Goal: Task Accomplishment & Management: Manage account settings

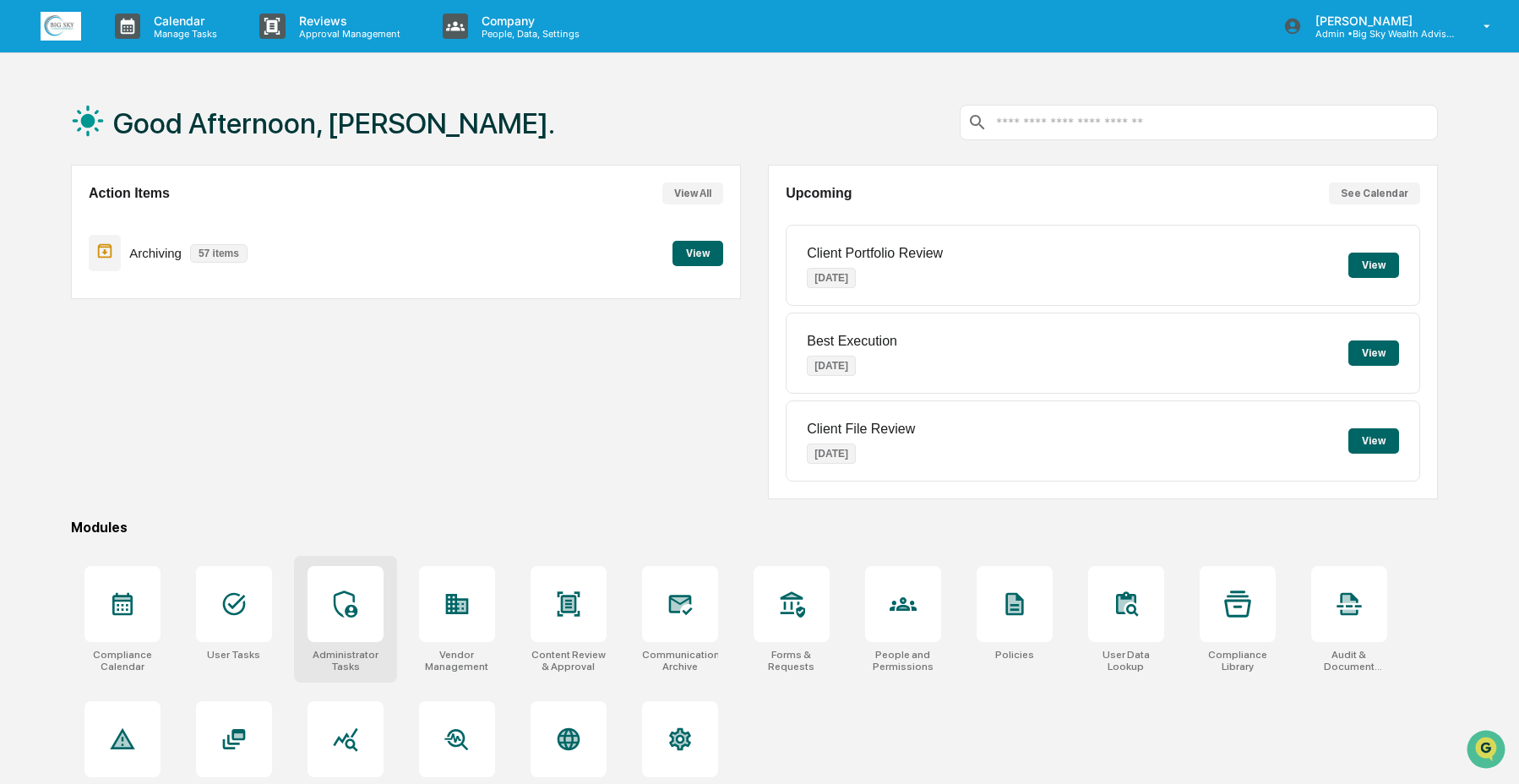
click at [369, 609] on div at bounding box center [345, 603] width 76 height 76
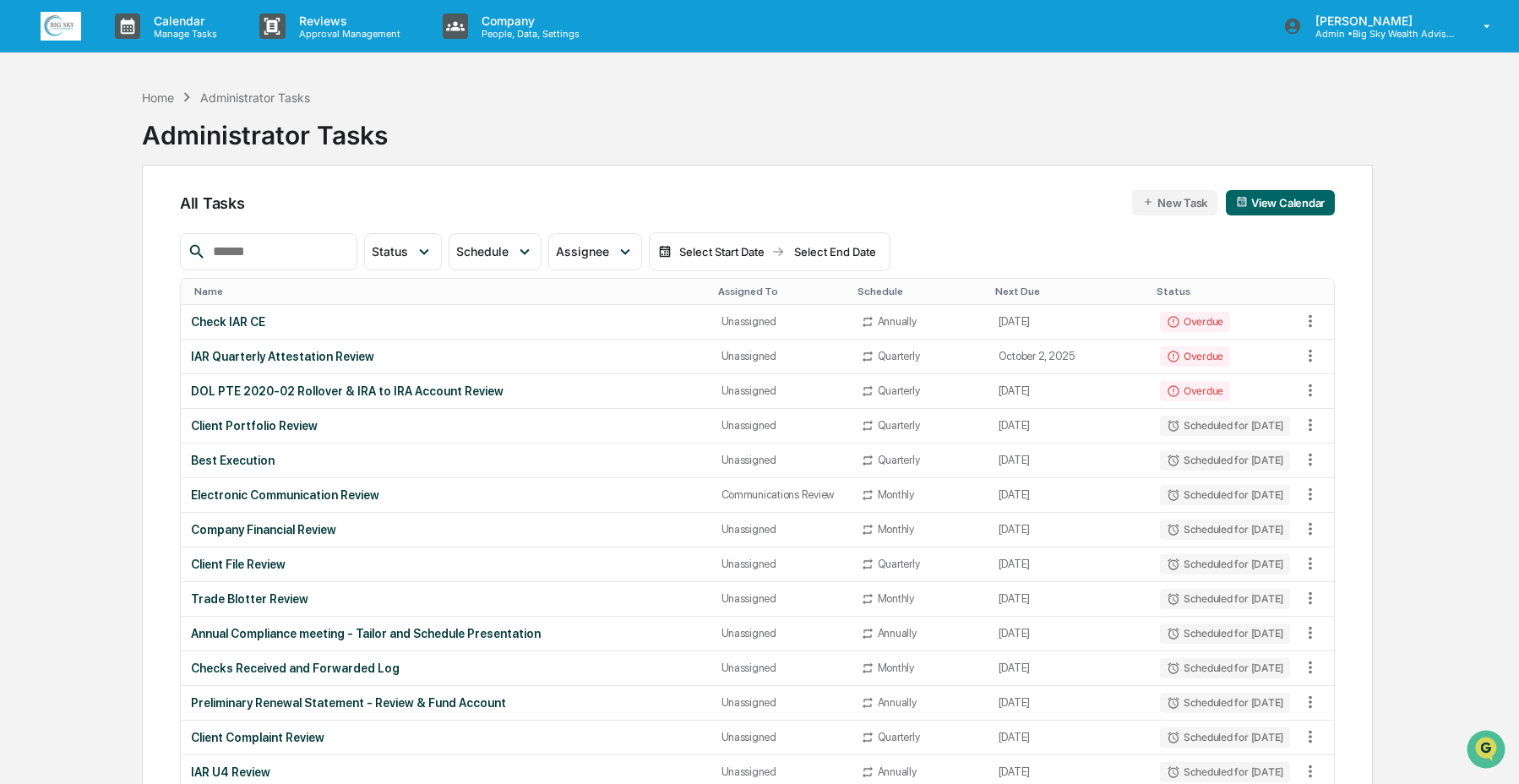
click at [1191, 204] on button "New Task" at bounding box center [1174, 202] width 85 height 25
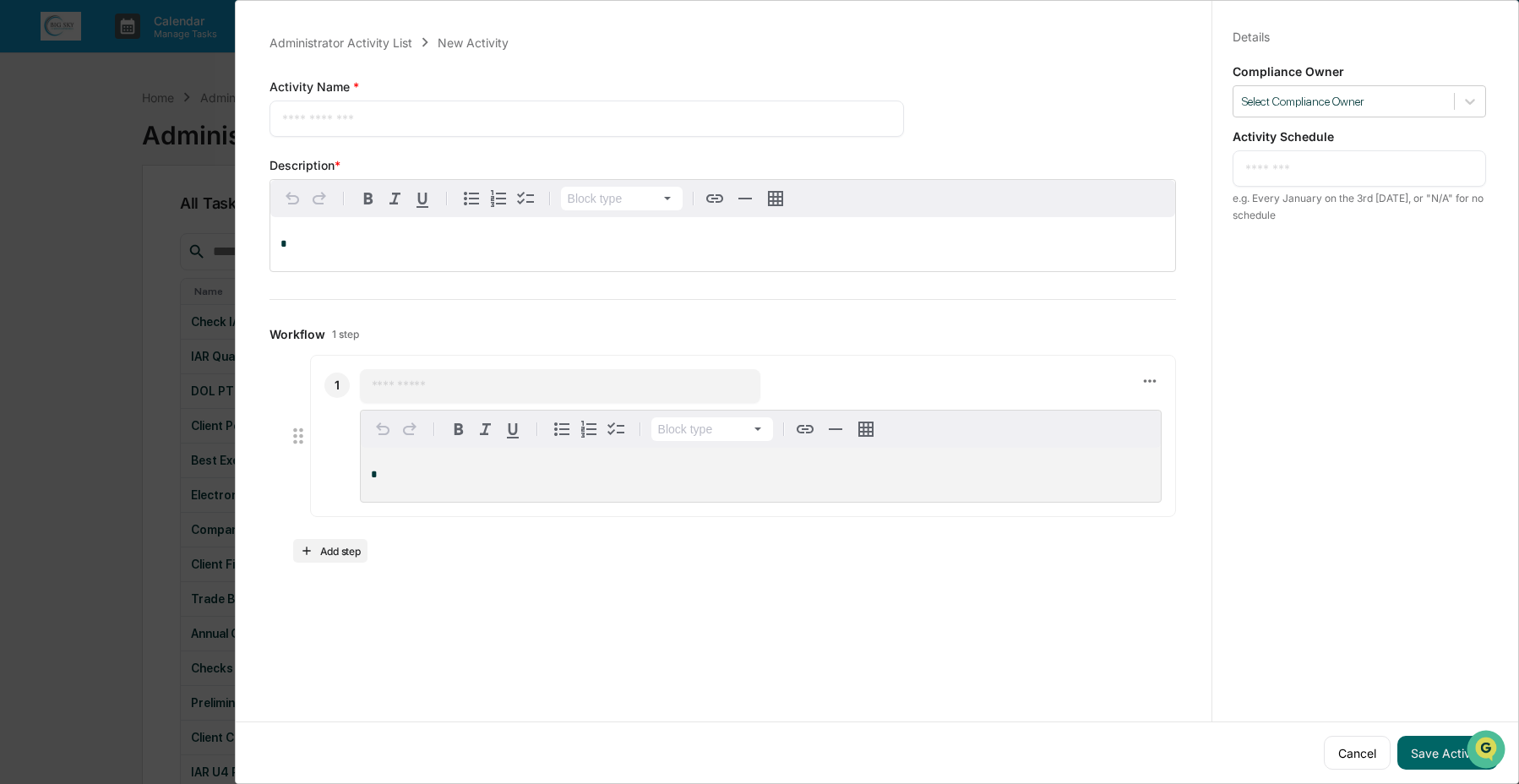
click at [518, 122] on textarea at bounding box center [587, 118] width 609 height 18
type textarea "**********"
click at [815, 240] on p "*" at bounding box center [722, 244] width 885 height 12
click at [1359, 99] on div at bounding box center [1344, 101] width 203 height 16
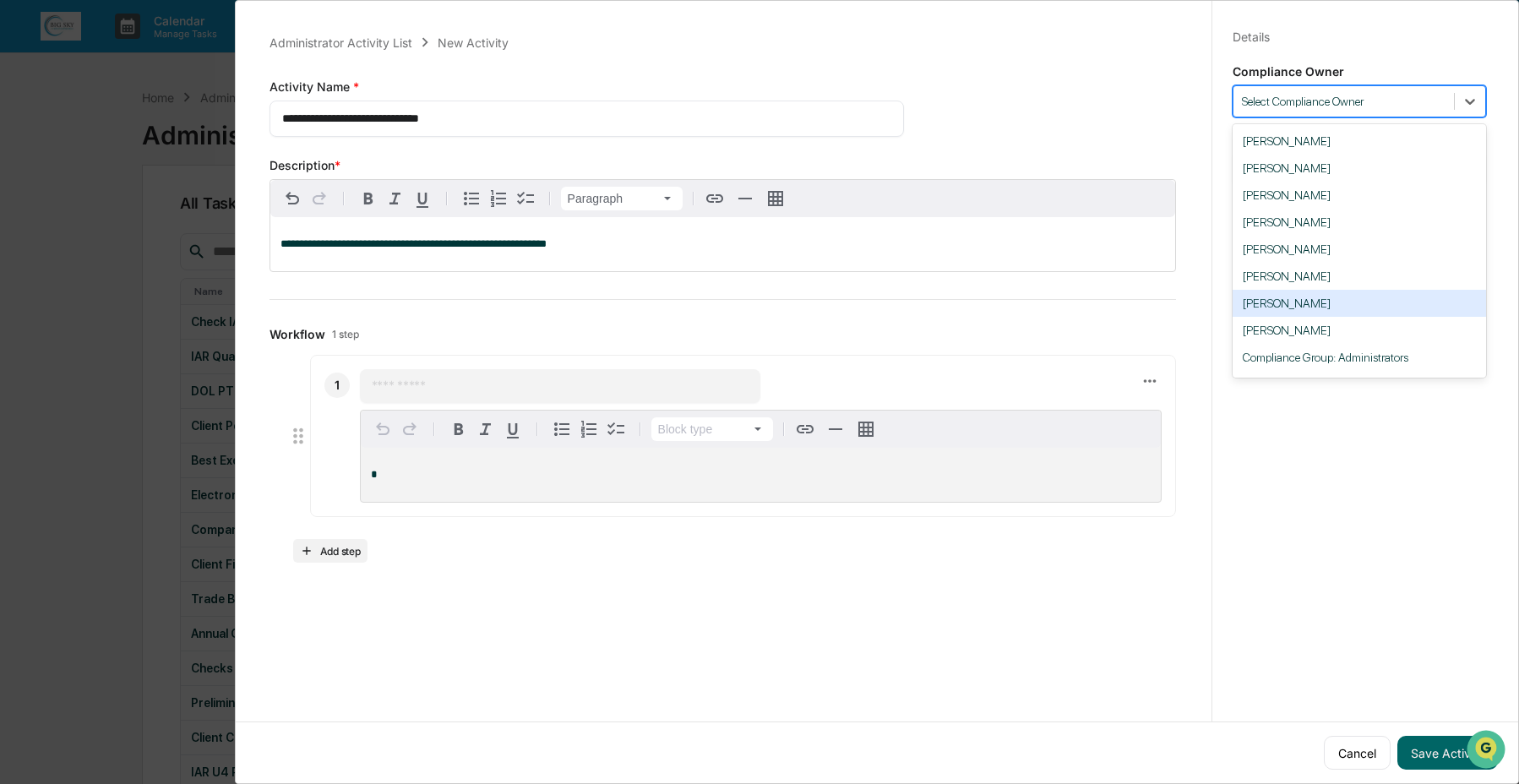
click at [1285, 304] on div "[PERSON_NAME]" at bounding box center [1360, 303] width 254 height 27
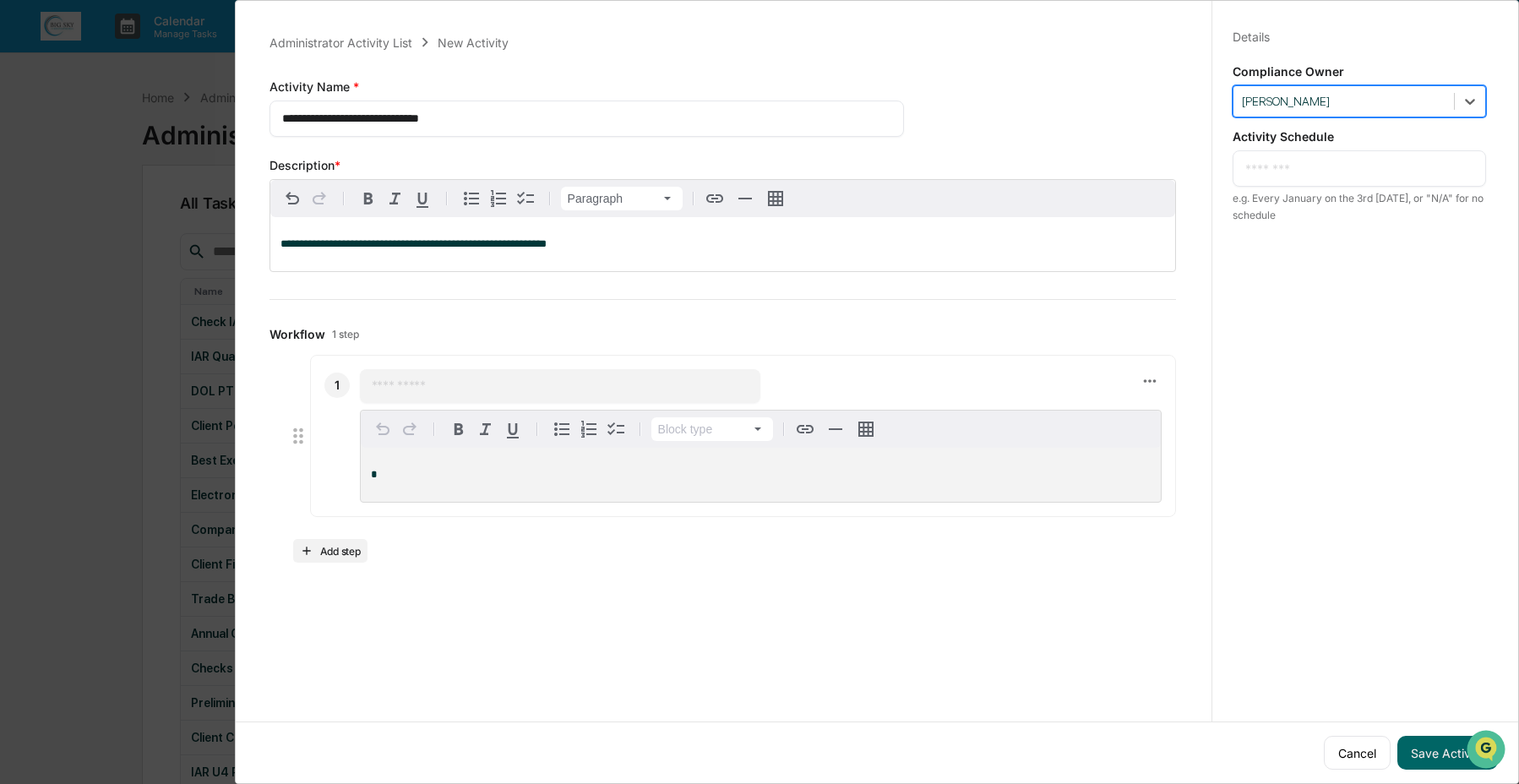
click at [1310, 169] on textarea at bounding box center [1359, 168] width 228 height 18
type textarea "*"
click at [1325, 170] on textarea "**********" at bounding box center [1359, 168] width 228 height 18
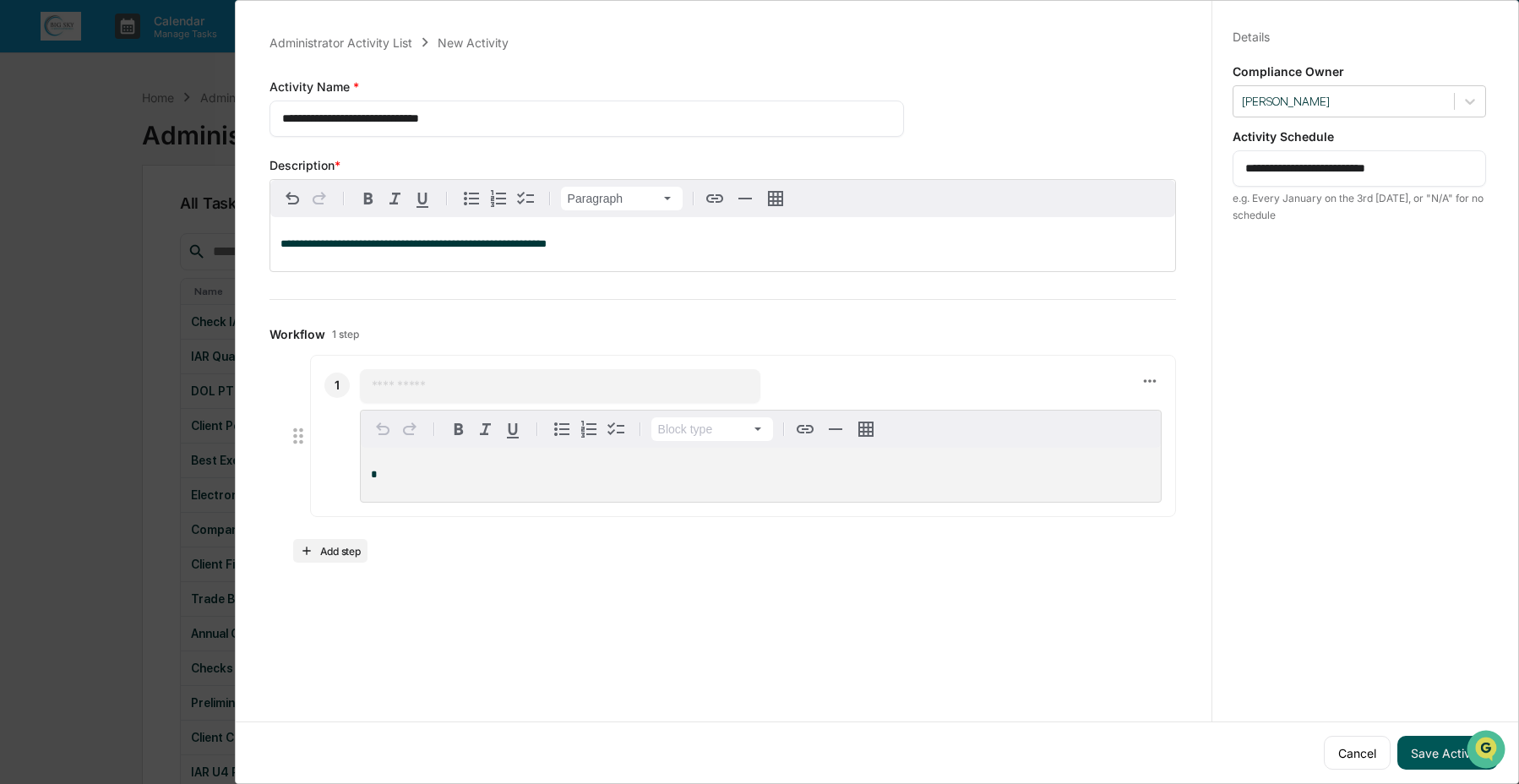
type textarea "**********"
click at [1426, 742] on button "Save Activity" at bounding box center [1448, 752] width 100 height 34
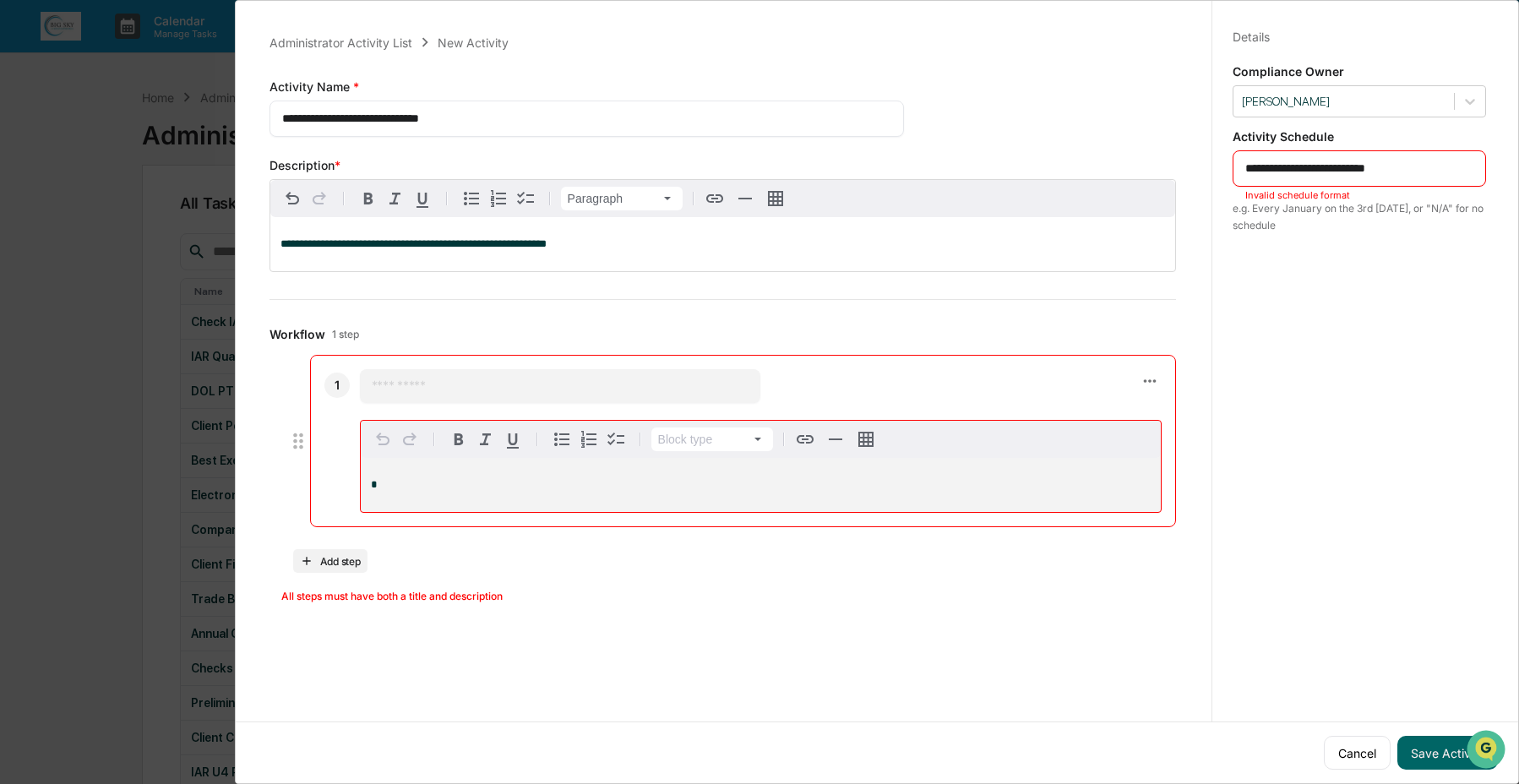
click at [427, 384] on input "text" at bounding box center [560, 386] width 378 height 17
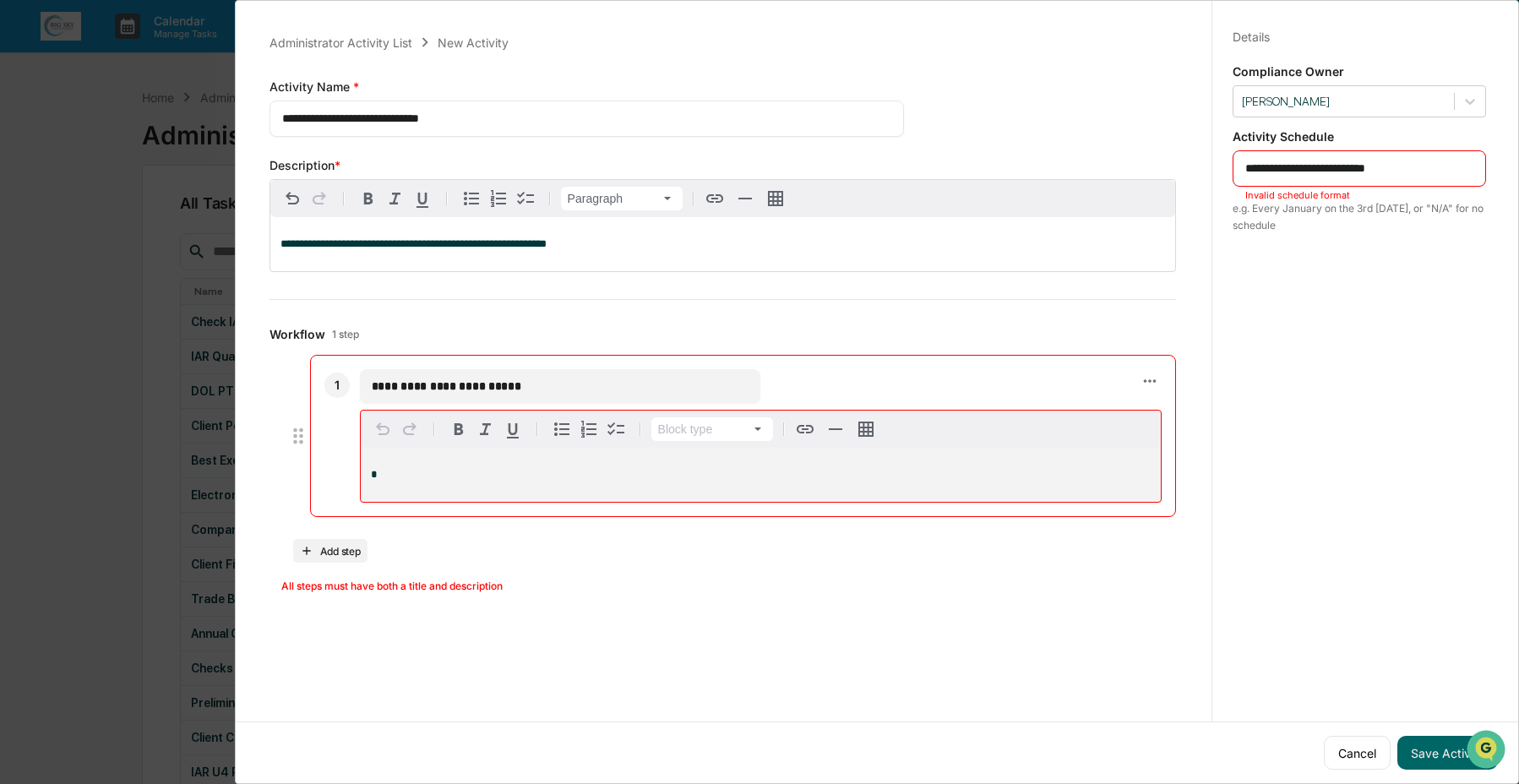
type input "**********"
click at [736, 476] on p "*" at bounding box center [761, 475] width 780 height 12
drag, startPoint x: 1235, startPoint y: 168, endPoint x: 1286, endPoint y: 168, distance: 51.0
click at [1245, 168] on textarea "**********" at bounding box center [1359, 168] width 228 height 18
type textarea "**********"
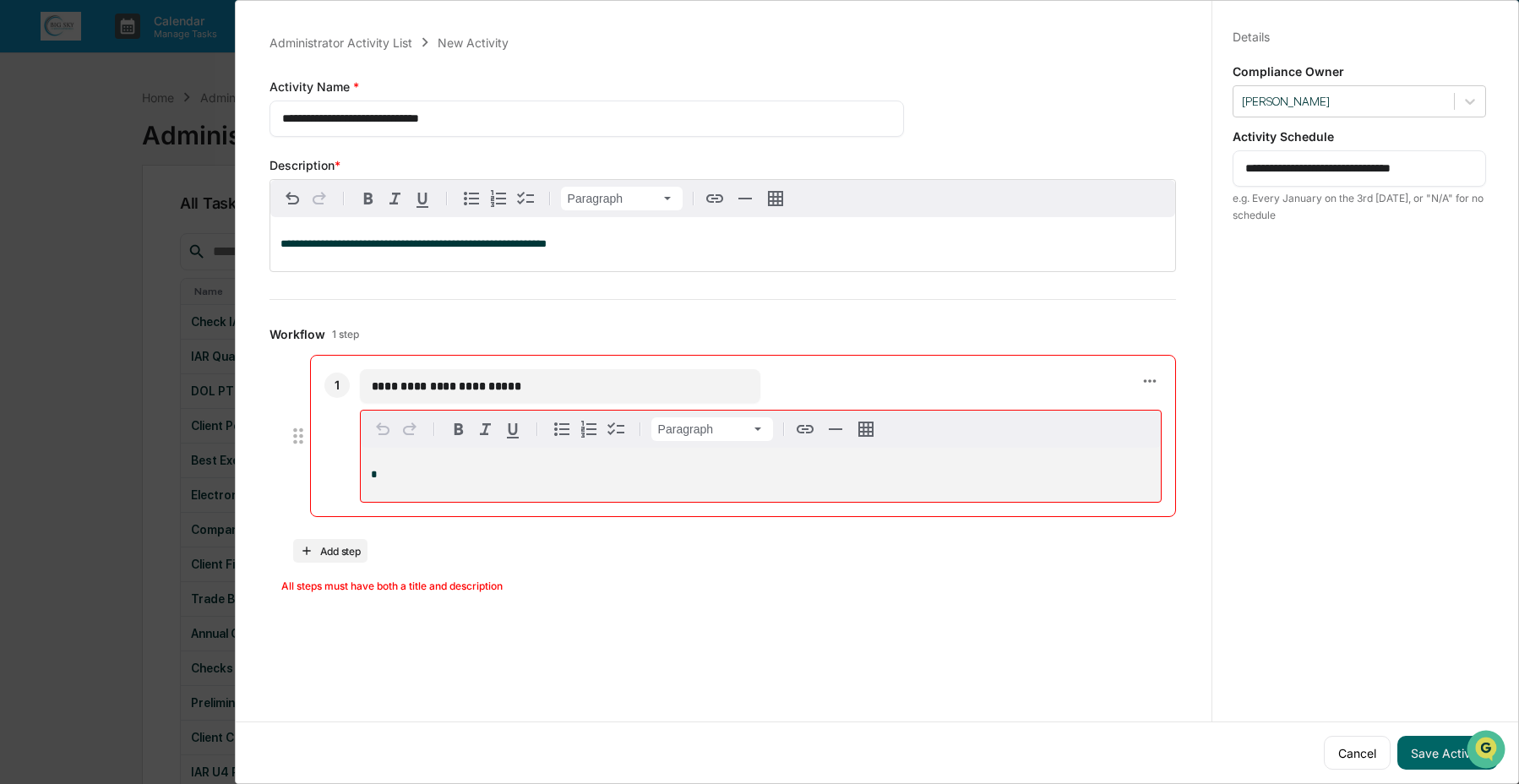
click at [900, 470] on p "*" at bounding box center [761, 475] width 780 height 12
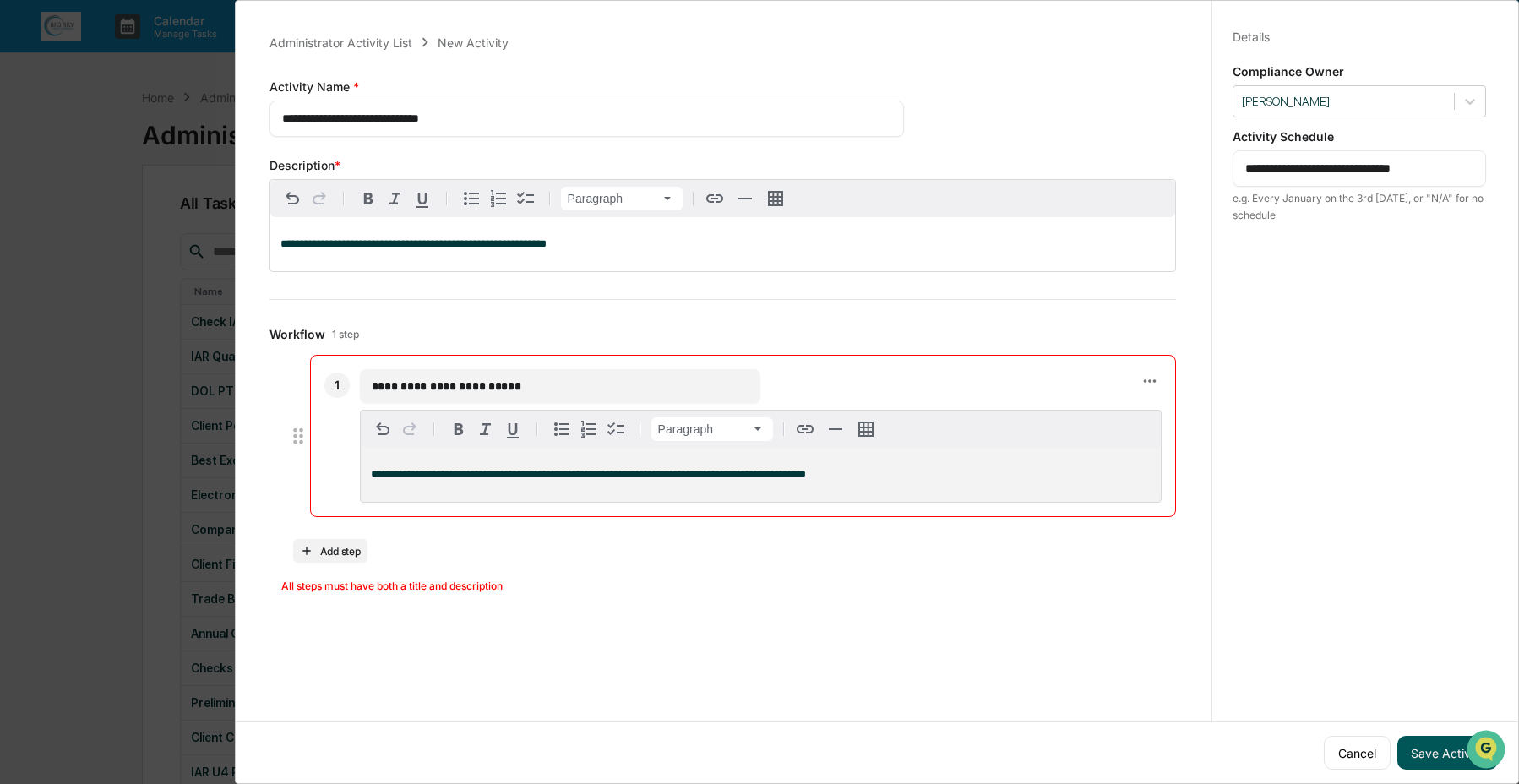
click at [1434, 749] on button "Save Activity" at bounding box center [1448, 752] width 100 height 34
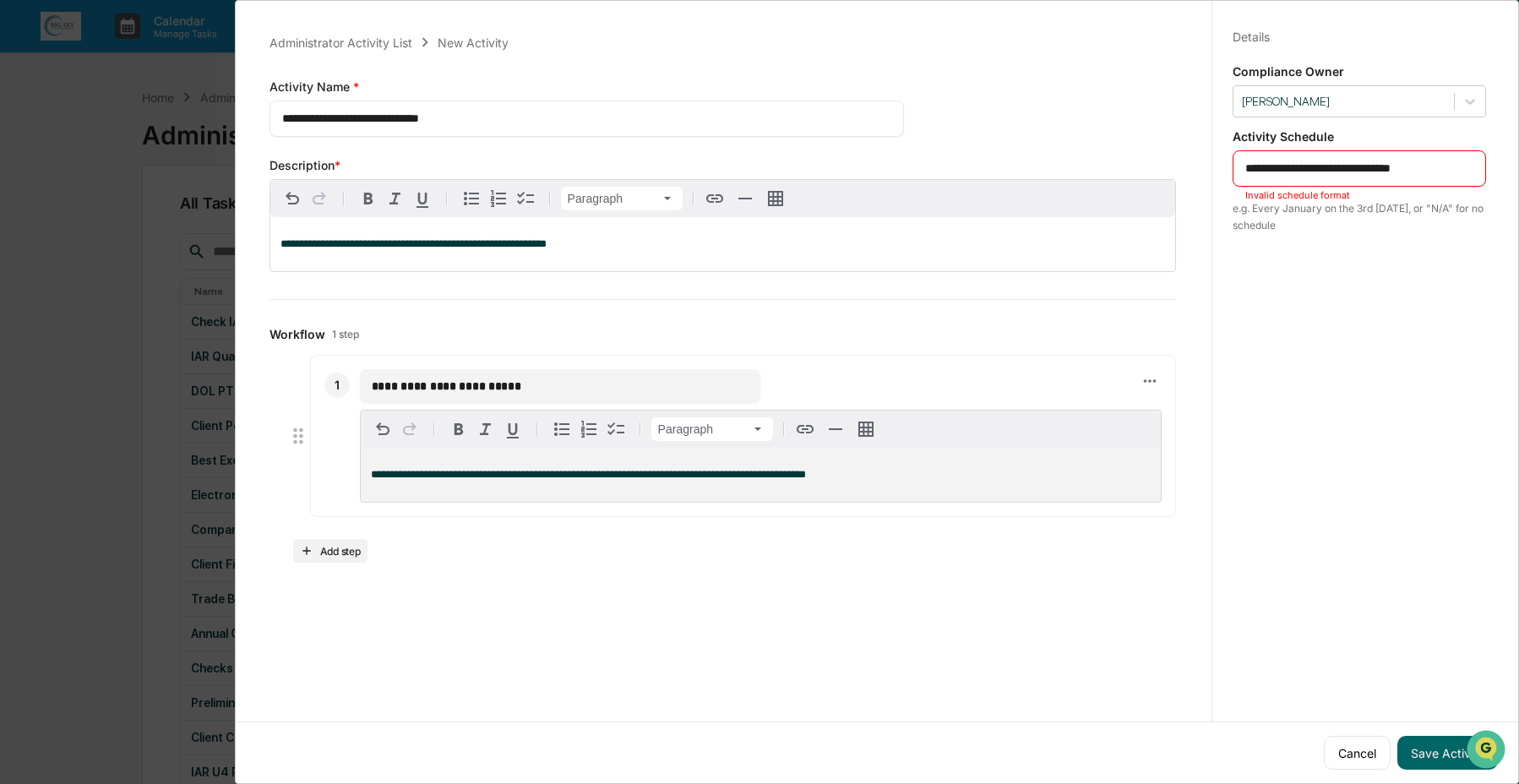
drag, startPoint x: 1424, startPoint y: 731, endPoint x: 1424, endPoint y: 718, distance: 13.0
click at [1424, 723] on div "Cancel Save Activity" at bounding box center [877, 752] width 1283 height 62
click at [1425, 740] on button "Save Activity" at bounding box center [1448, 752] width 100 height 34
click at [1407, 170] on textarea "**********" at bounding box center [1359, 168] width 228 height 18
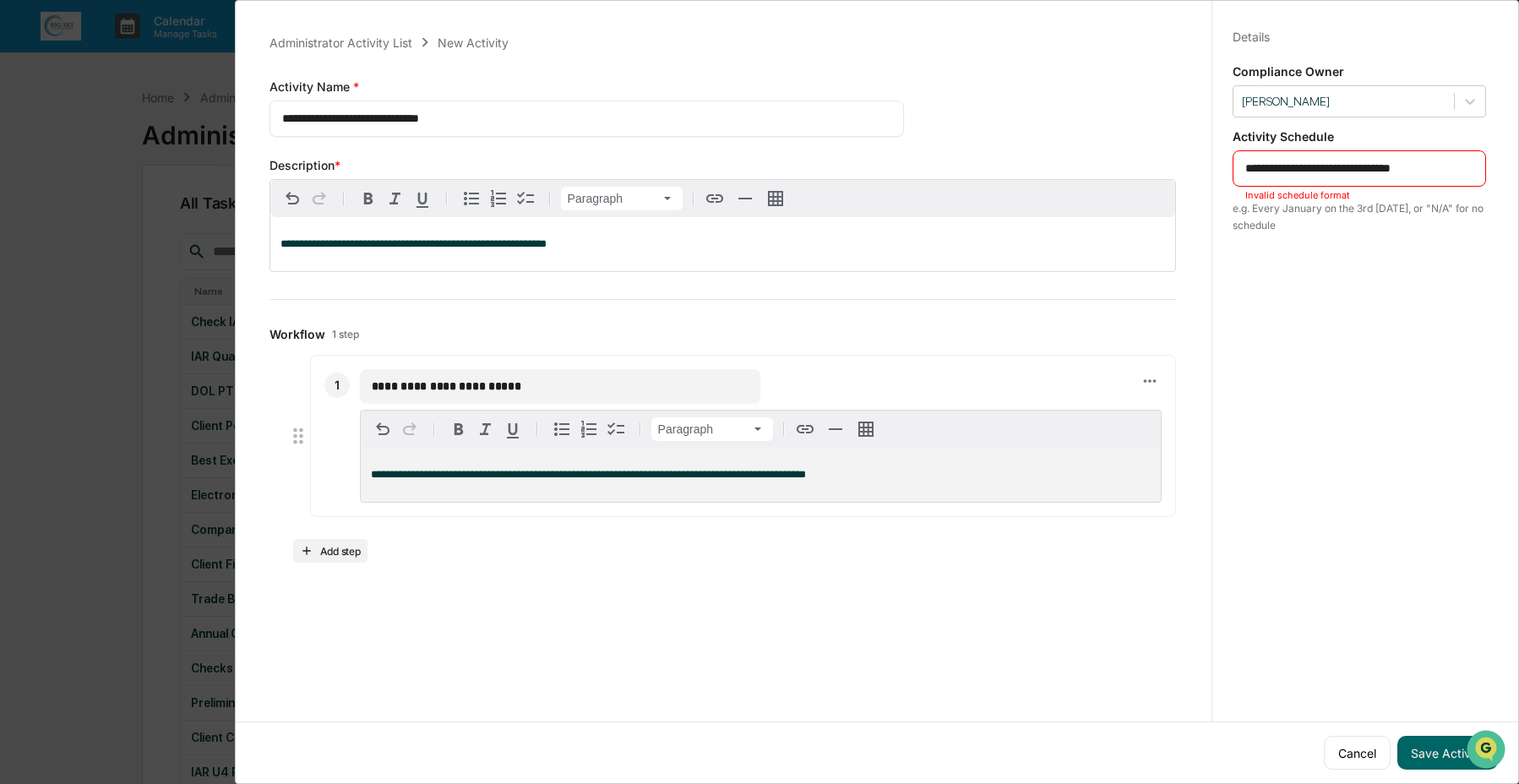
click at [1293, 169] on textarea "**********" at bounding box center [1359, 168] width 228 height 18
type textarea "**********"
click at [1424, 751] on button "Save Activity" at bounding box center [1448, 752] width 100 height 34
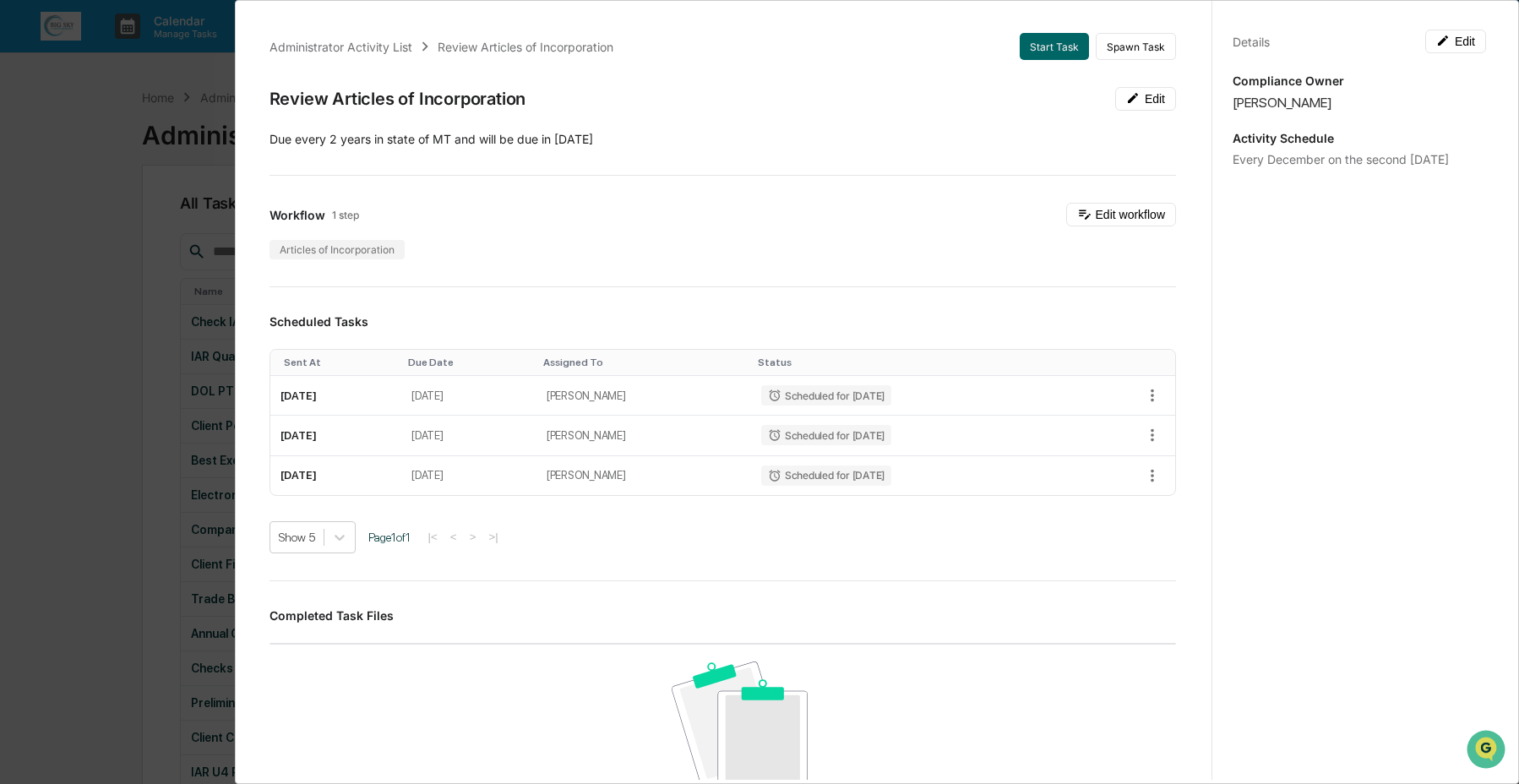
click at [163, 466] on div "Administrator Activity List Review Articles of Incorporation Start Task Spawn T…" at bounding box center [759, 392] width 1519 height 784
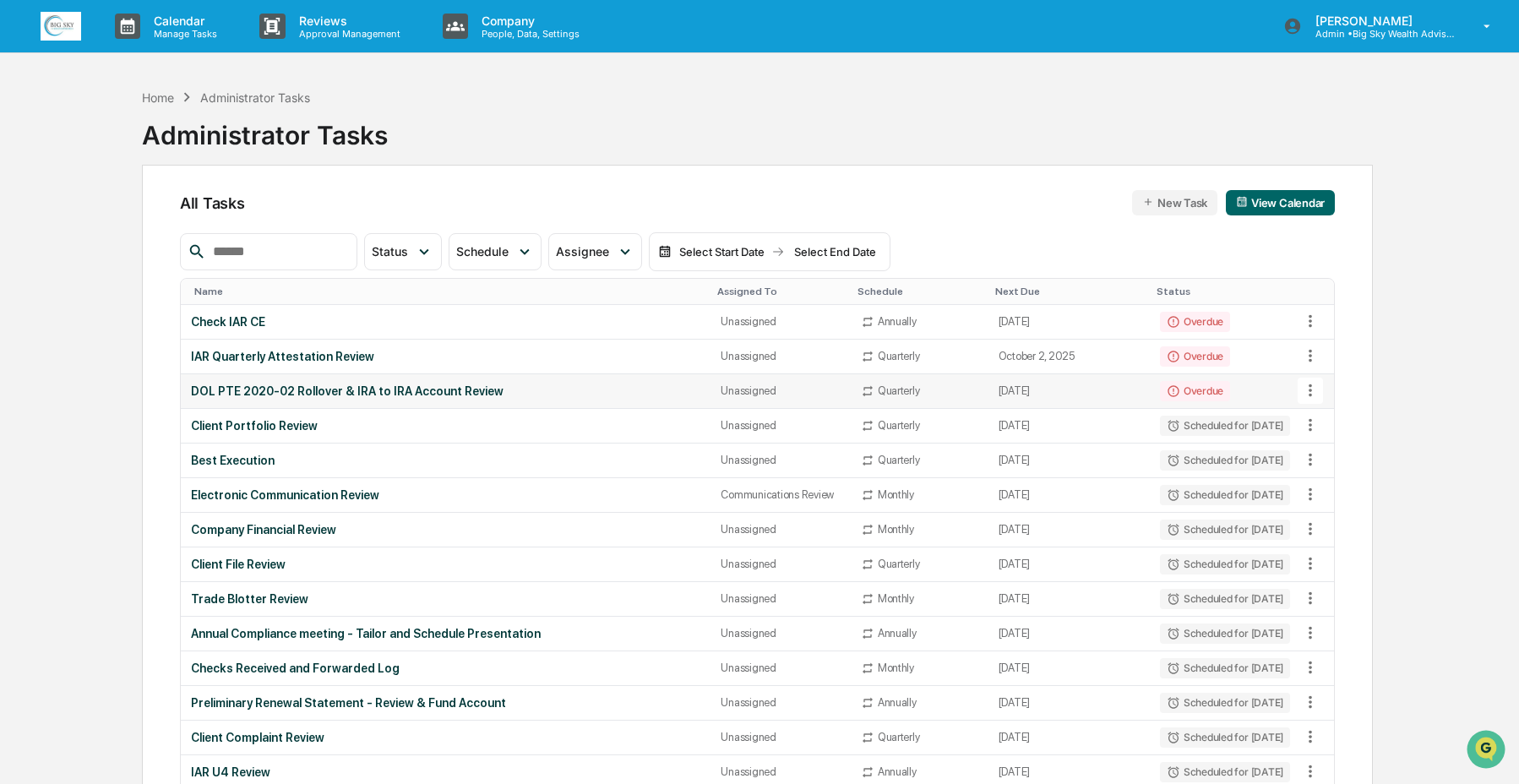
click at [498, 400] on td "DOL PTE 2020-02 Rollover & IRA to IRA Account Review" at bounding box center [445, 392] width 529 height 35
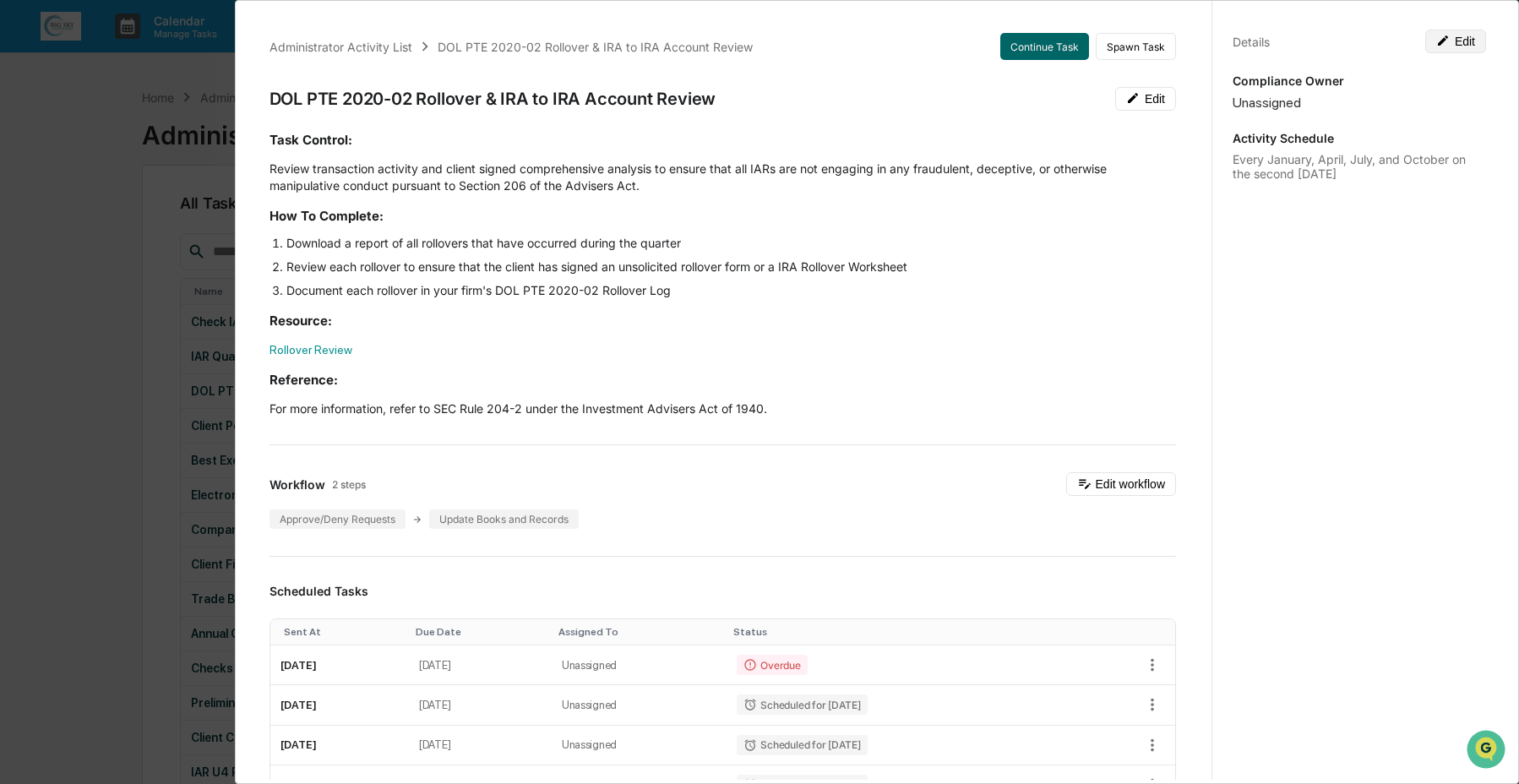
click at [1463, 43] on button "Edit" at bounding box center [1455, 41] width 61 height 23
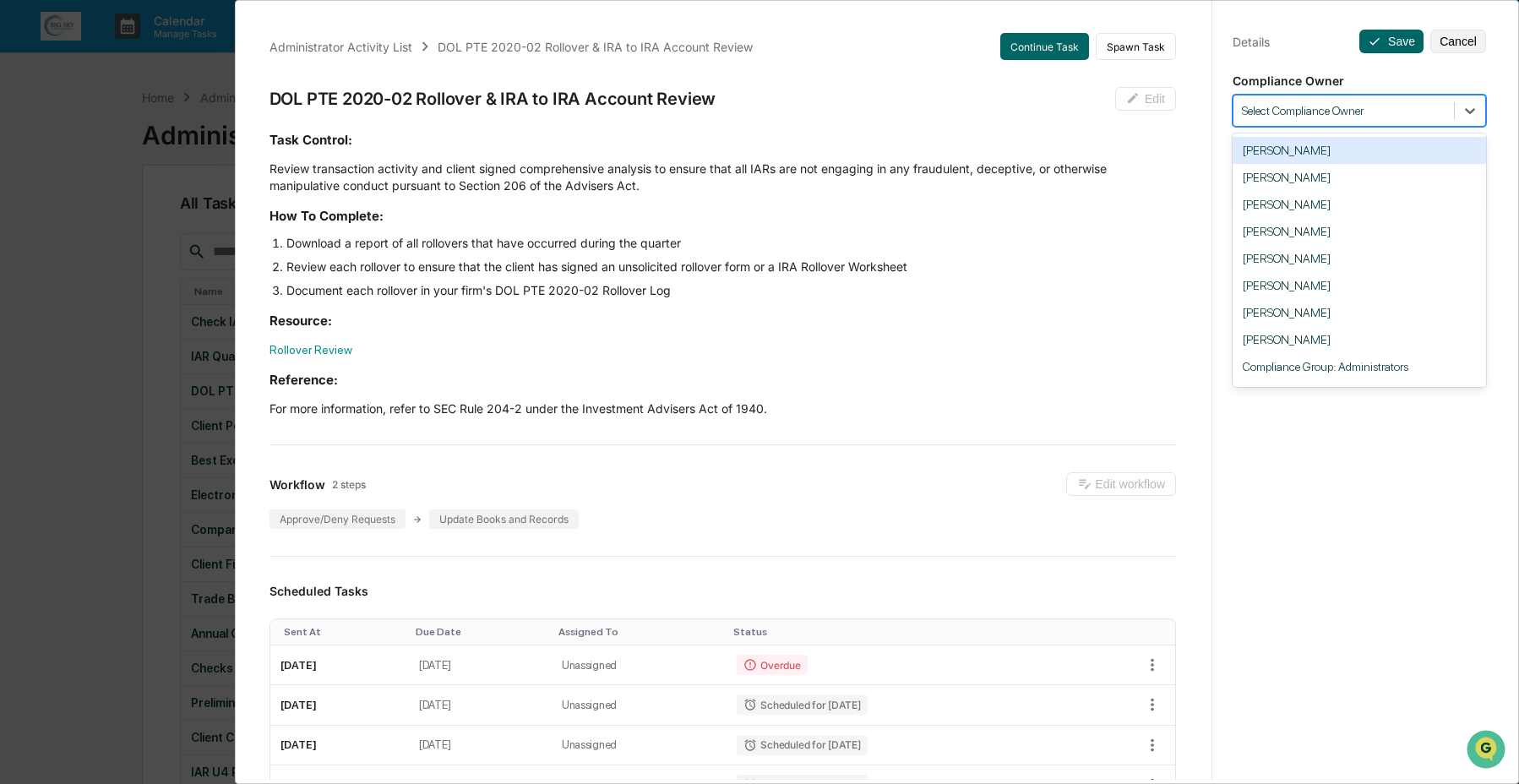
click at [1374, 109] on div at bounding box center [1344, 111] width 203 height 16
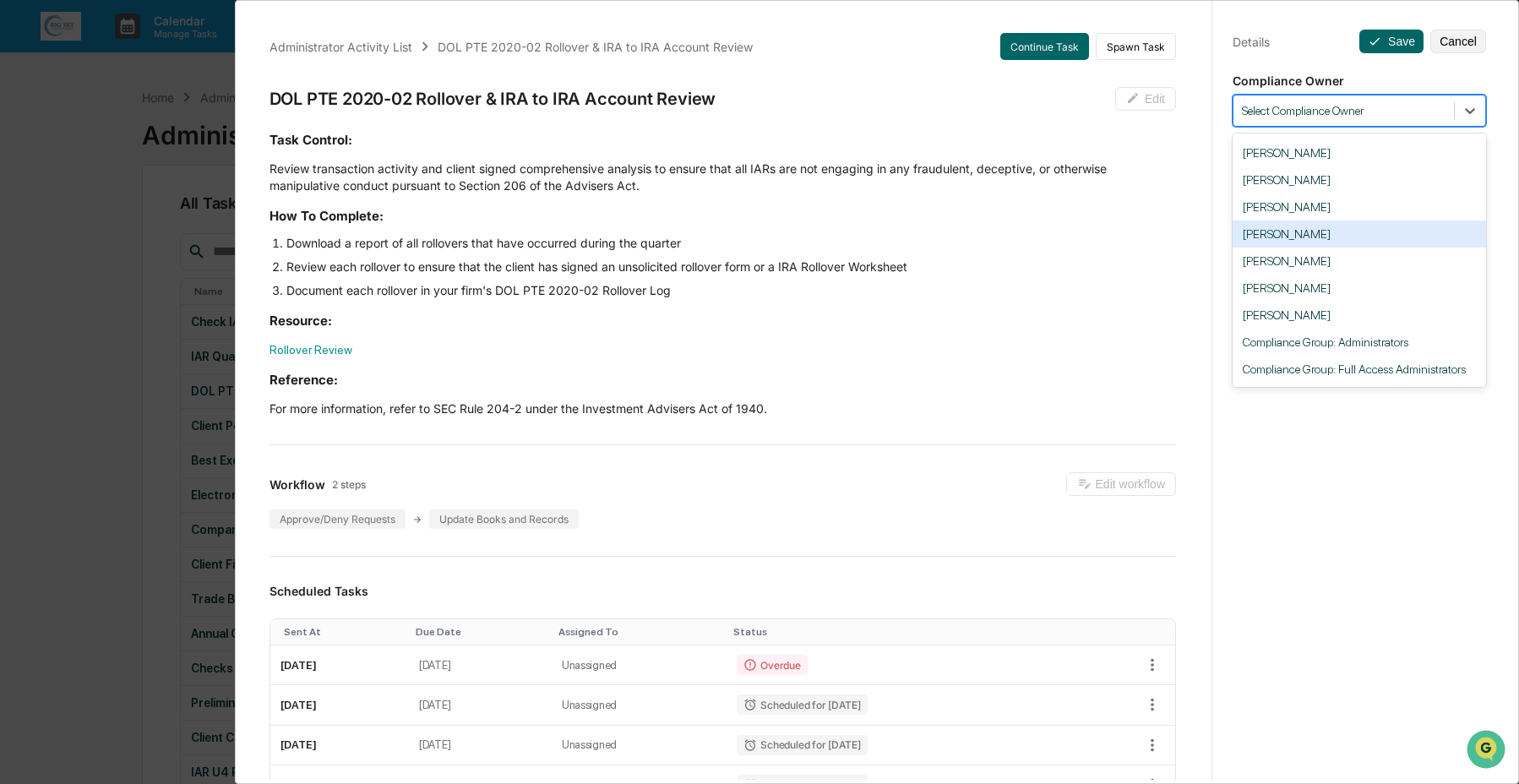
scroll to position [82, 0]
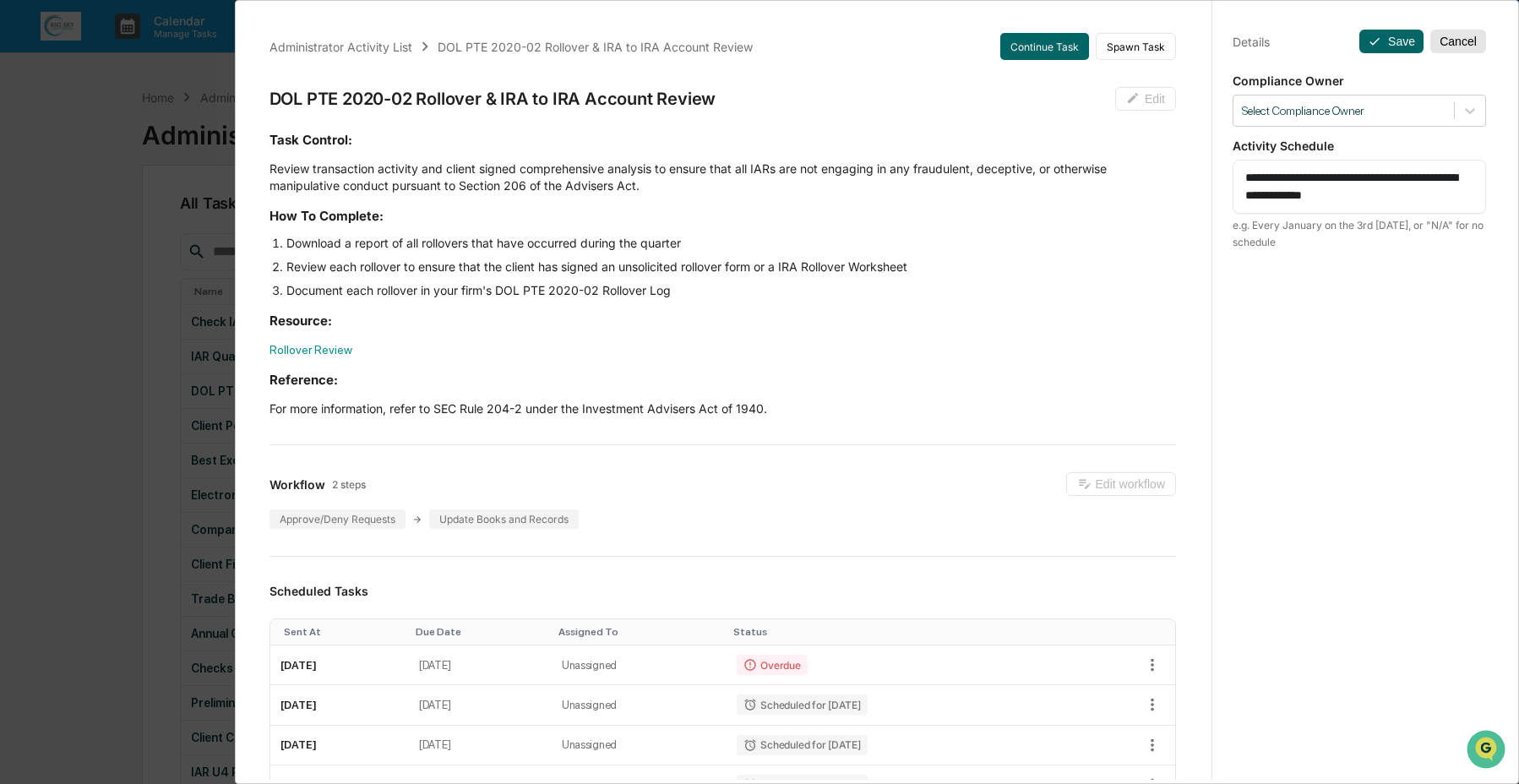
click at [1456, 43] on button "Cancel" at bounding box center [1459, 41] width 56 height 23
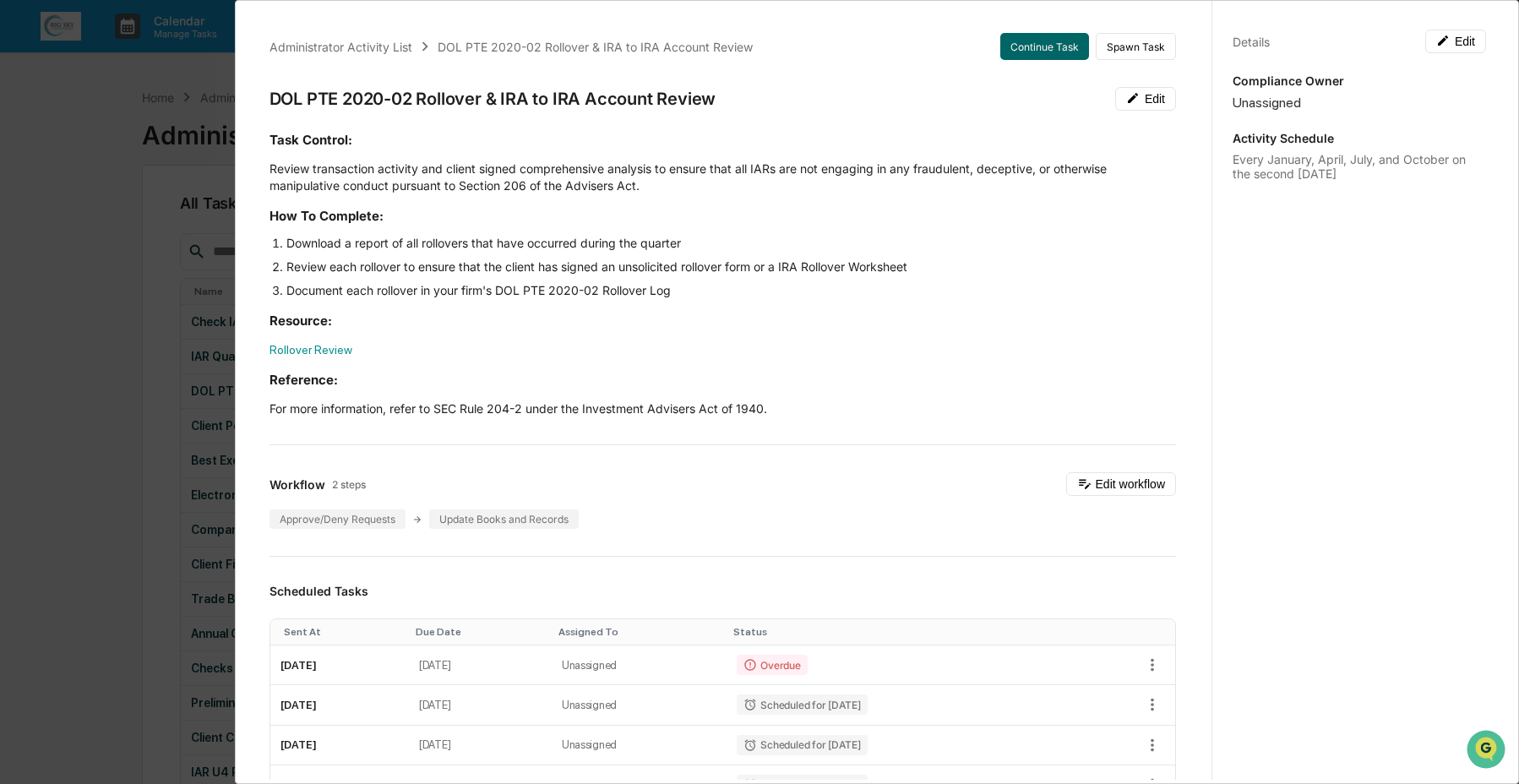
click at [121, 242] on div "Administrator Activity List DOL PTE 2020-02 Rollover & IRA to IRA Account Revie…" at bounding box center [759, 392] width 1519 height 784
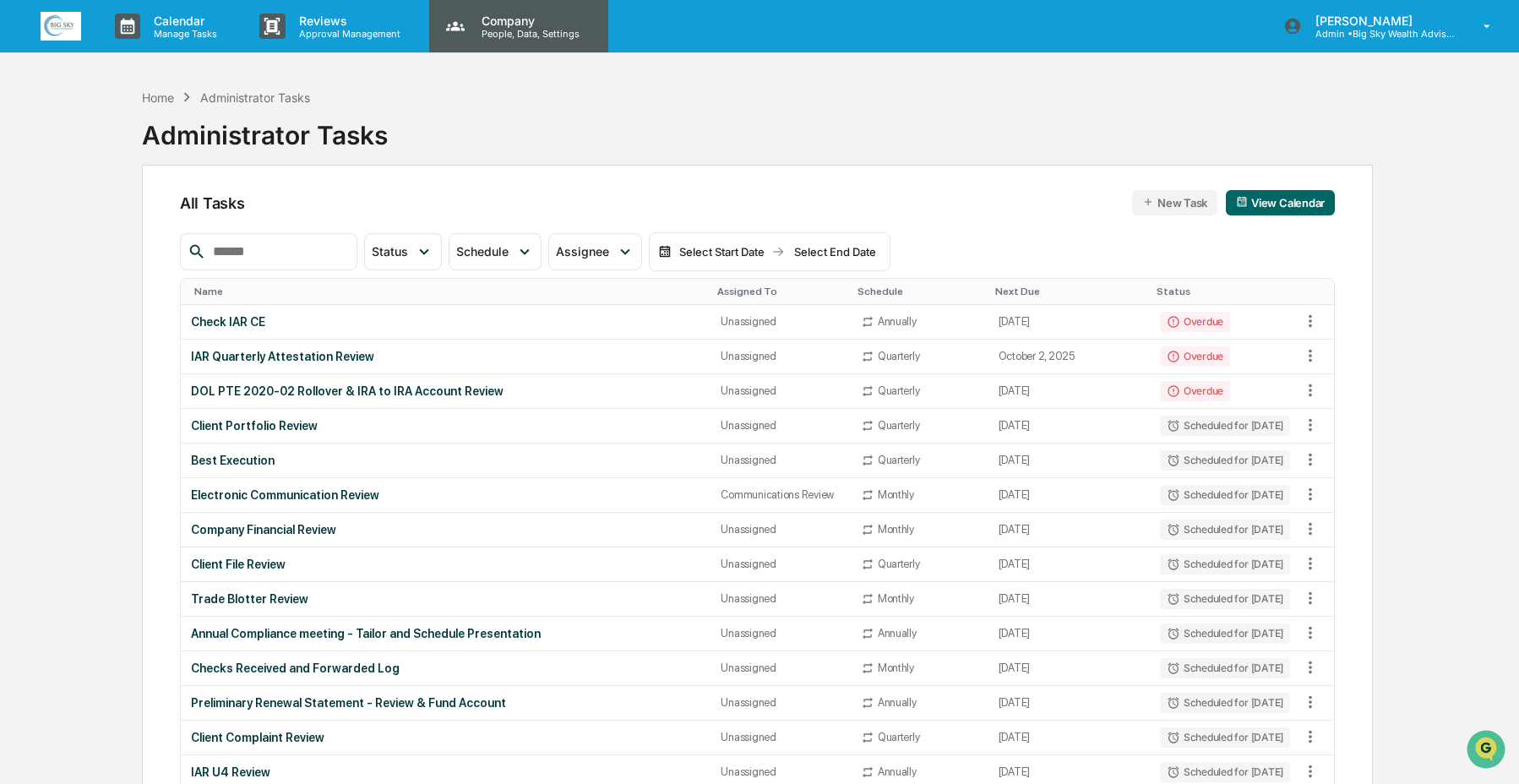
click at [537, 23] on p "Company" at bounding box center [529, 20] width 120 height 14
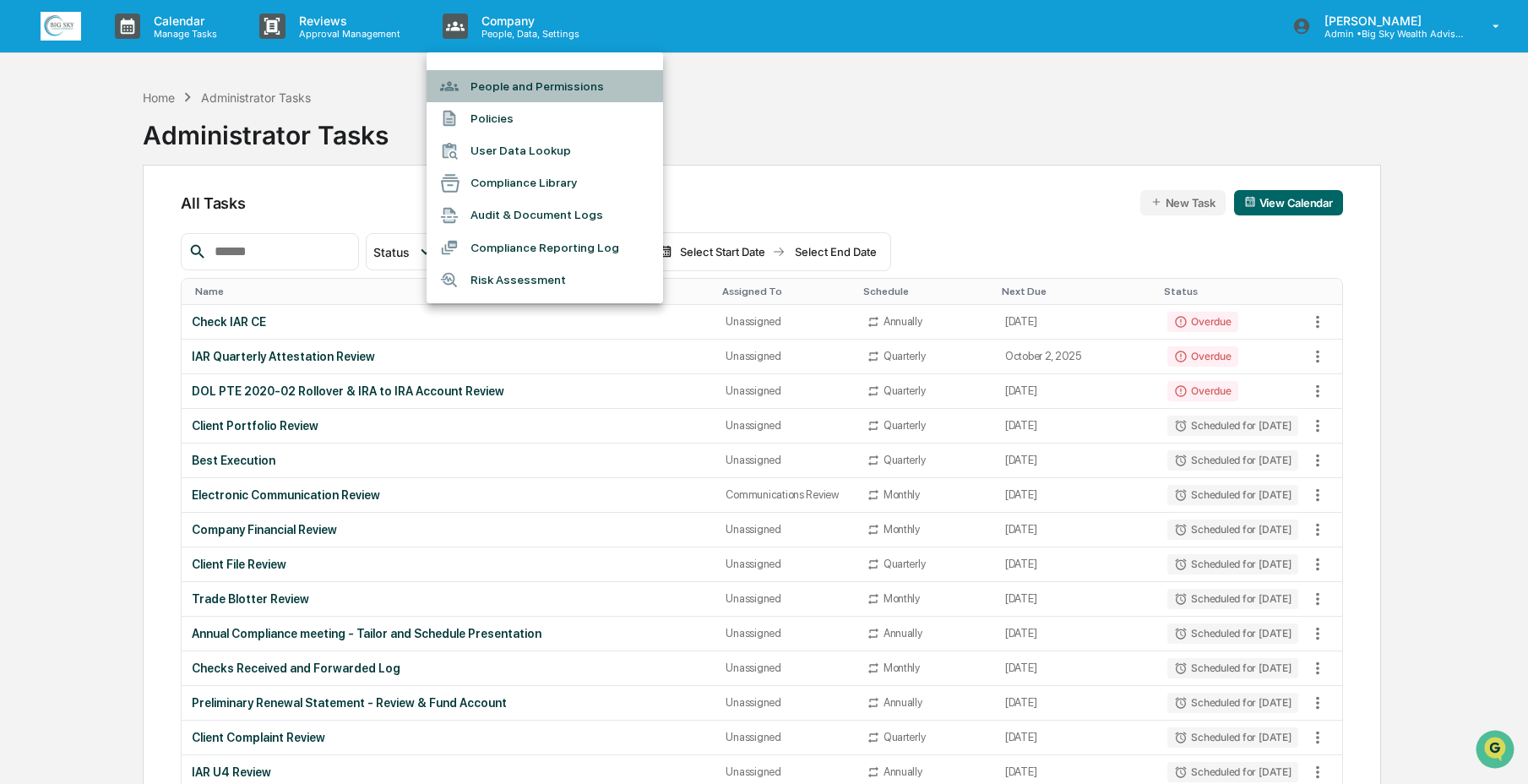
click at [542, 86] on li "People and Permissions" at bounding box center [544, 86] width 237 height 32
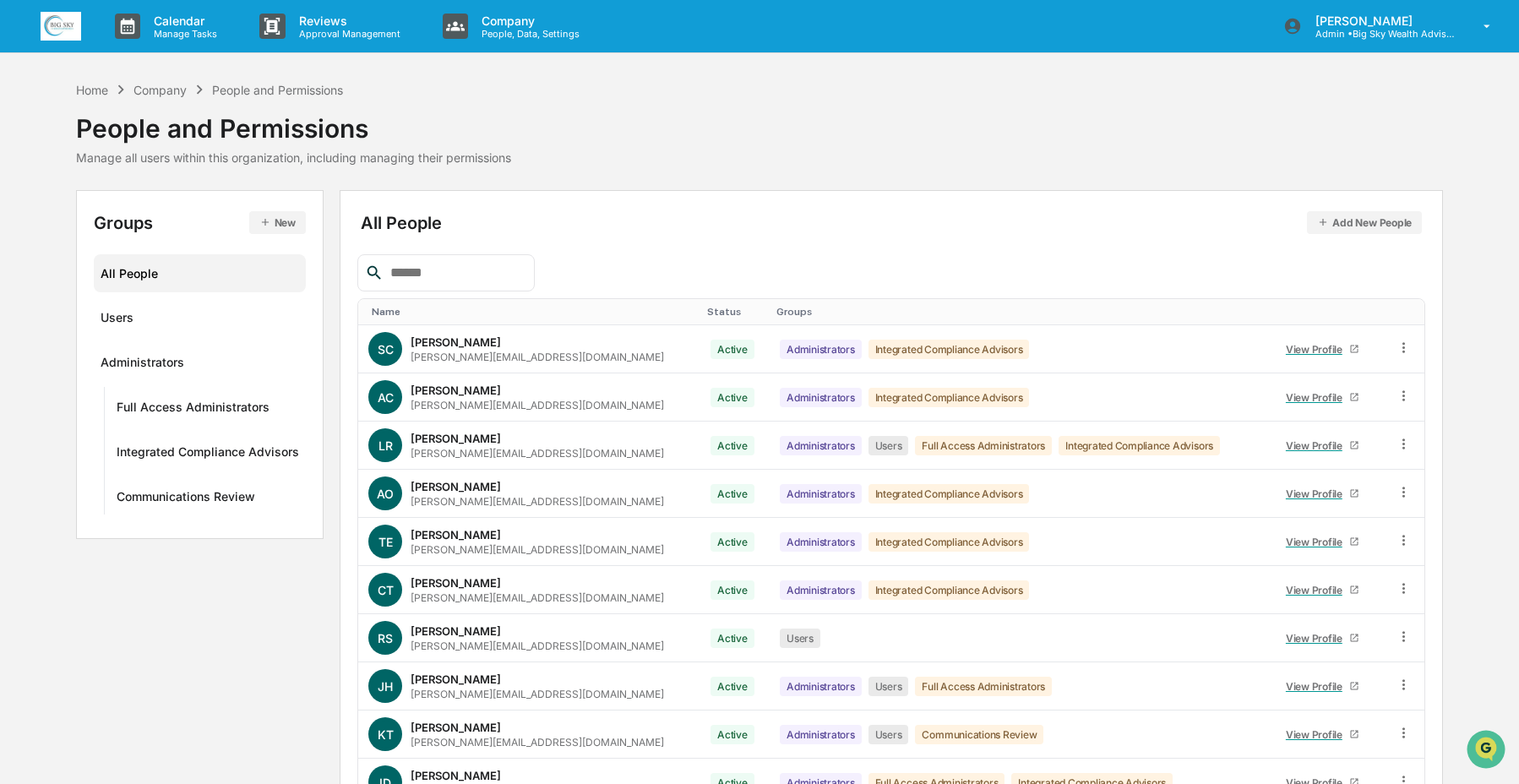
click at [436, 279] on input "text" at bounding box center [454, 273] width 143 height 22
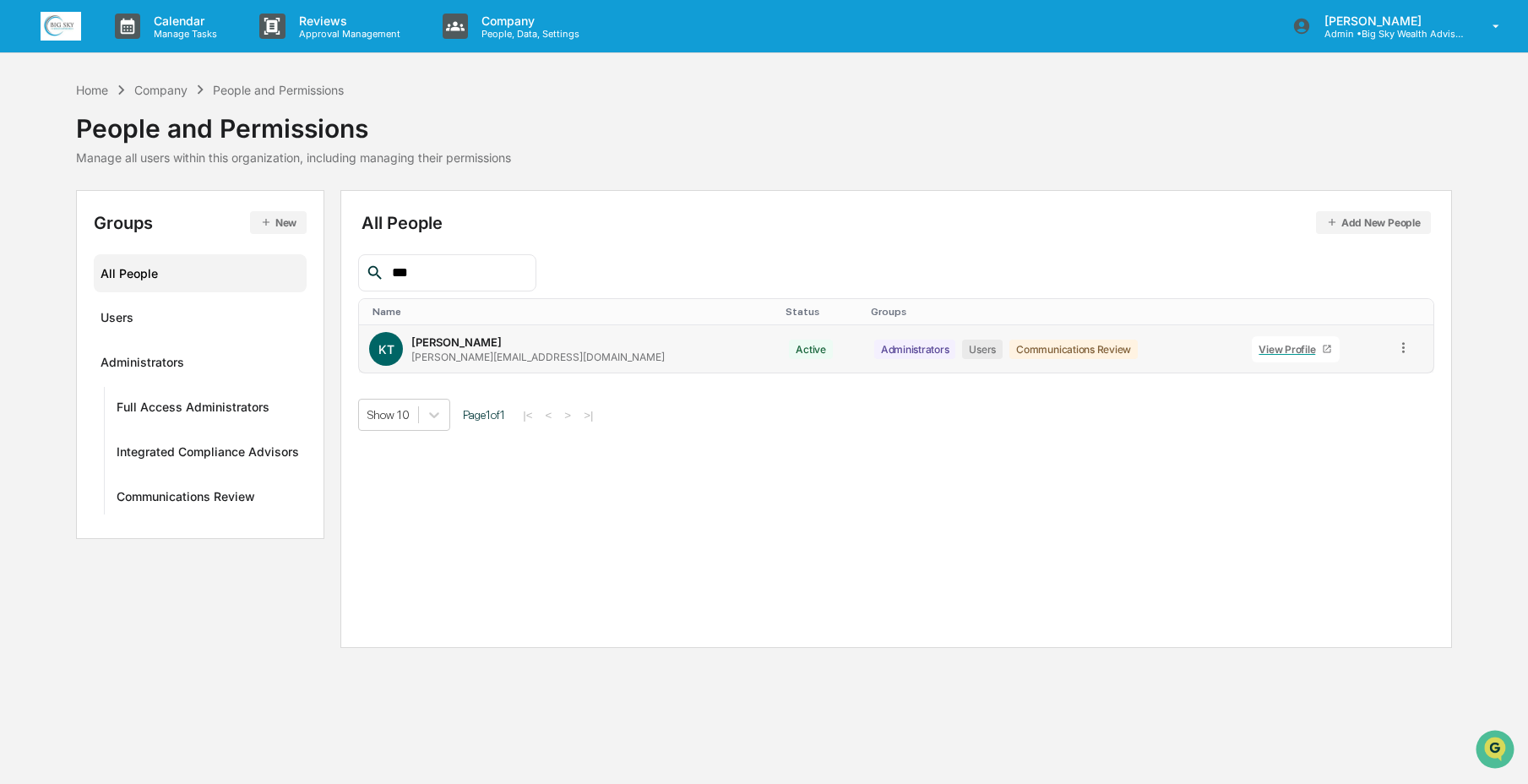
type input "***"
click at [1397, 351] on icon at bounding box center [1403, 348] width 16 height 16
click at [1364, 408] on div "Change Status" at bounding box center [1324, 409] width 145 height 21
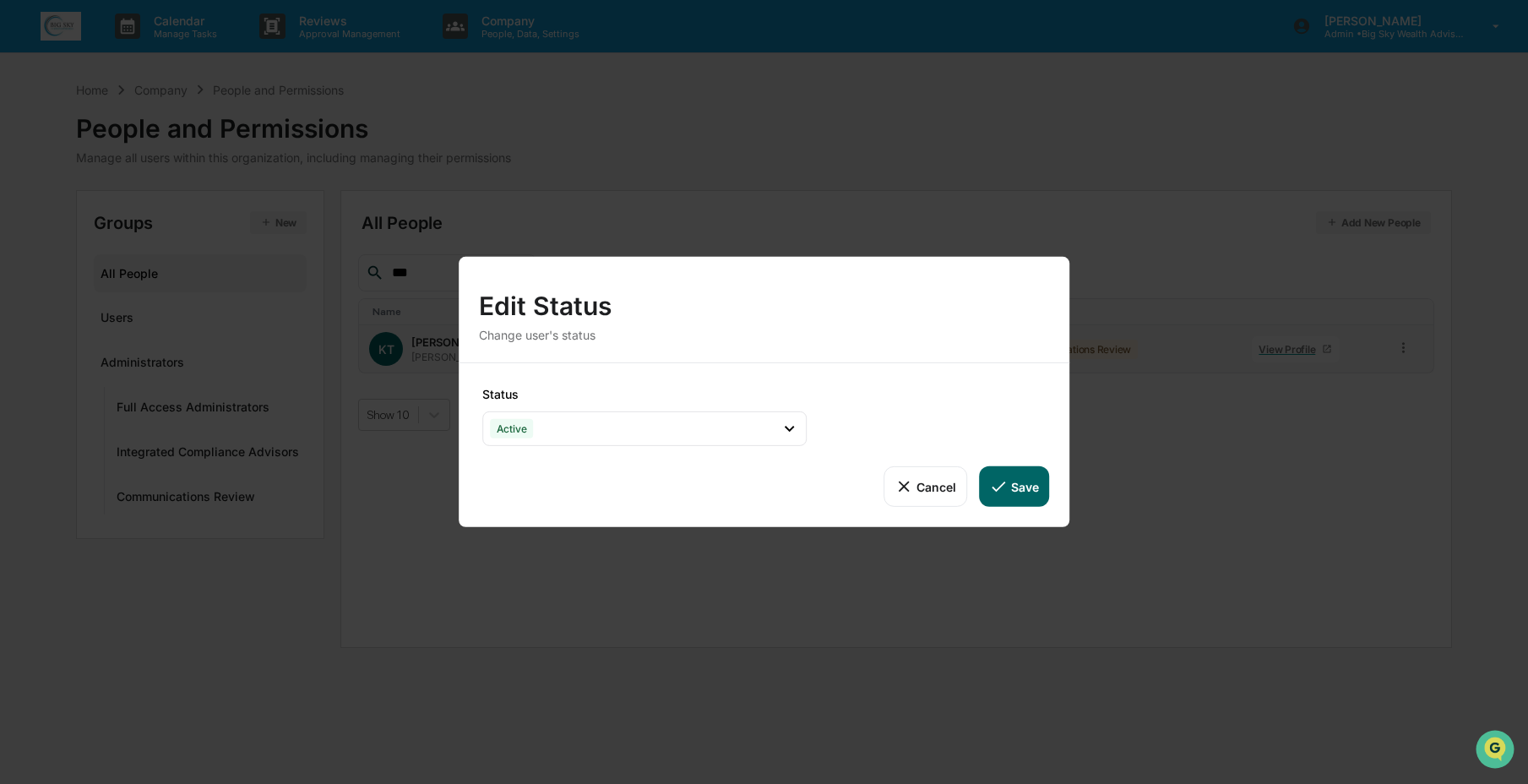
click at [942, 483] on button "Cancel" at bounding box center [925, 486] width 83 height 40
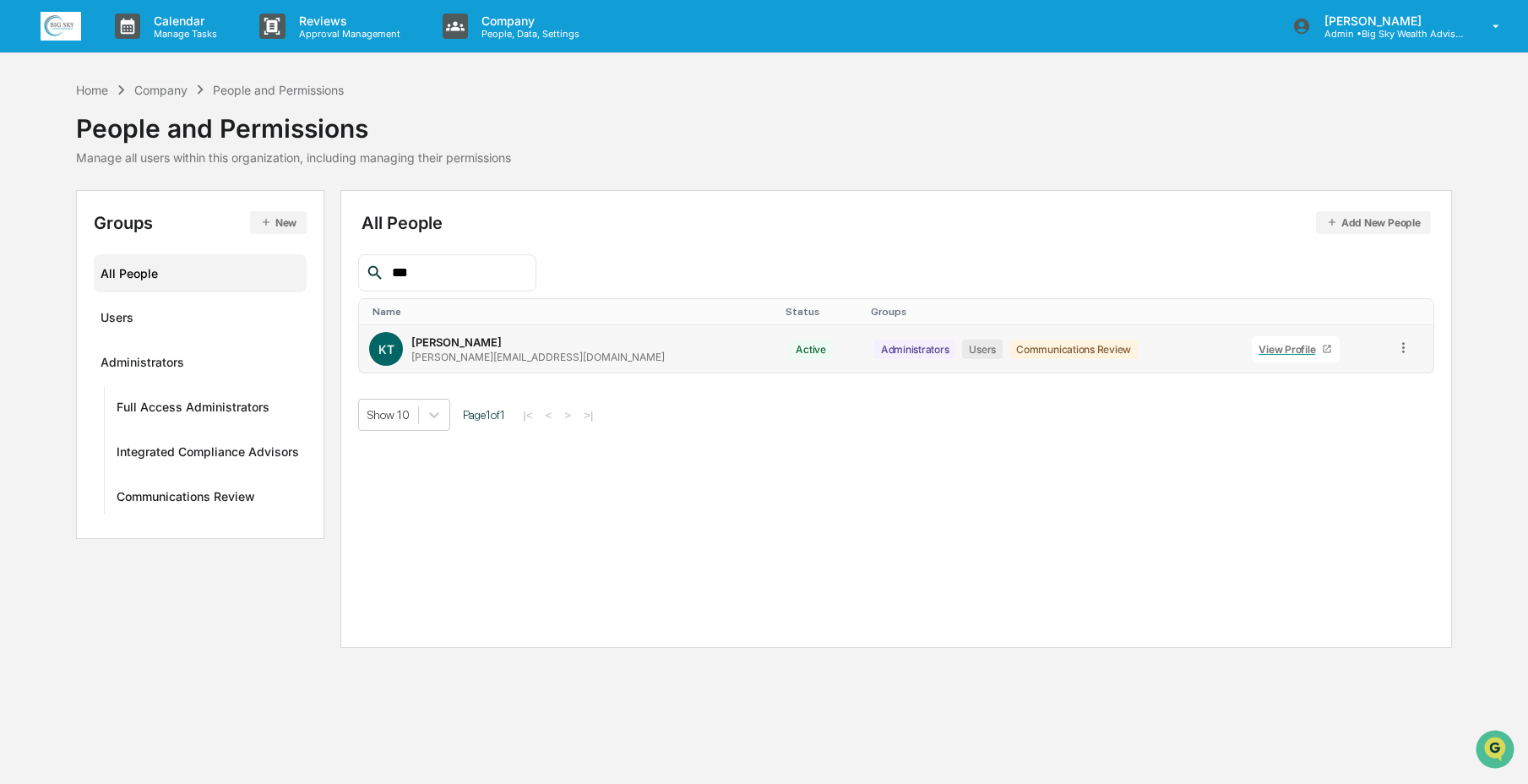
click at [1397, 348] on icon at bounding box center [1403, 348] width 16 height 16
click at [1367, 399] on div "Change Status" at bounding box center [1324, 409] width 145 height 21
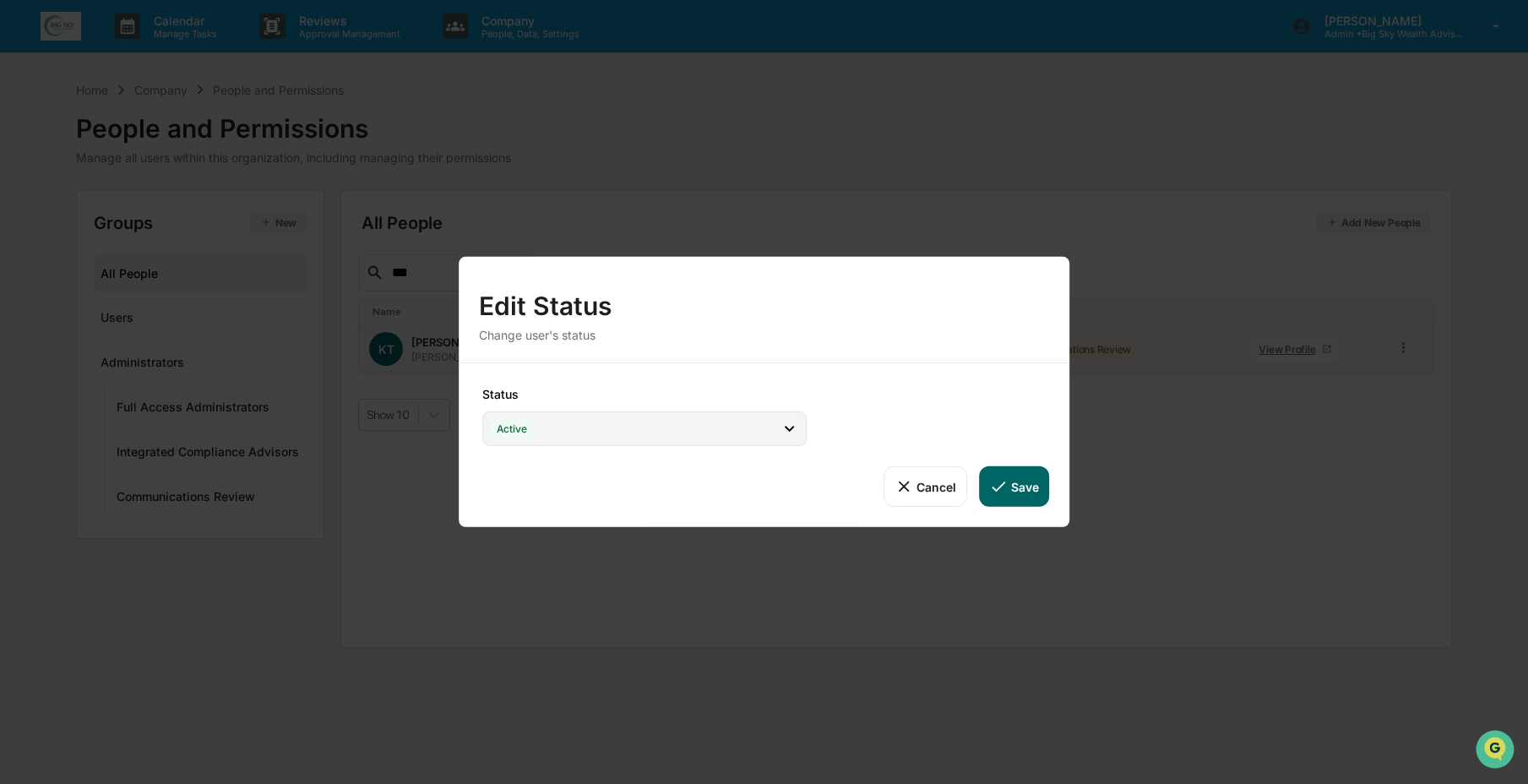
click at [670, 436] on div "Active" at bounding box center [645, 428] width 324 height 35
drag, startPoint x: 916, startPoint y: 379, endPoint x: 1018, endPoint y: 420, distance: 109.9
click at [918, 379] on div "Status Active Active Archive Only Suspended/Leave Terminated Pending Activation…" at bounding box center [764, 445] width 612 height 164
click at [898, 481] on icon at bounding box center [904, 487] width 19 height 19
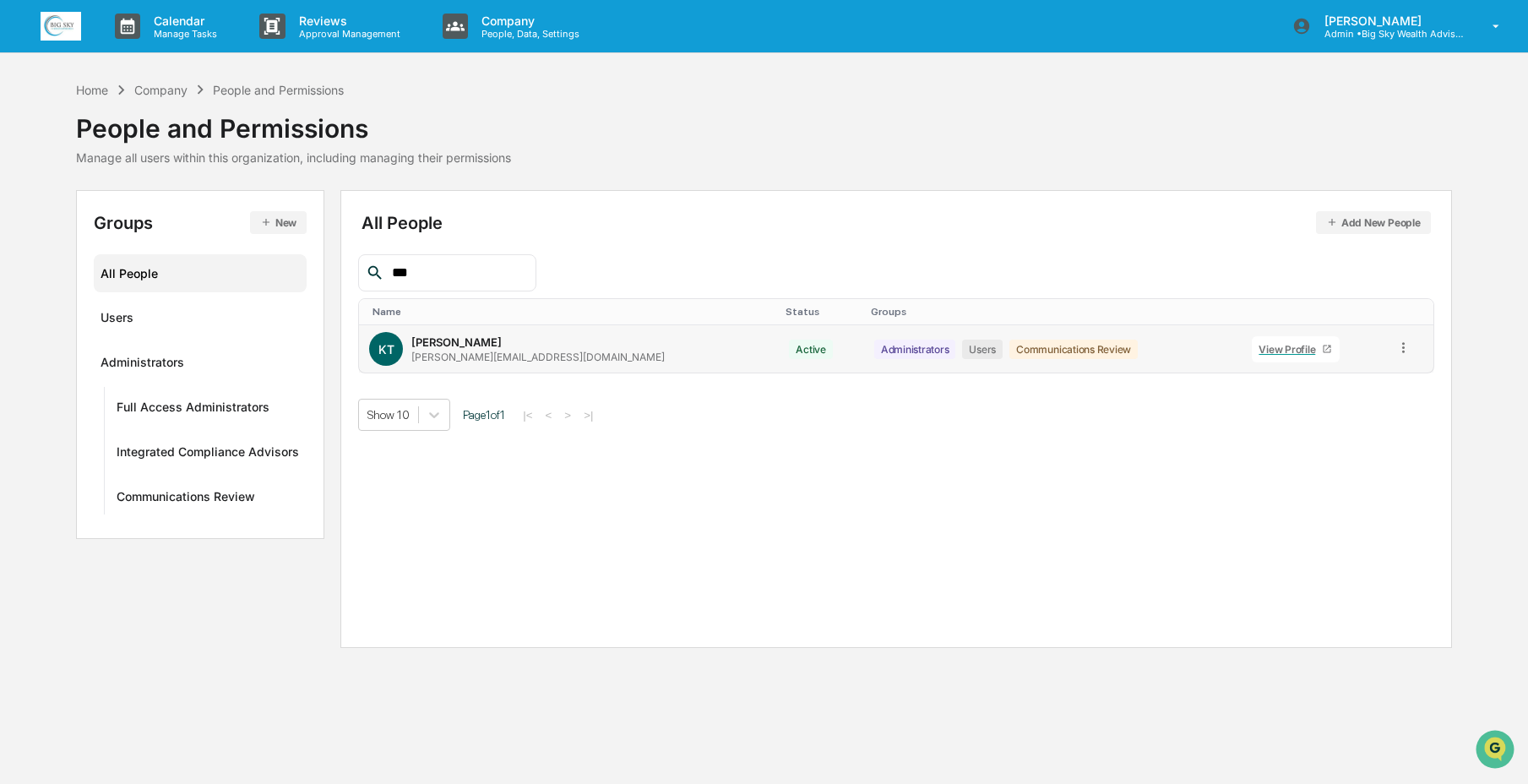
click at [1397, 350] on icon at bounding box center [1403, 348] width 16 height 16
click at [1387, 380] on div "Groups & Permissions" at bounding box center [1324, 376] width 145 height 21
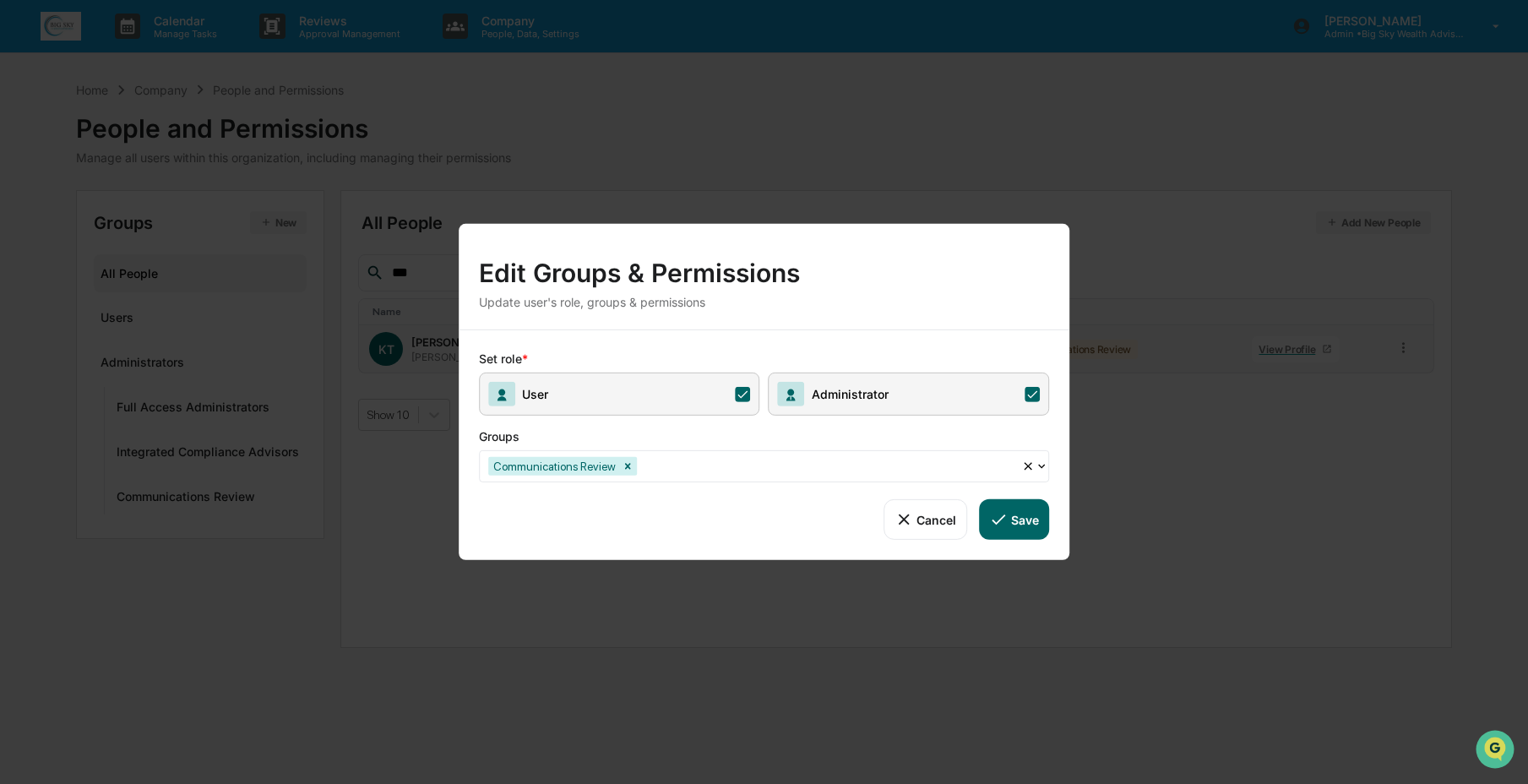
click at [695, 469] on div at bounding box center [827, 466] width 374 height 20
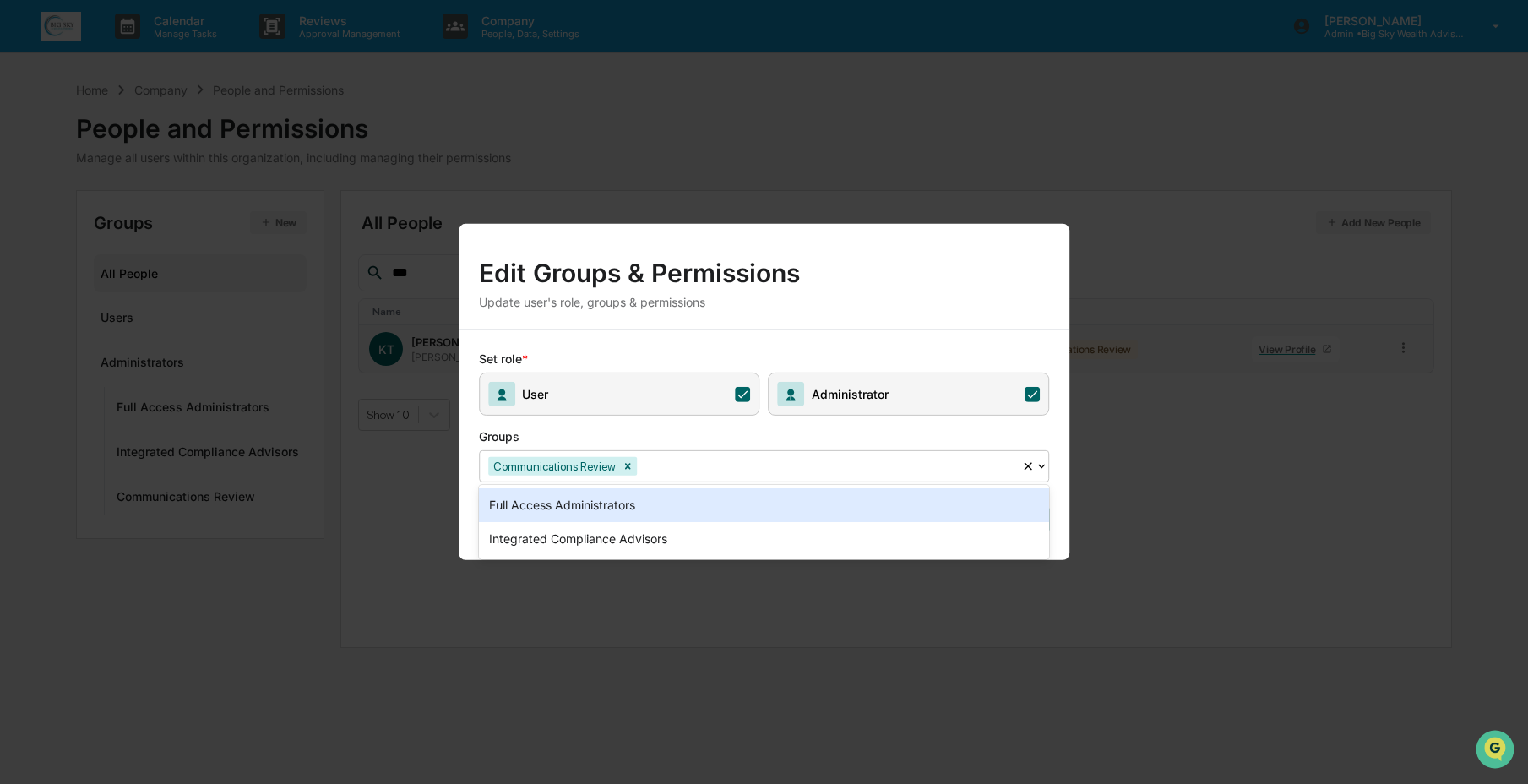
click at [670, 505] on div "Full Access Administrators" at bounding box center [764, 505] width 571 height 34
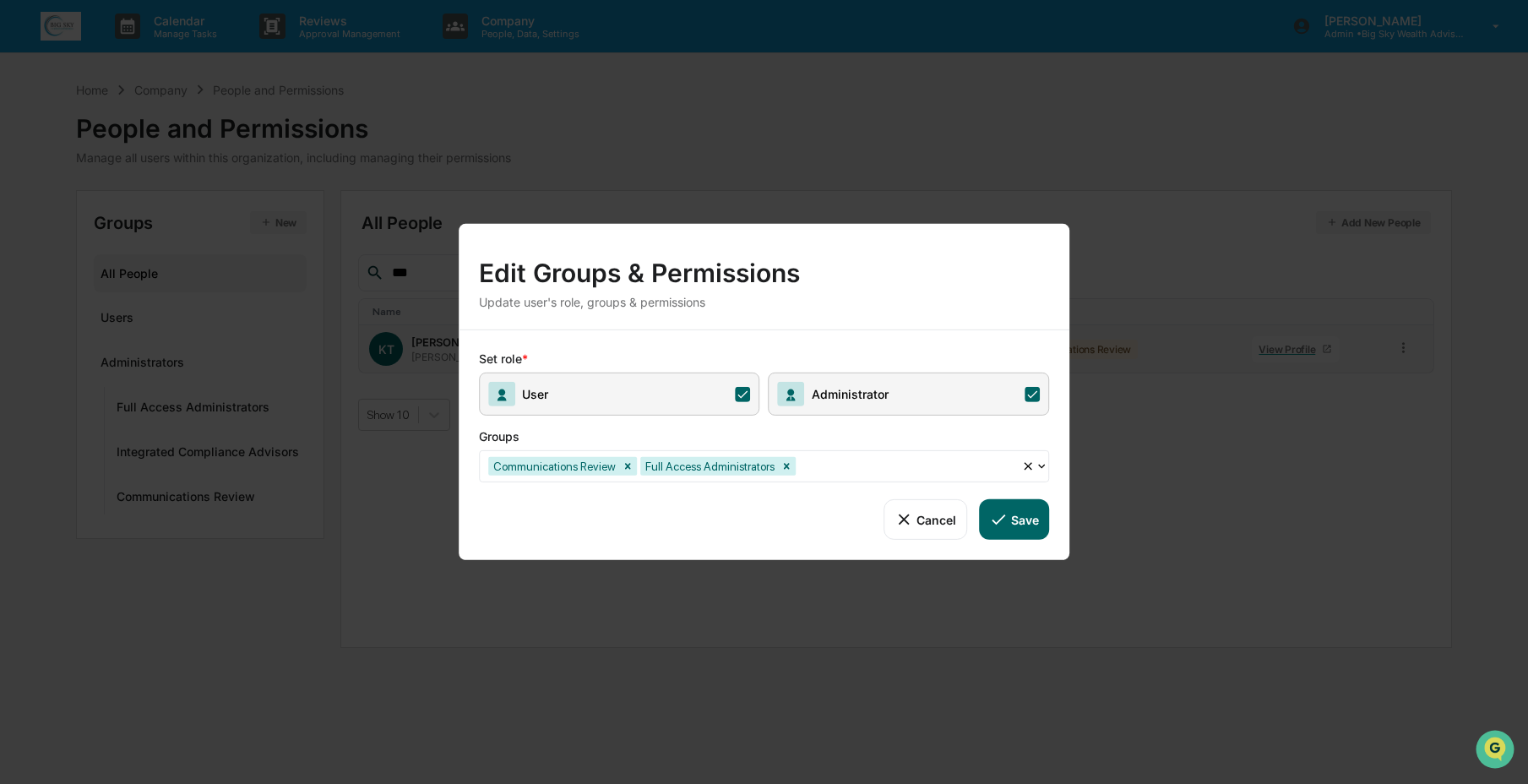
click at [1013, 521] on button "Save" at bounding box center [1014, 519] width 70 height 40
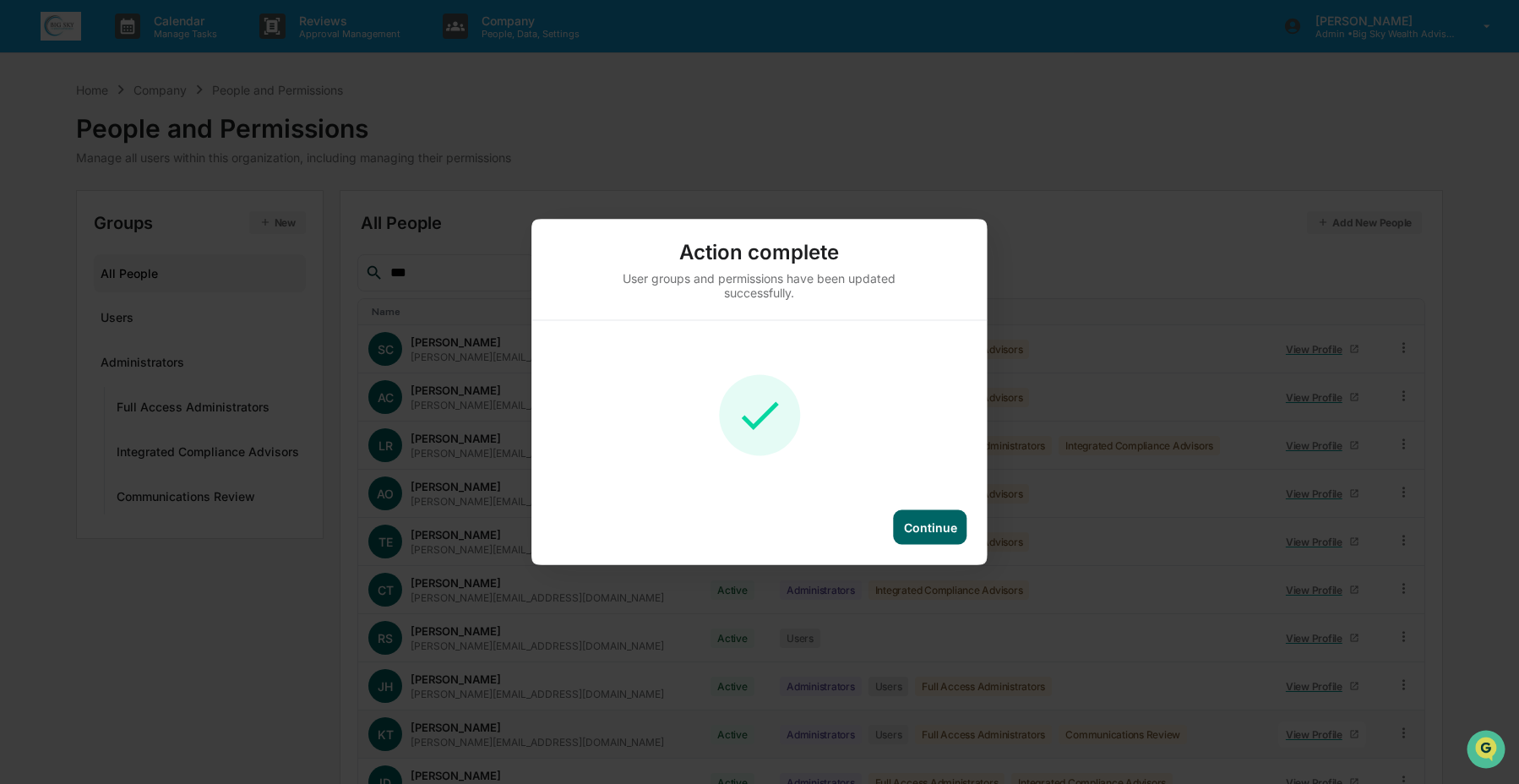
click at [946, 525] on div "Continue" at bounding box center [931, 527] width 53 height 14
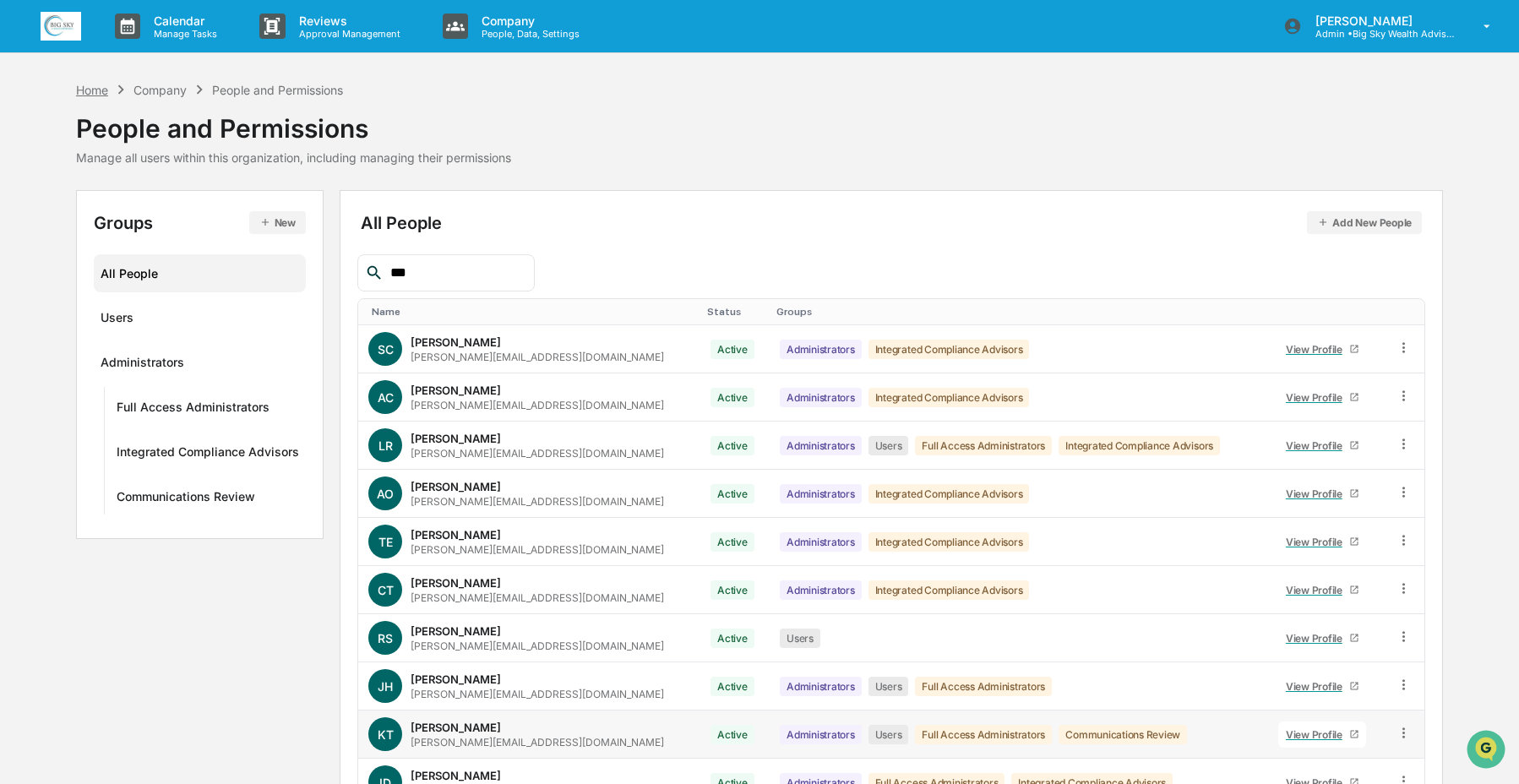
click at [87, 85] on div "Home" at bounding box center [92, 89] width 32 height 14
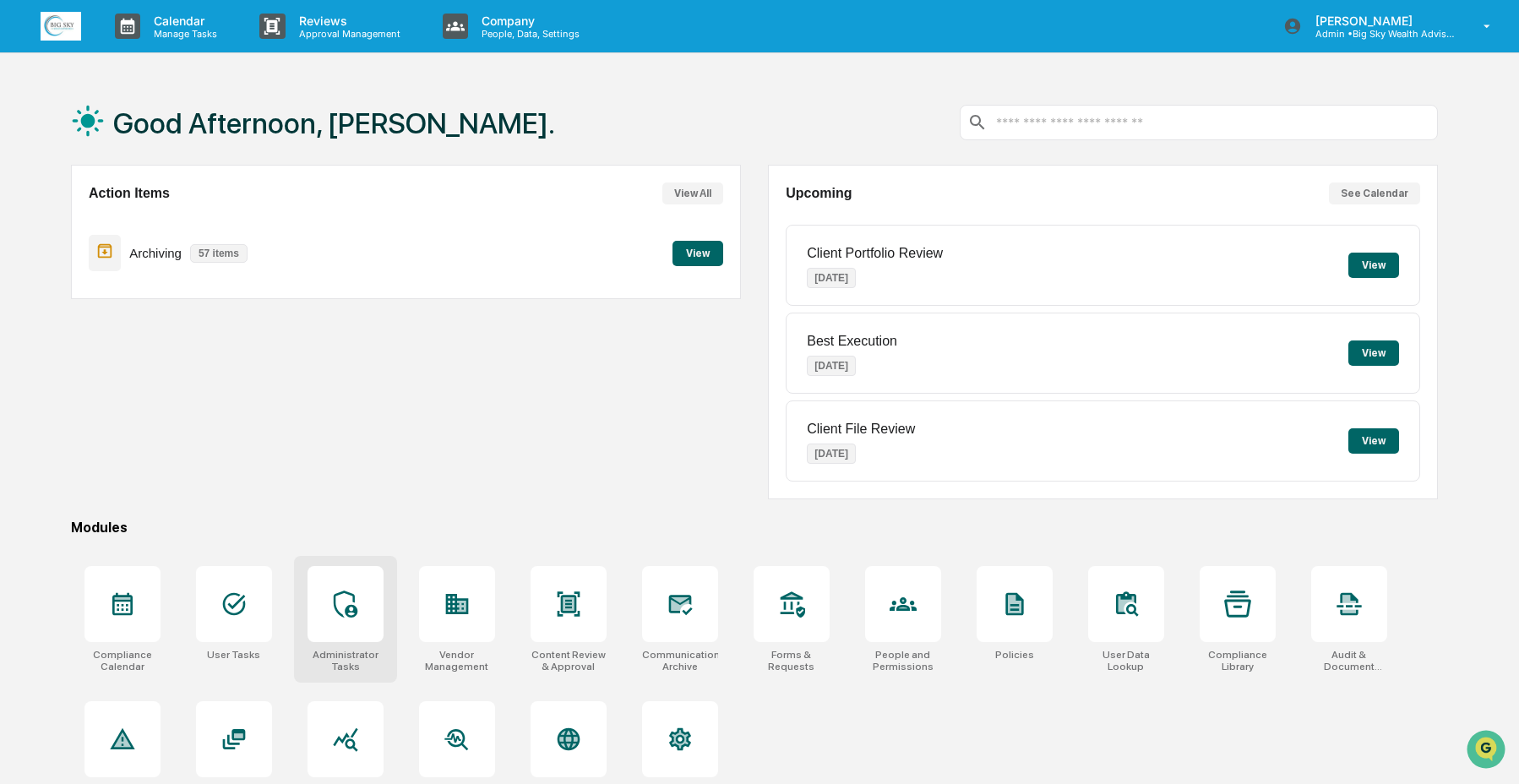
click at [329, 592] on div at bounding box center [345, 603] width 76 height 76
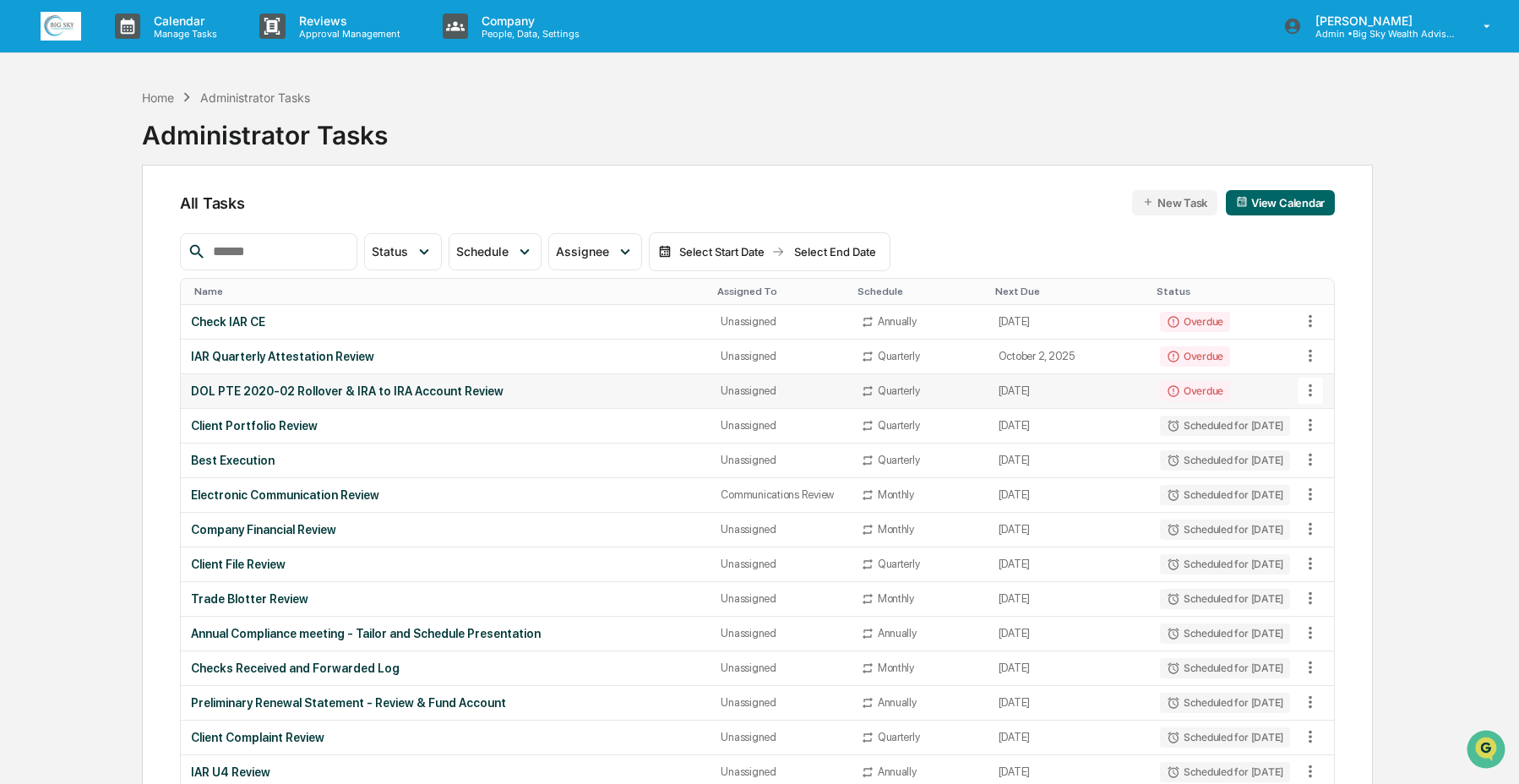
click at [1310, 396] on icon at bounding box center [1311, 391] width 19 height 19
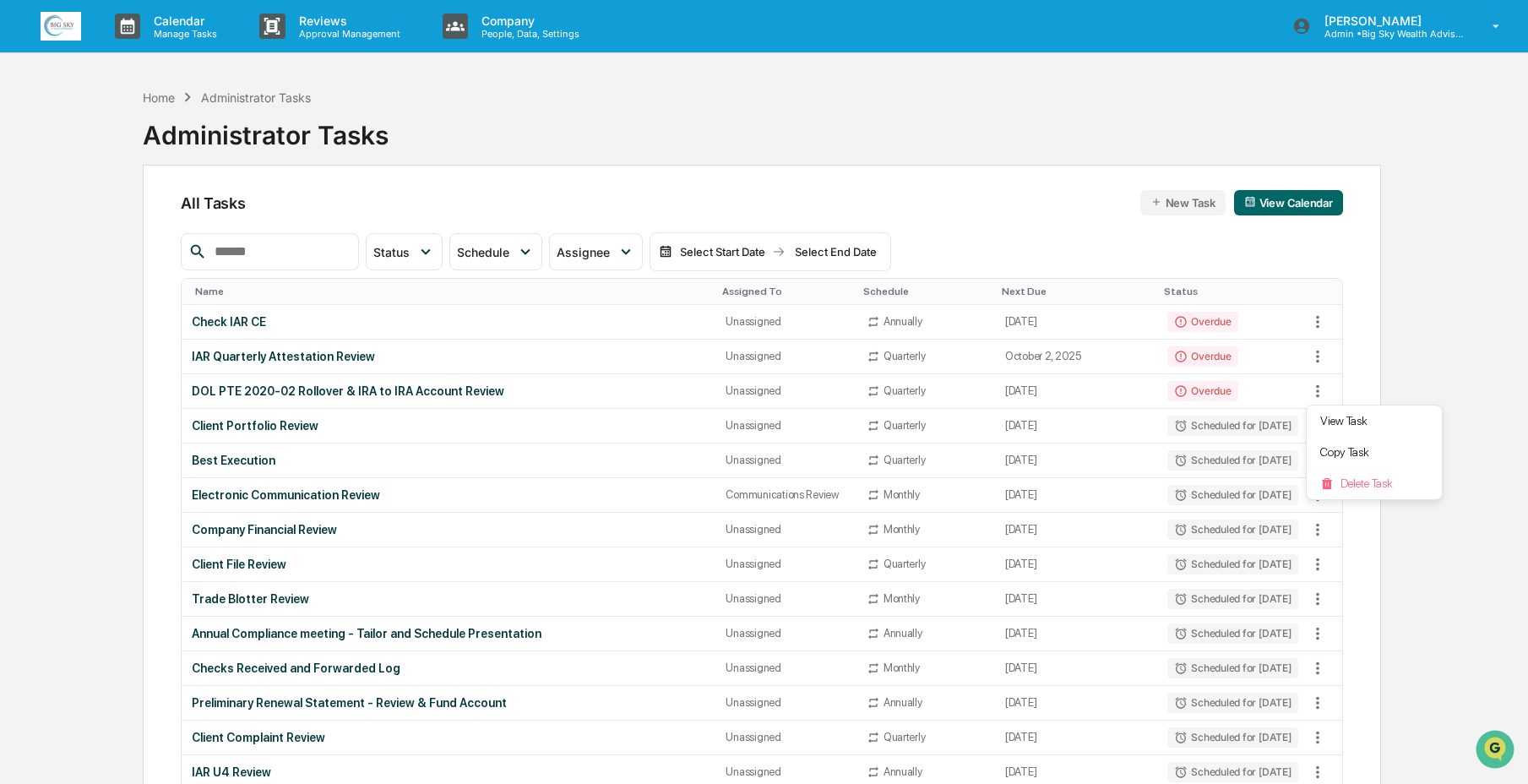
click at [903, 386] on div at bounding box center [764, 392] width 1528 height 784
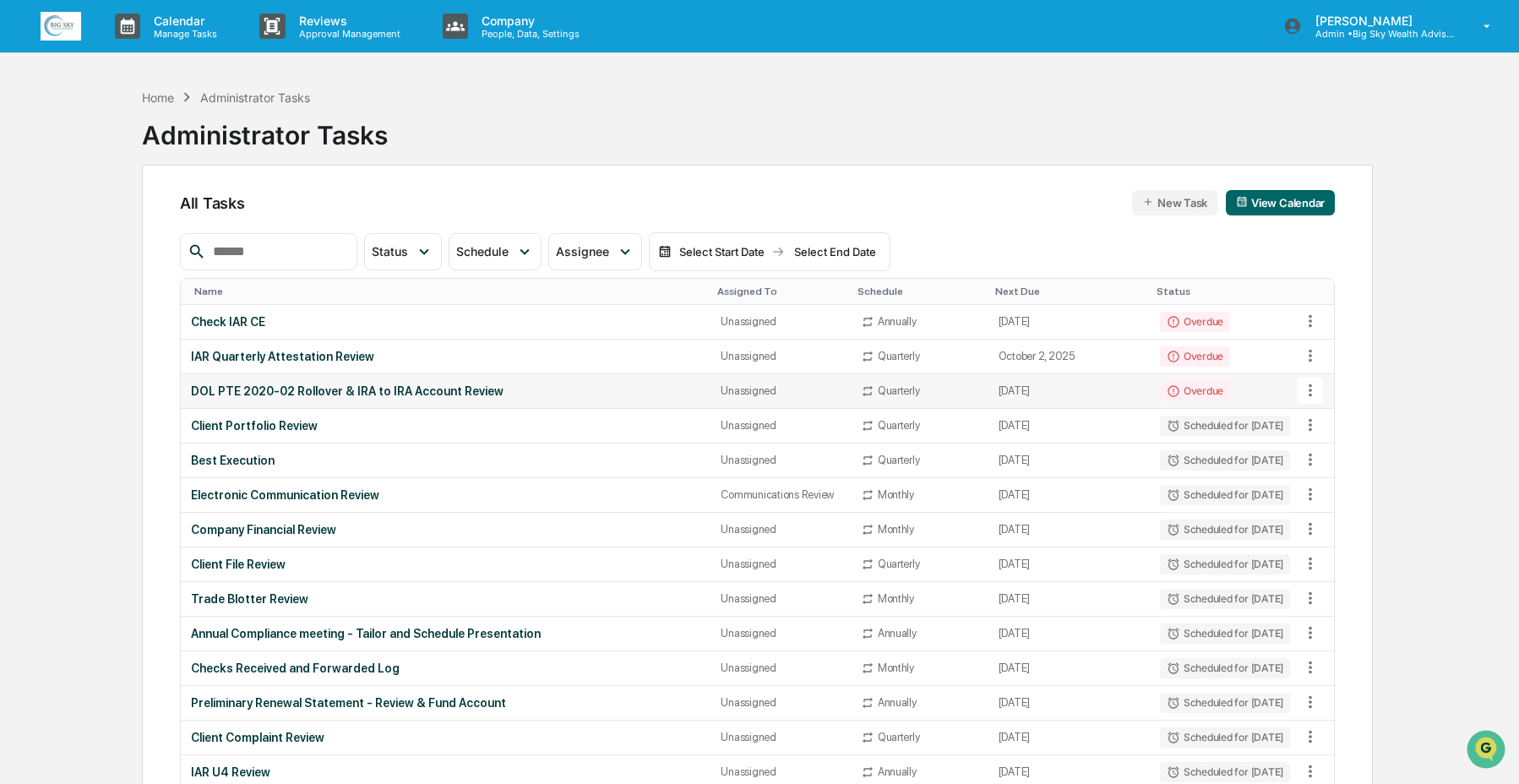
click at [891, 395] on div "Quarterly" at bounding box center [899, 391] width 42 height 13
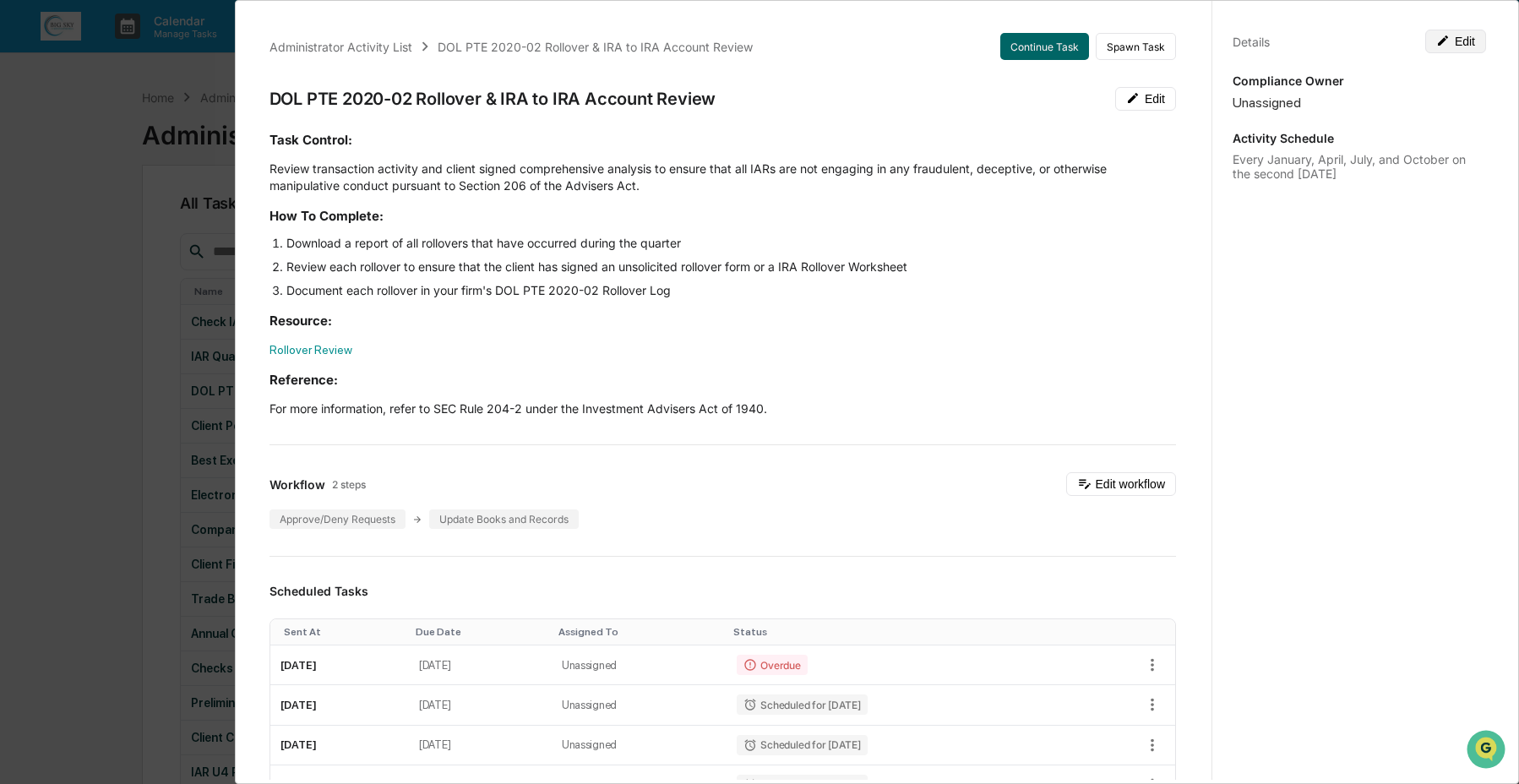
click at [1437, 38] on icon at bounding box center [1443, 40] width 13 height 13
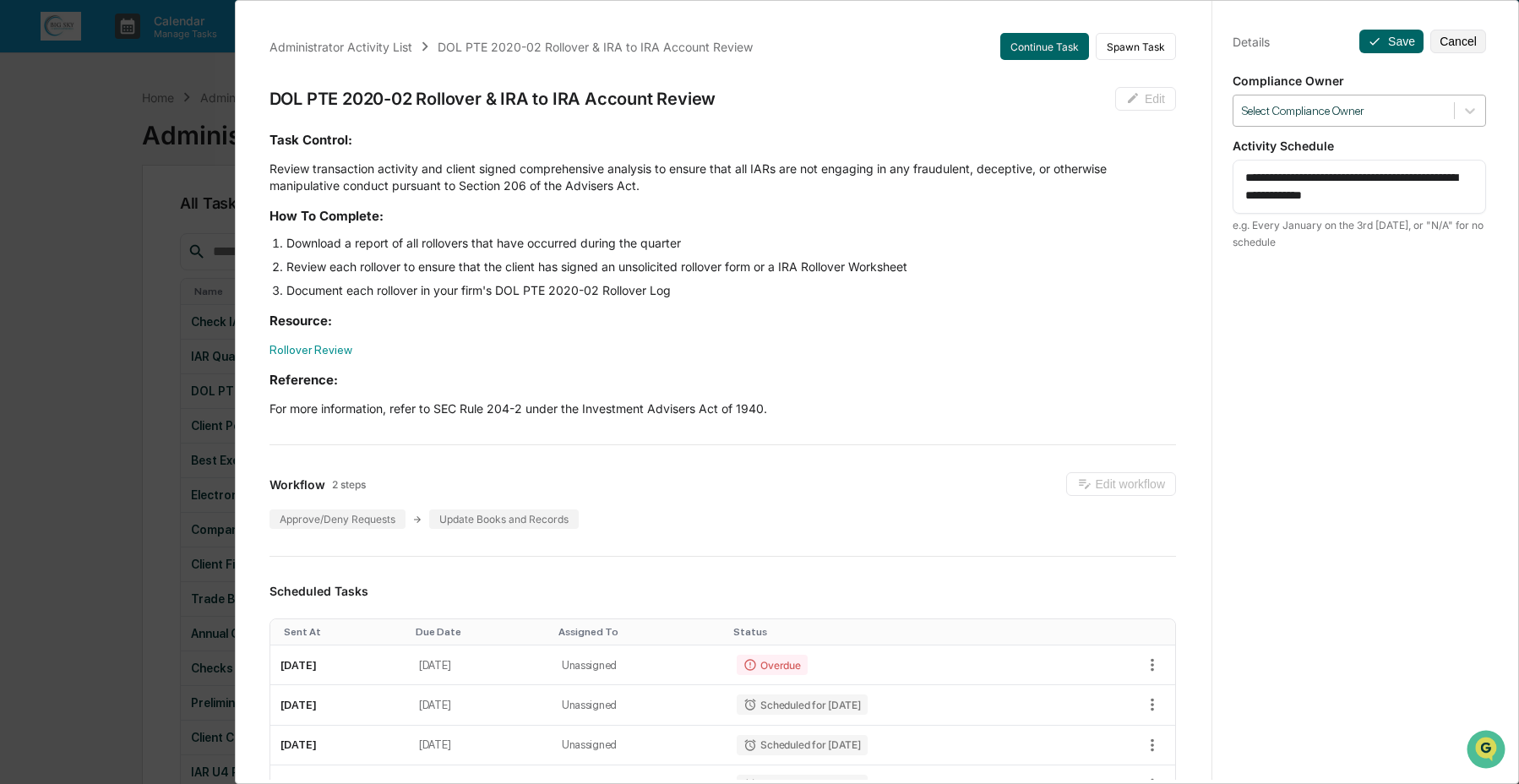
click at [1388, 96] on div "Select Compliance Owner" at bounding box center [1360, 111] width 254 height 32
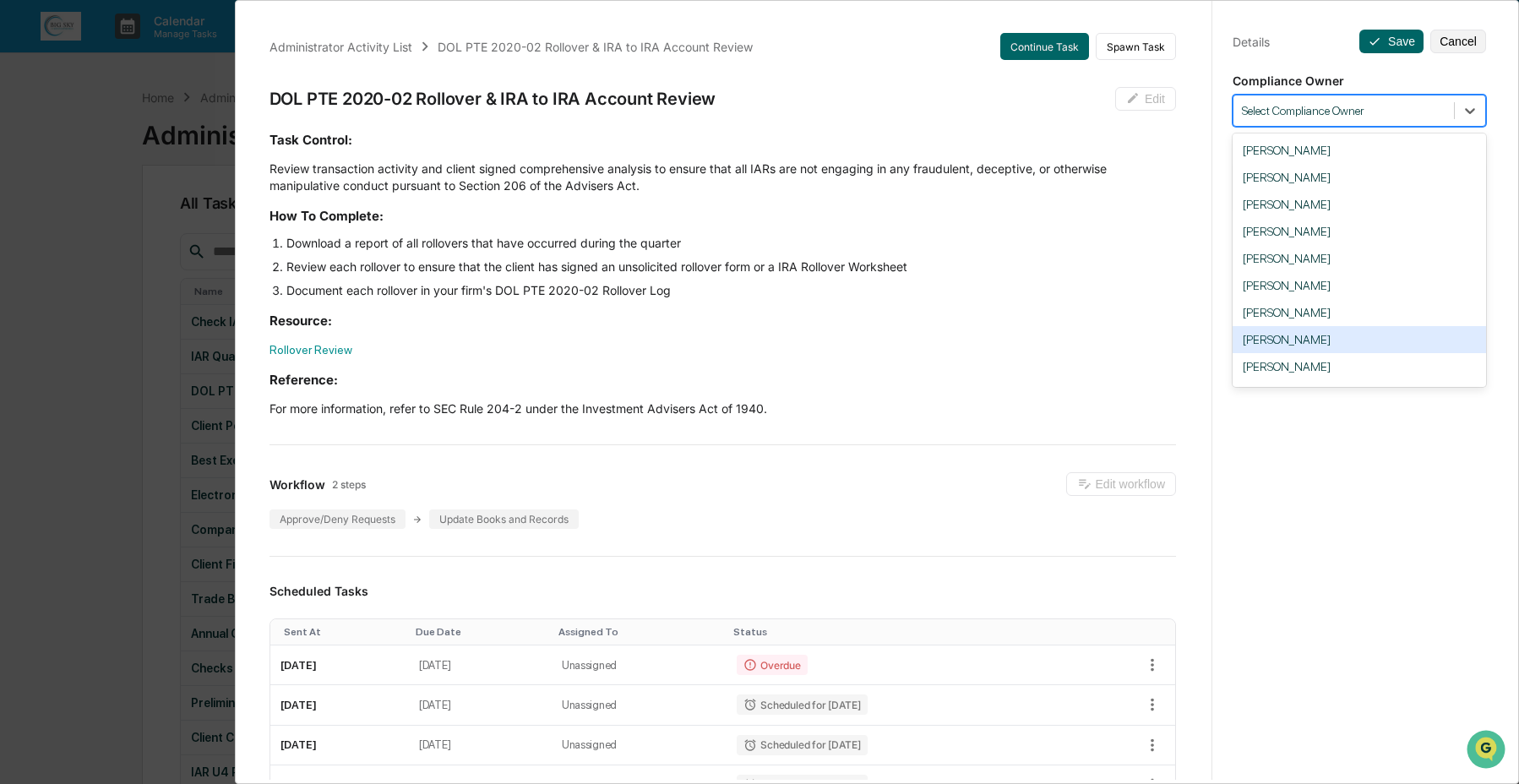
click at [1356, 337] on div "[PERSON_NAME]" at bounding box center [1360, 339] width 254 height 27
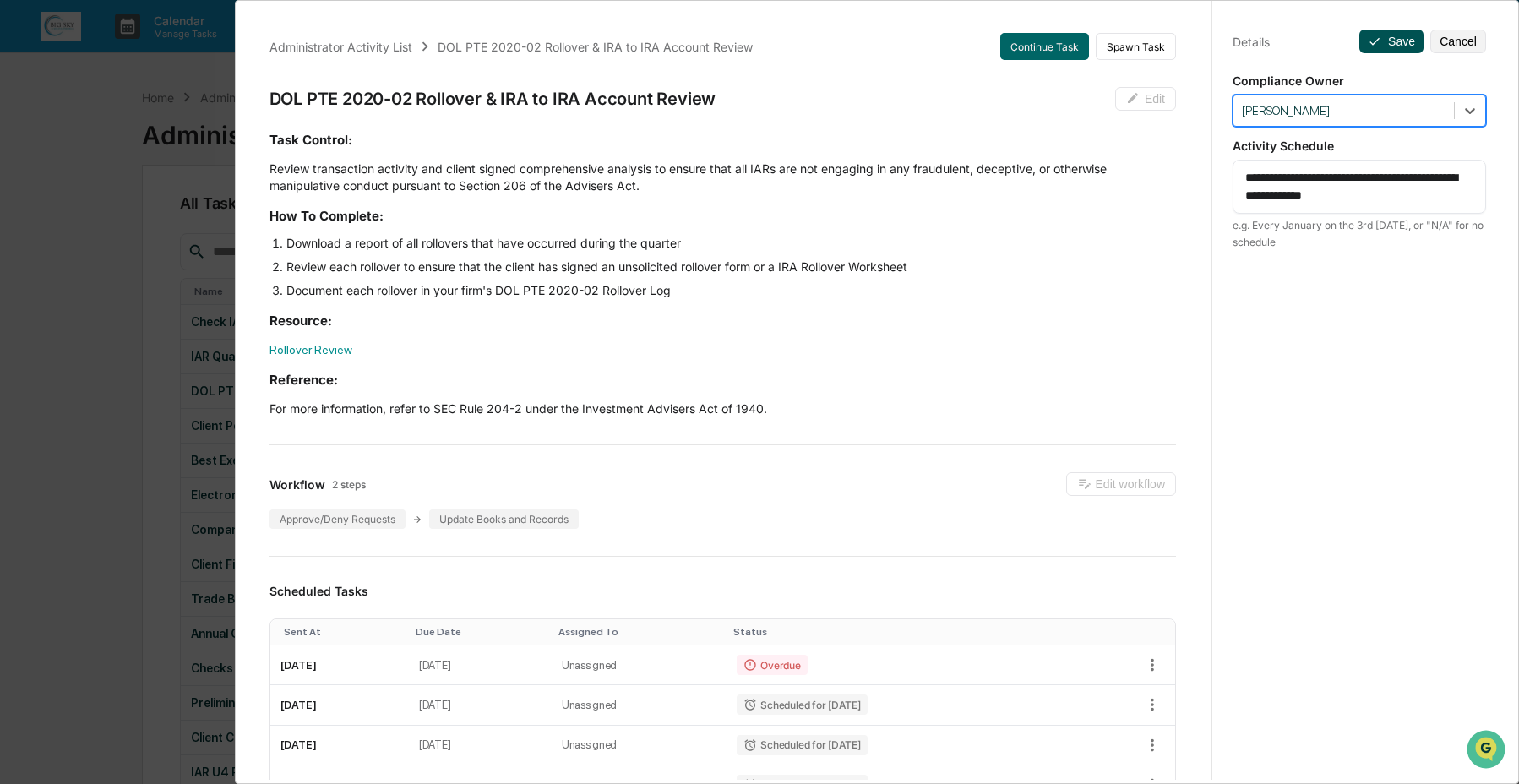
click at [1368, 39] on icon at bounding box center [1375, 41] width 13 height 13
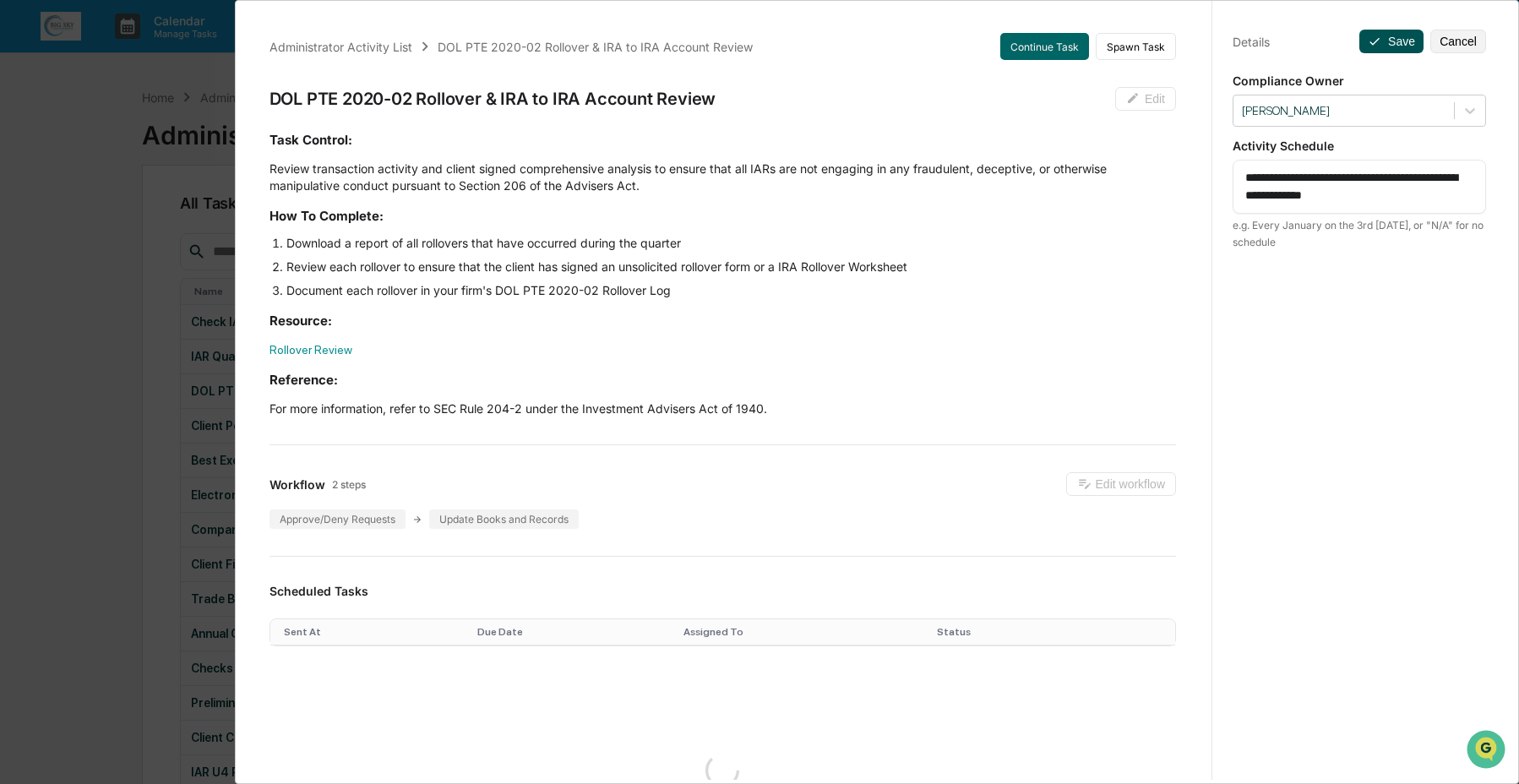
click at [1391, 43] on button "Save" at bounding box center [1392, 41] width 65 height 23
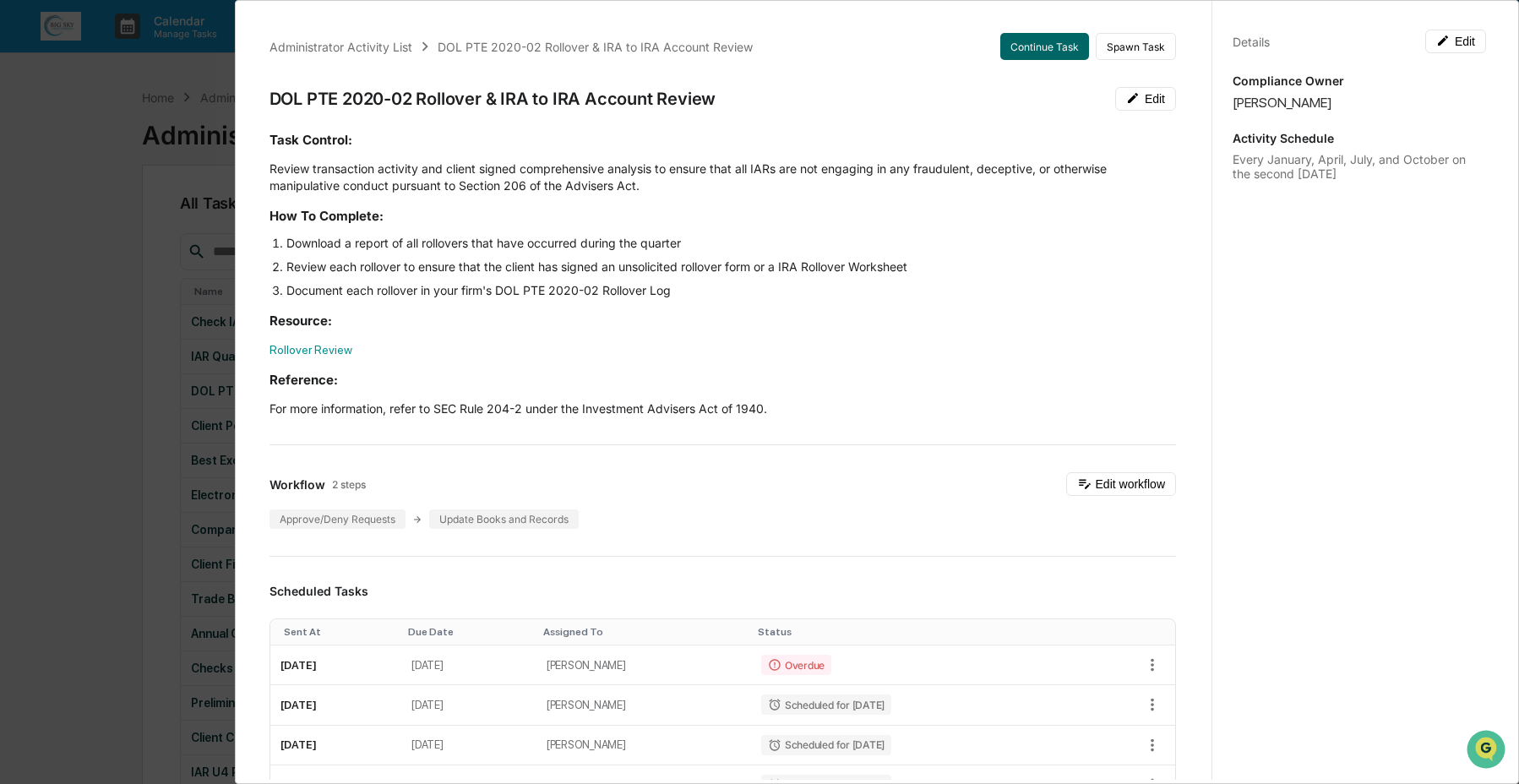
click at [87, 378] on div "Administrator Activity List DOL PTE 2020-02 Rollover & IRA to IRA Account Revie…" at bounding box center [759, 392] width 1519 height 784
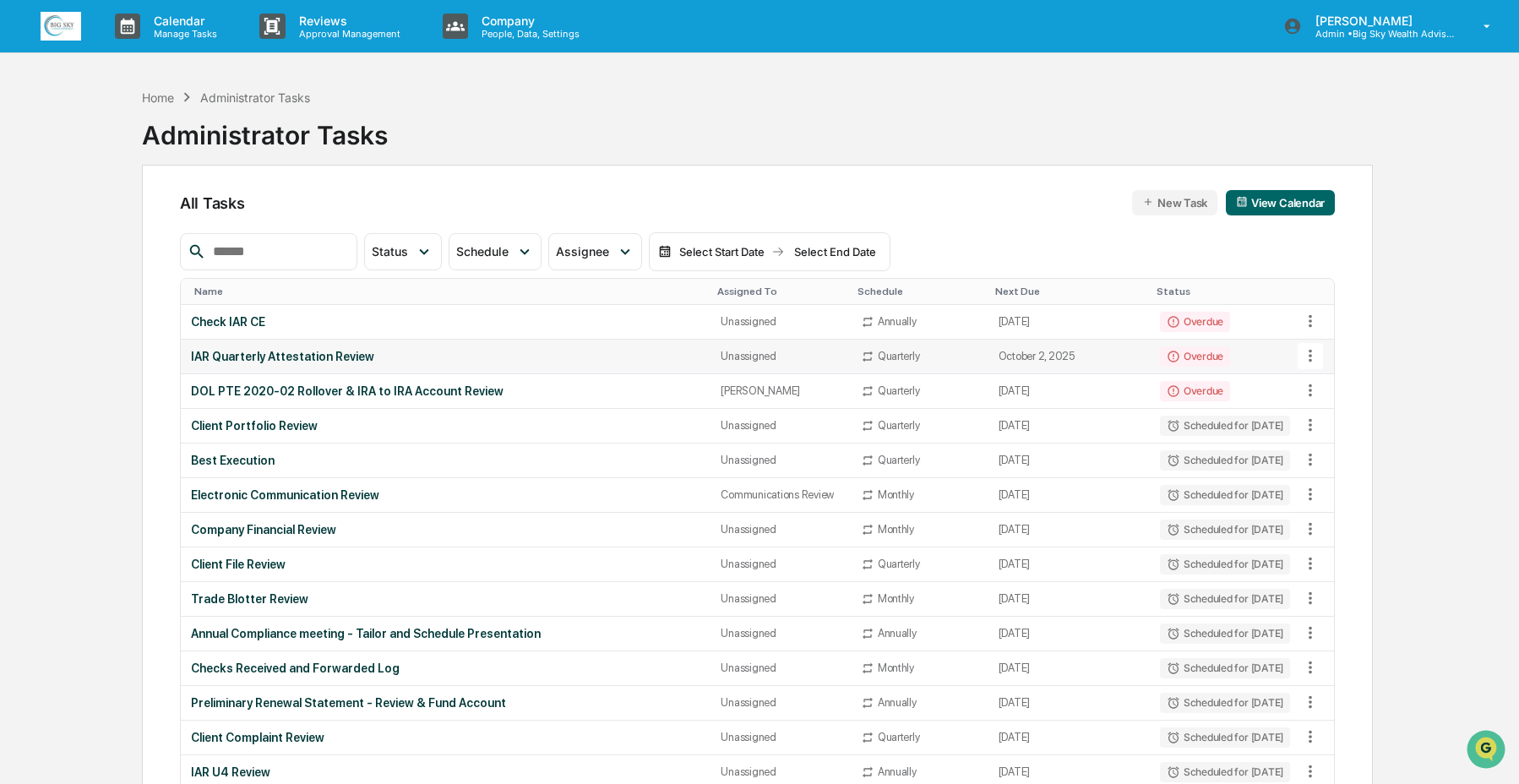
click at [577, 356] on div "IAR Quarterly Attestation Review" at bounding box center [446, 356] width 510 height 13
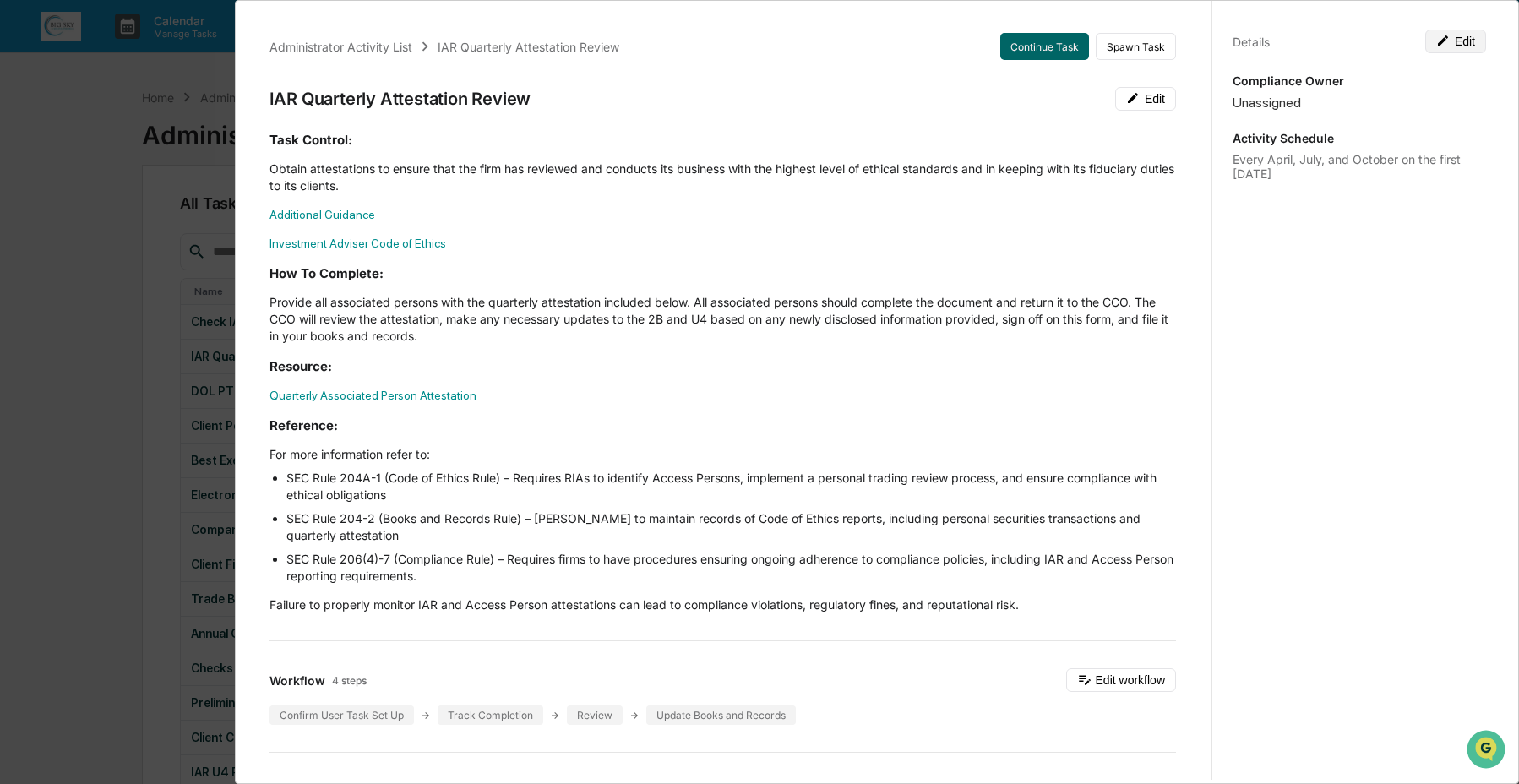
click at [1446, 48] on button "Edit" at bounding box center [1455, 41] width 61 height 23
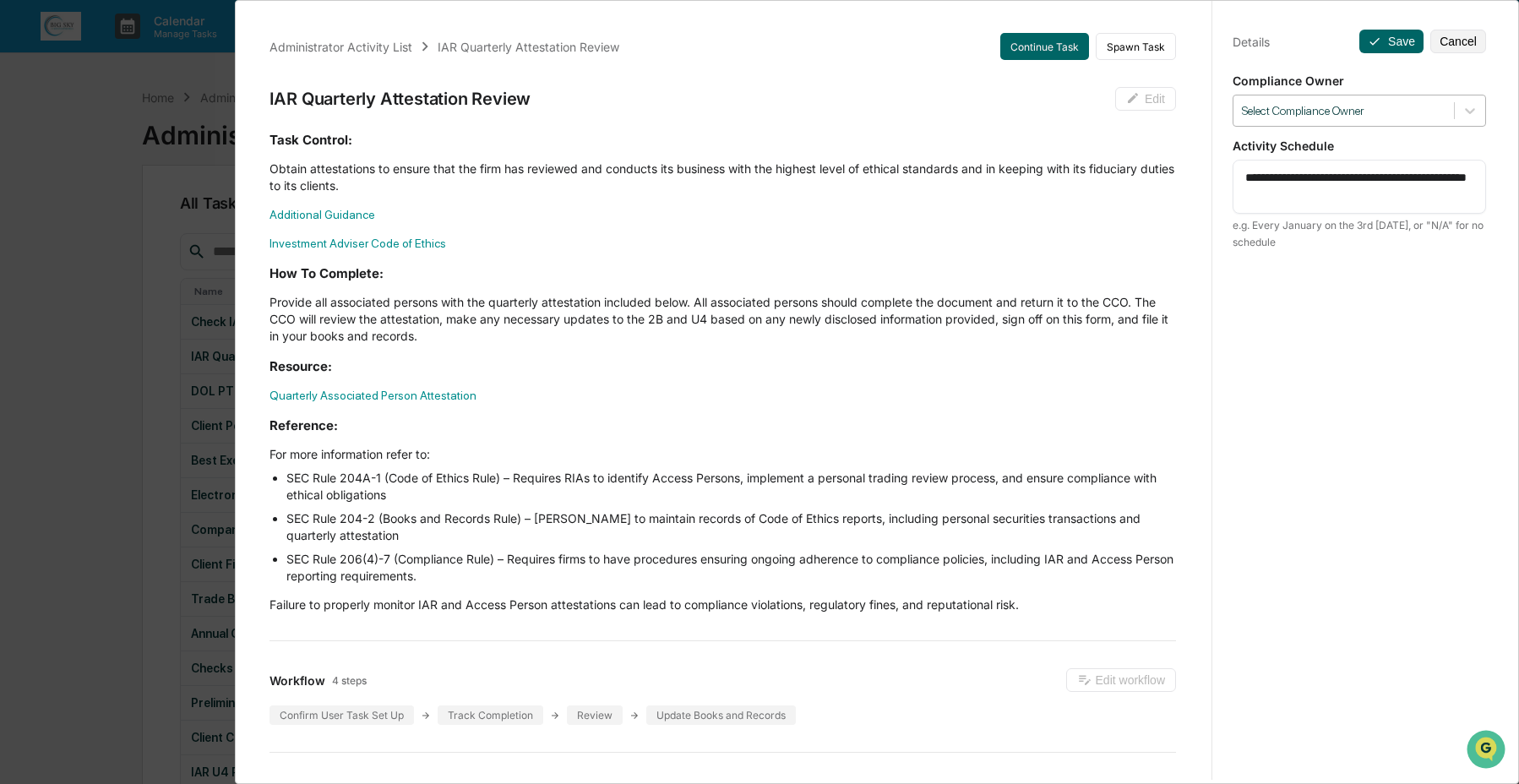
click at [1418, 116] on div at bounding box center [1344, 111] width 203 height 16
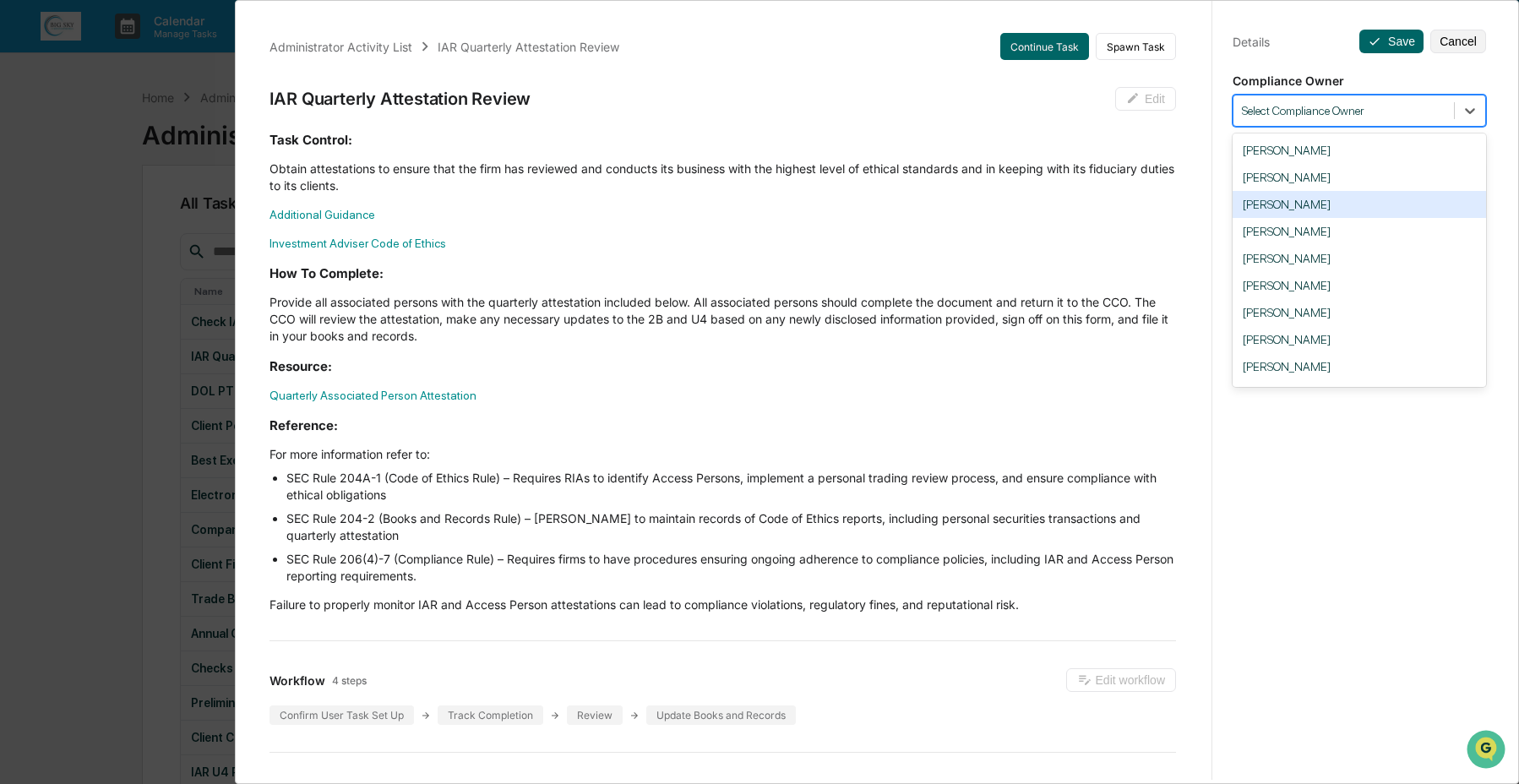
click at [1374, 201] on div "[PERSON_NAME]" at bounding box center [1360, 204] width 254 height 27
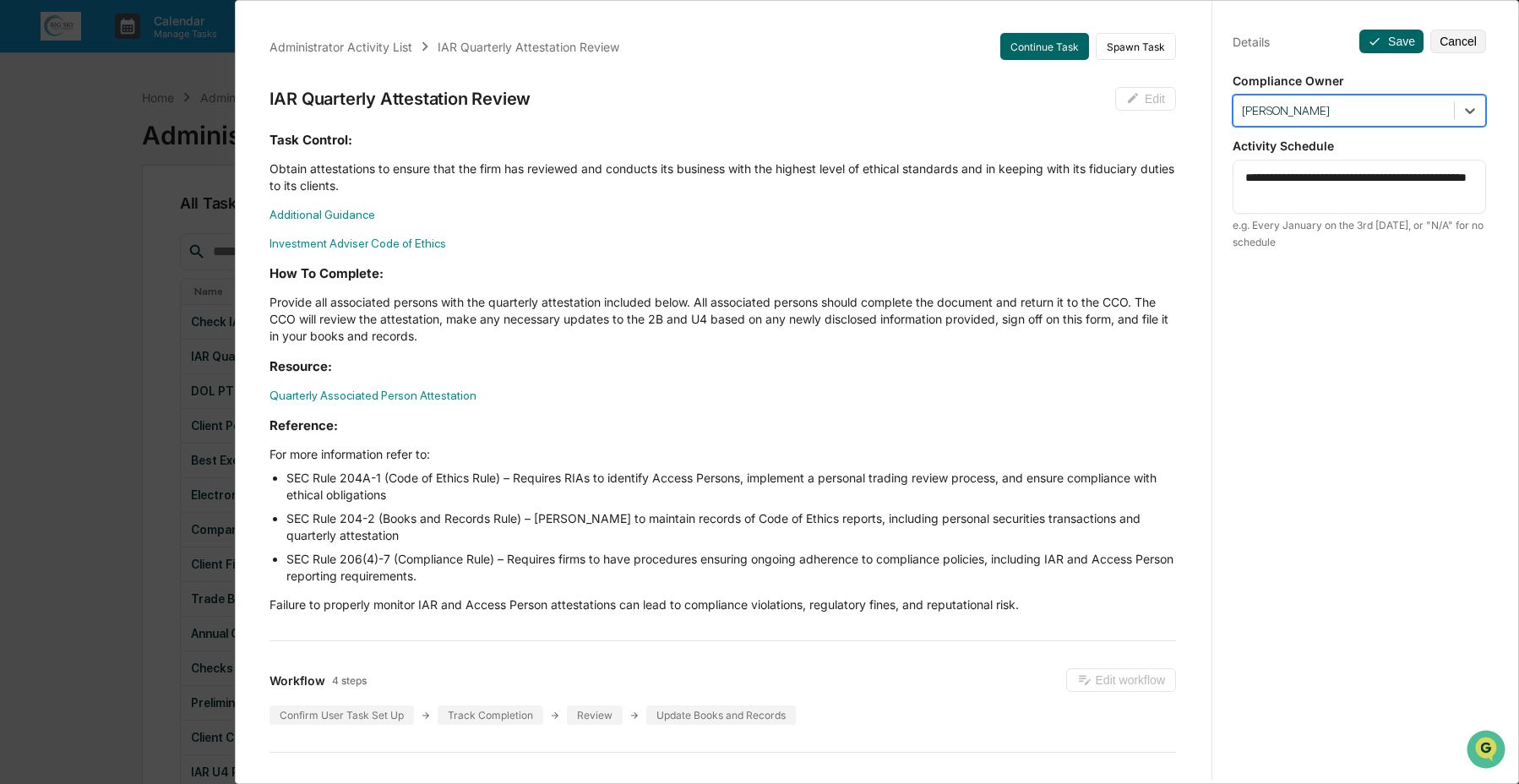
drag, startPoint x: 1377, startPoint y: 48, endPoint x: 1308, endPoint y: 61, distance: 70.2
click at [1378, 50] on button "Save" at bounding box center [1392, 41] width 65 height 23
click at [1360, 40] on button "Save" at bounding box center [1392, 41] width 65 height 23
click at [1396, 33] on button "Save" at bounding box center [1392, 41] width 65 height 23
click at [1385, 44] on button "Save" at bounding box center [1392, 41] width 65 height 23
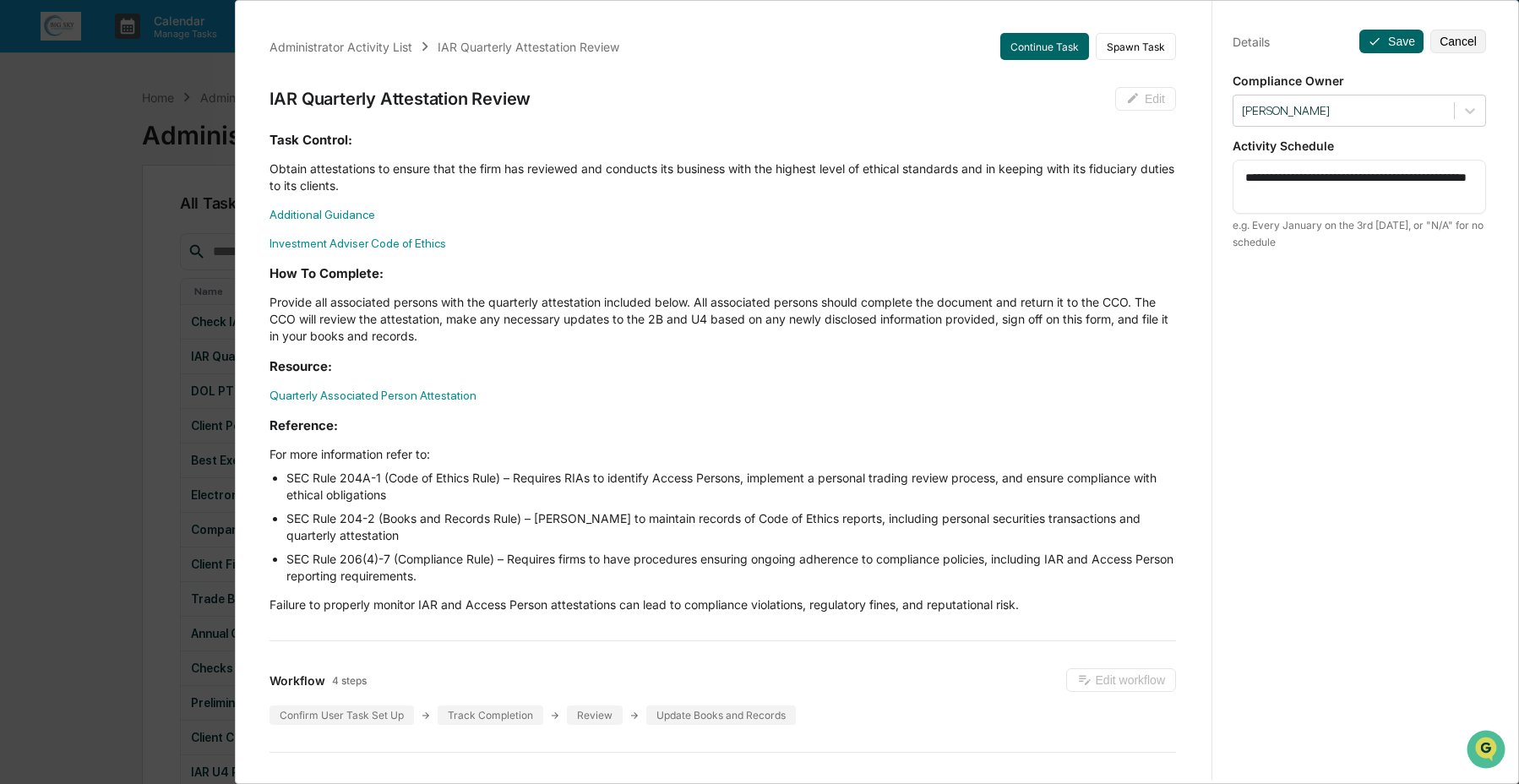
click at [147, 344] on div "Administrator Activity List IAR Quarterly Attestation Review Continue Task Spaw…" at bounding box center [759, 392] width 1519 height 784
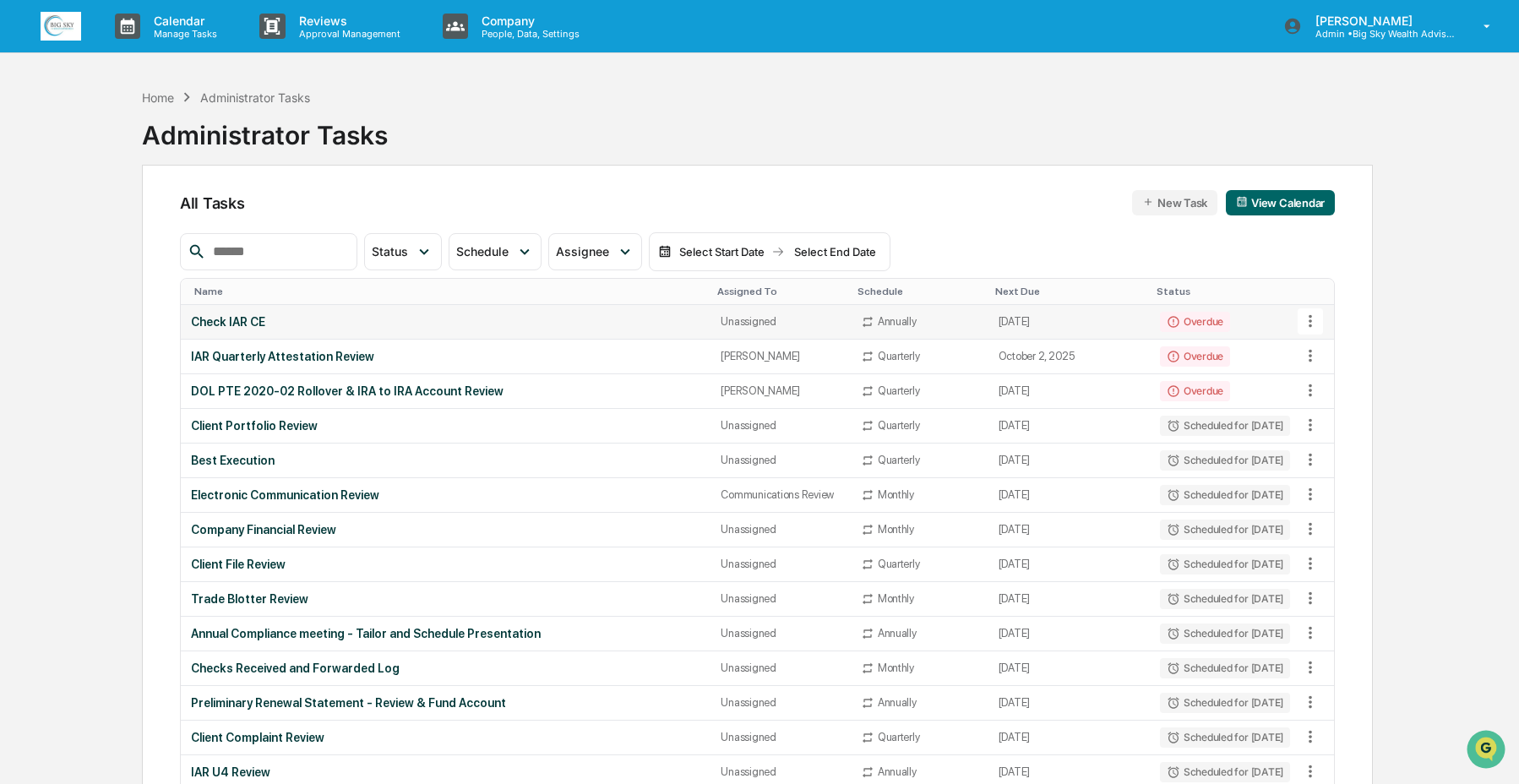
click at [777, 328] on div "Unassigned" at bounding box center [780, 321] width 119 height 13
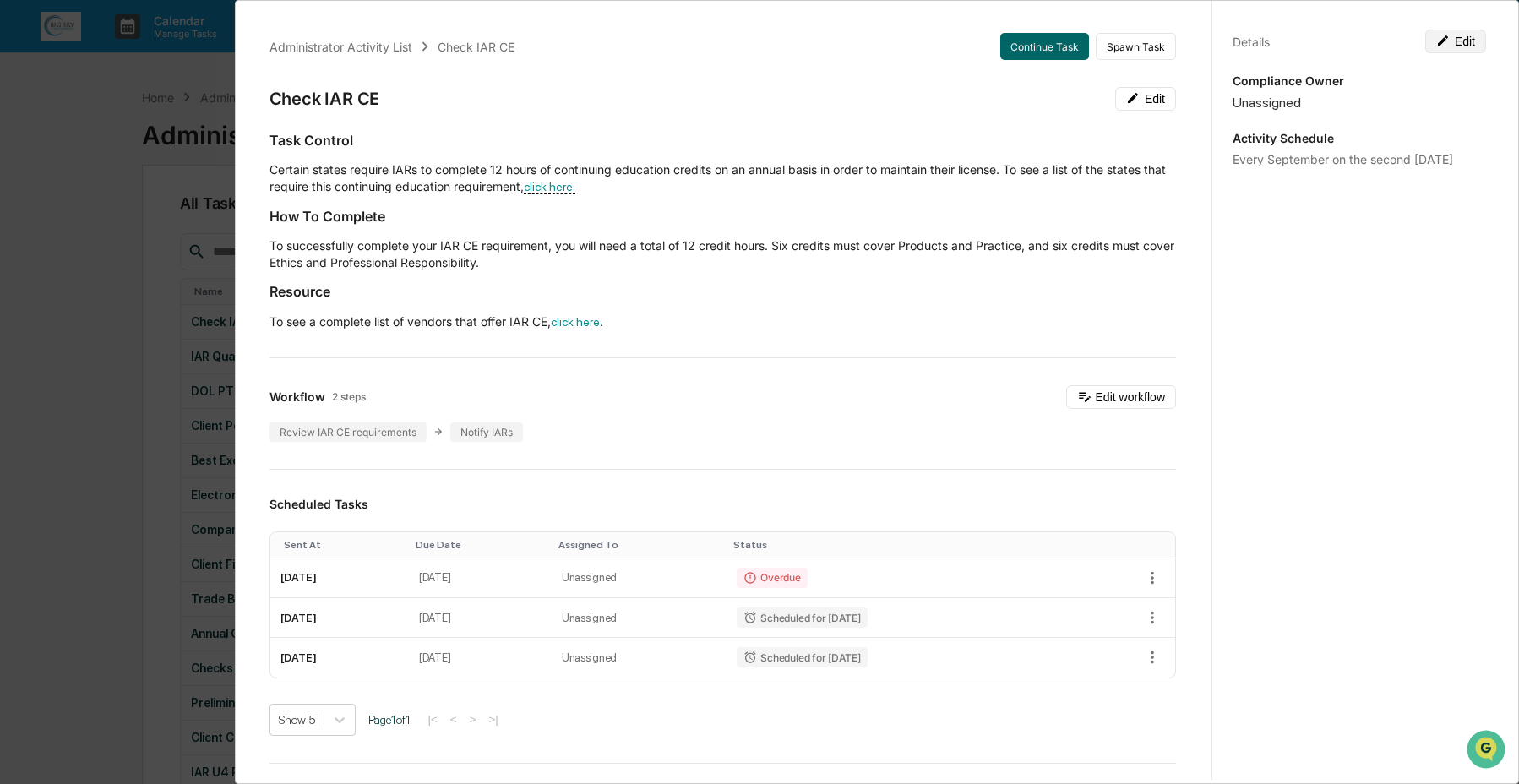
click at [1467, 35] on button "Edit" at bounding box center [1455, 41] width 61 height 23
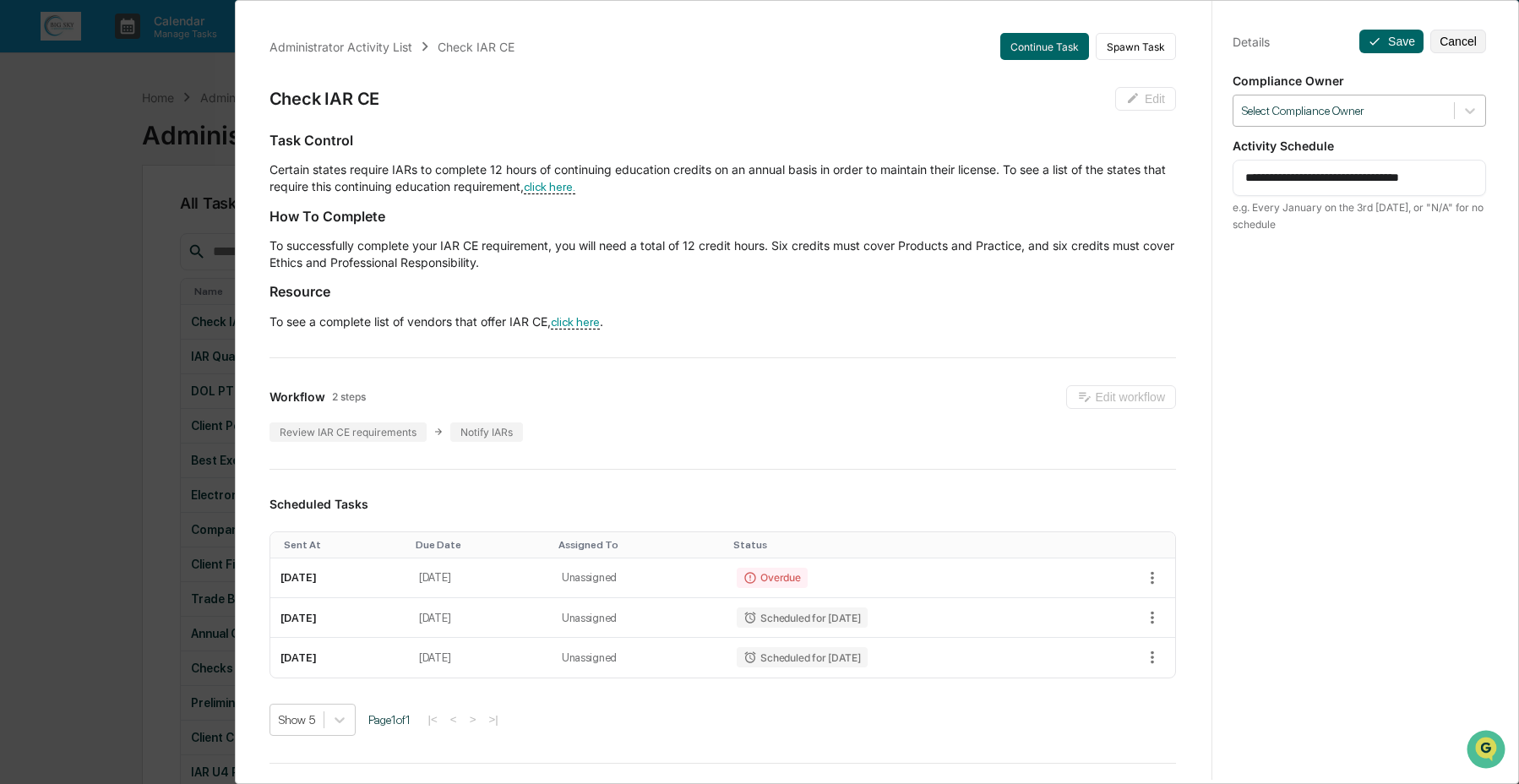
click at [1349, 111] on div at bounding box center [1344, 111] width 203 height 16
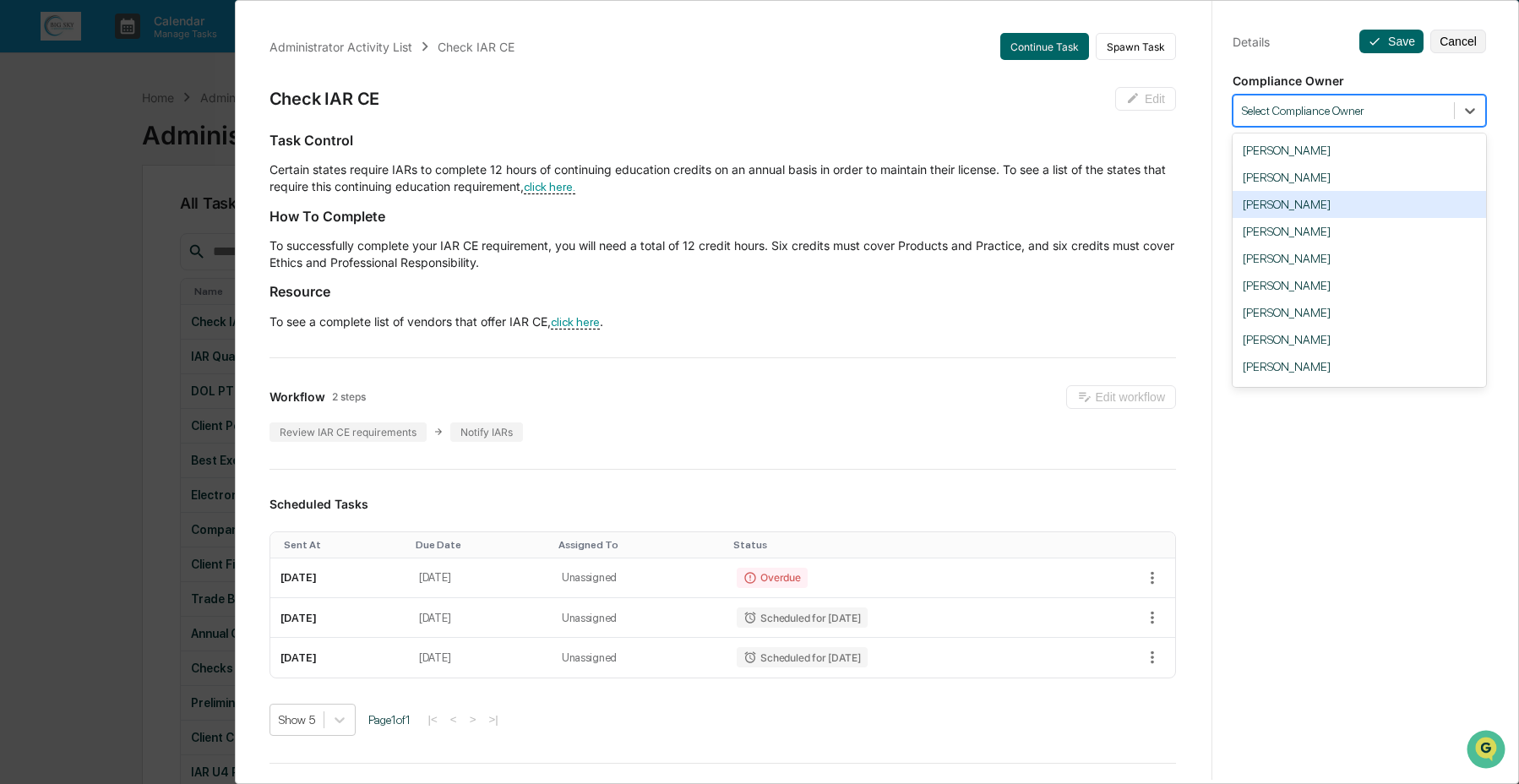
click at [1322, 203] on div "[PERSON_NAME]" at bounding box center [1360, 204] width 254 height 27
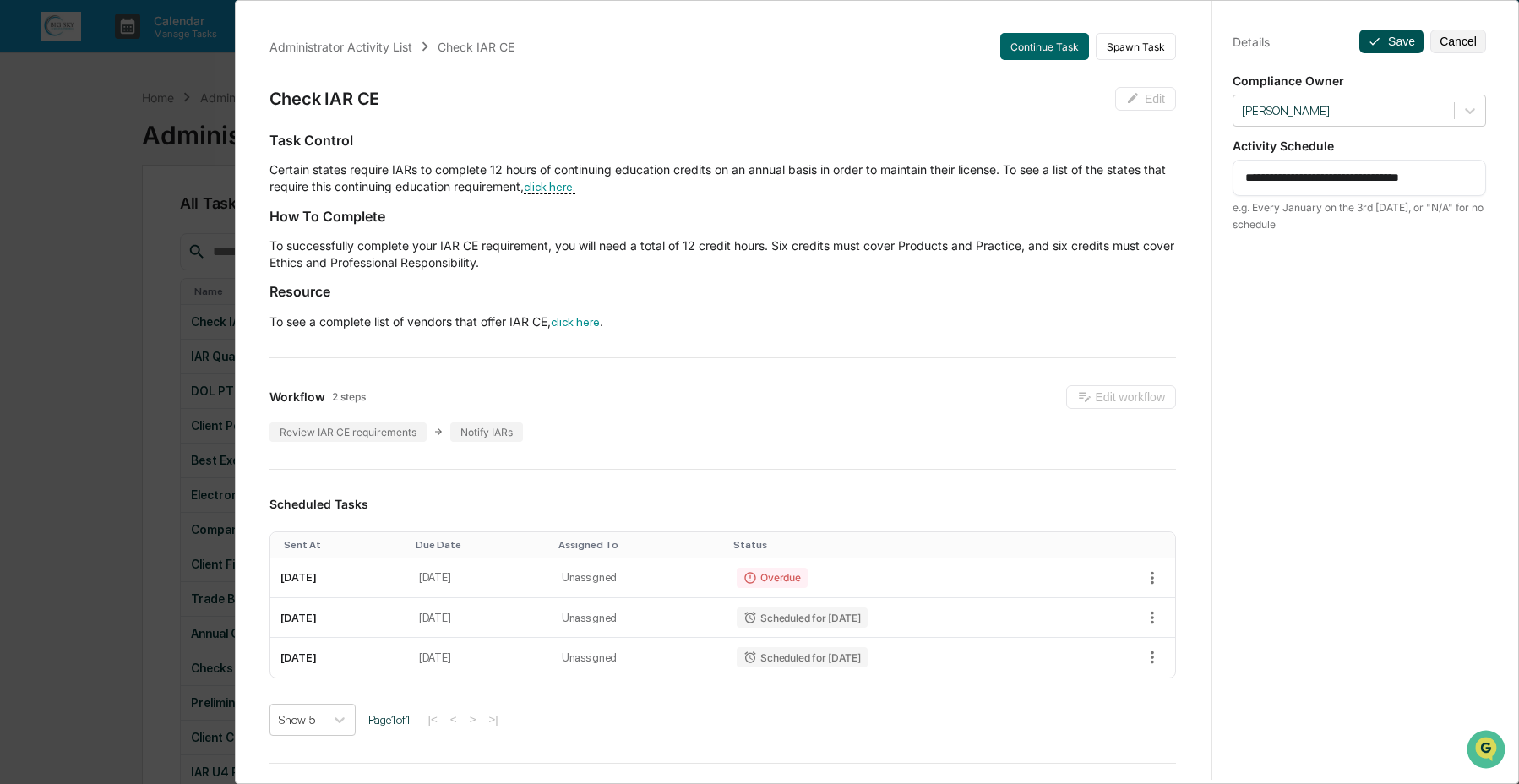
click at [1368, 37] on icon at bounding box center [1375, 41] width 13 height 13
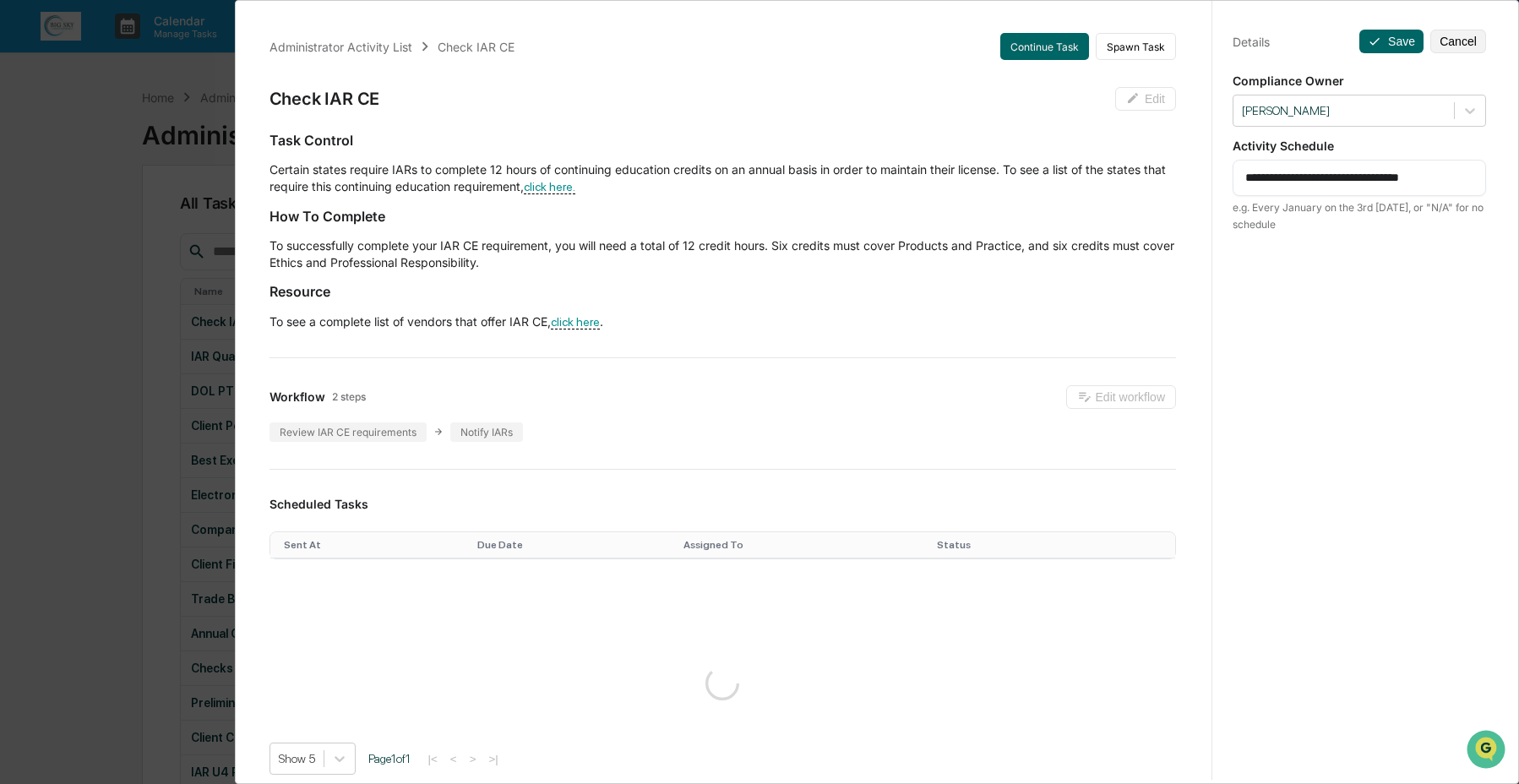
click at [154, 183] on div "**********" at bounding box center [759, 392] width 1519 height 784
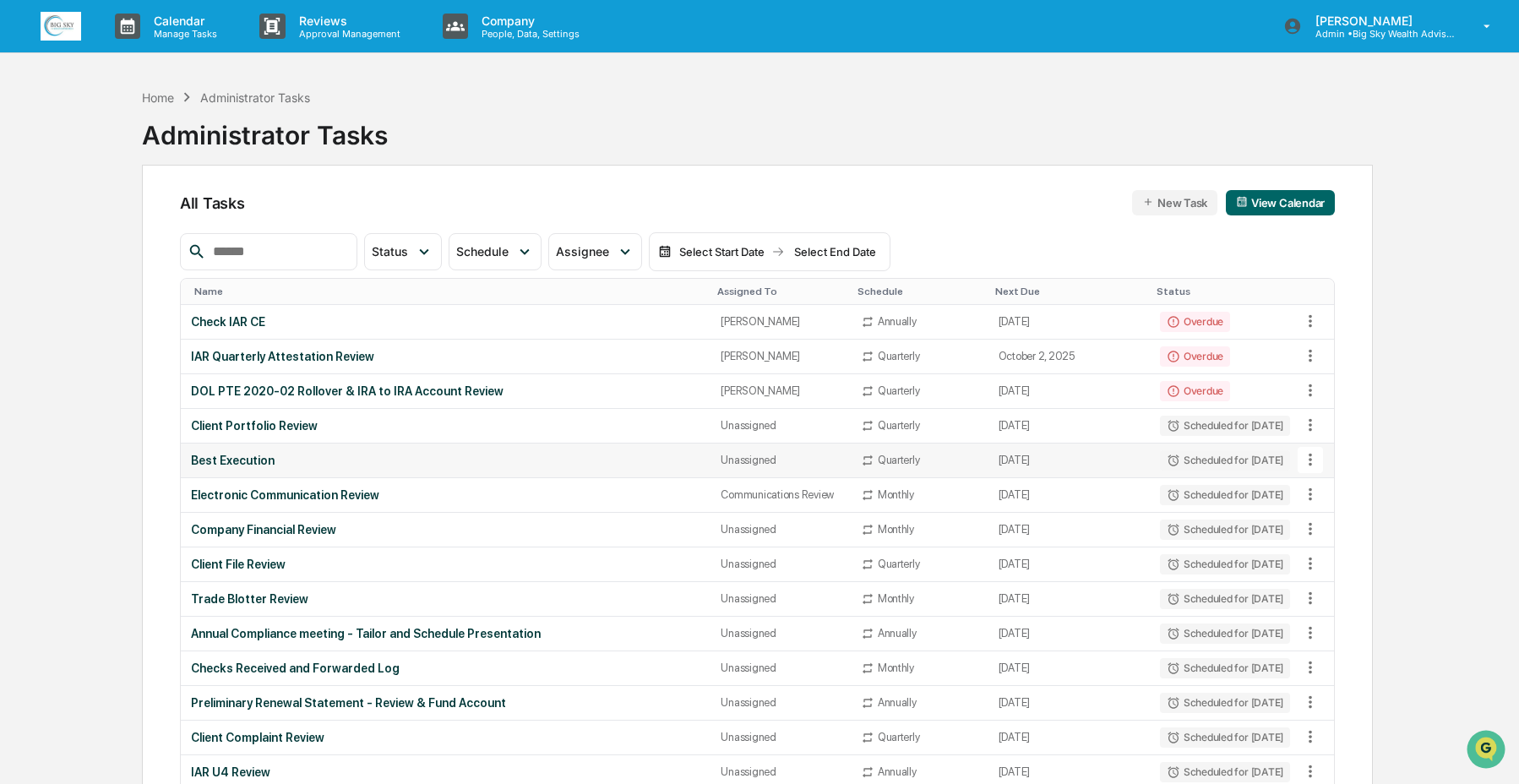
click at [781, 461] on div "Unassigned" at bounding box center [780, 460] width 119 height 13
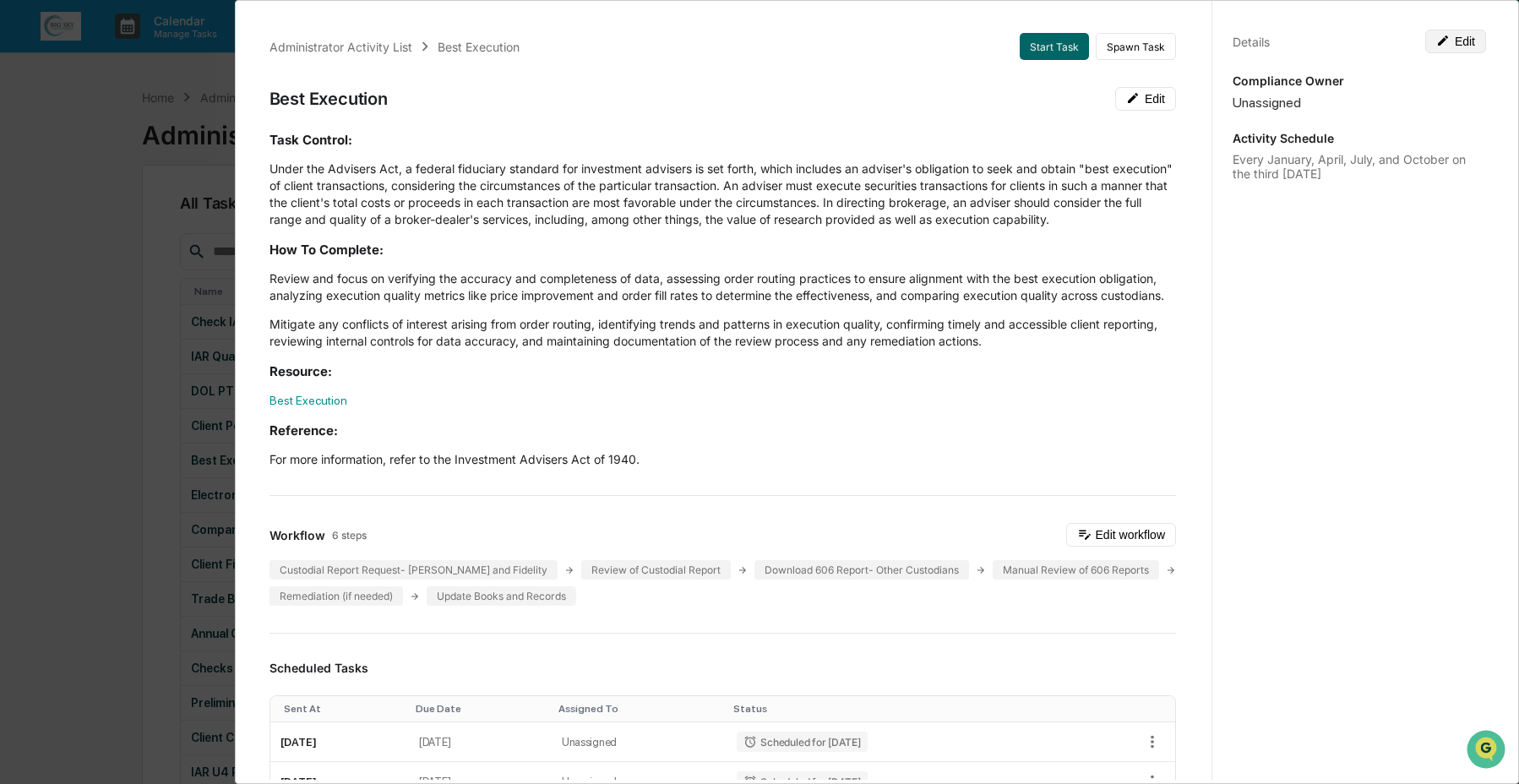
click at [1455, 37] on button "Edit" at bounding box center [1455, 41] width 61 height 23
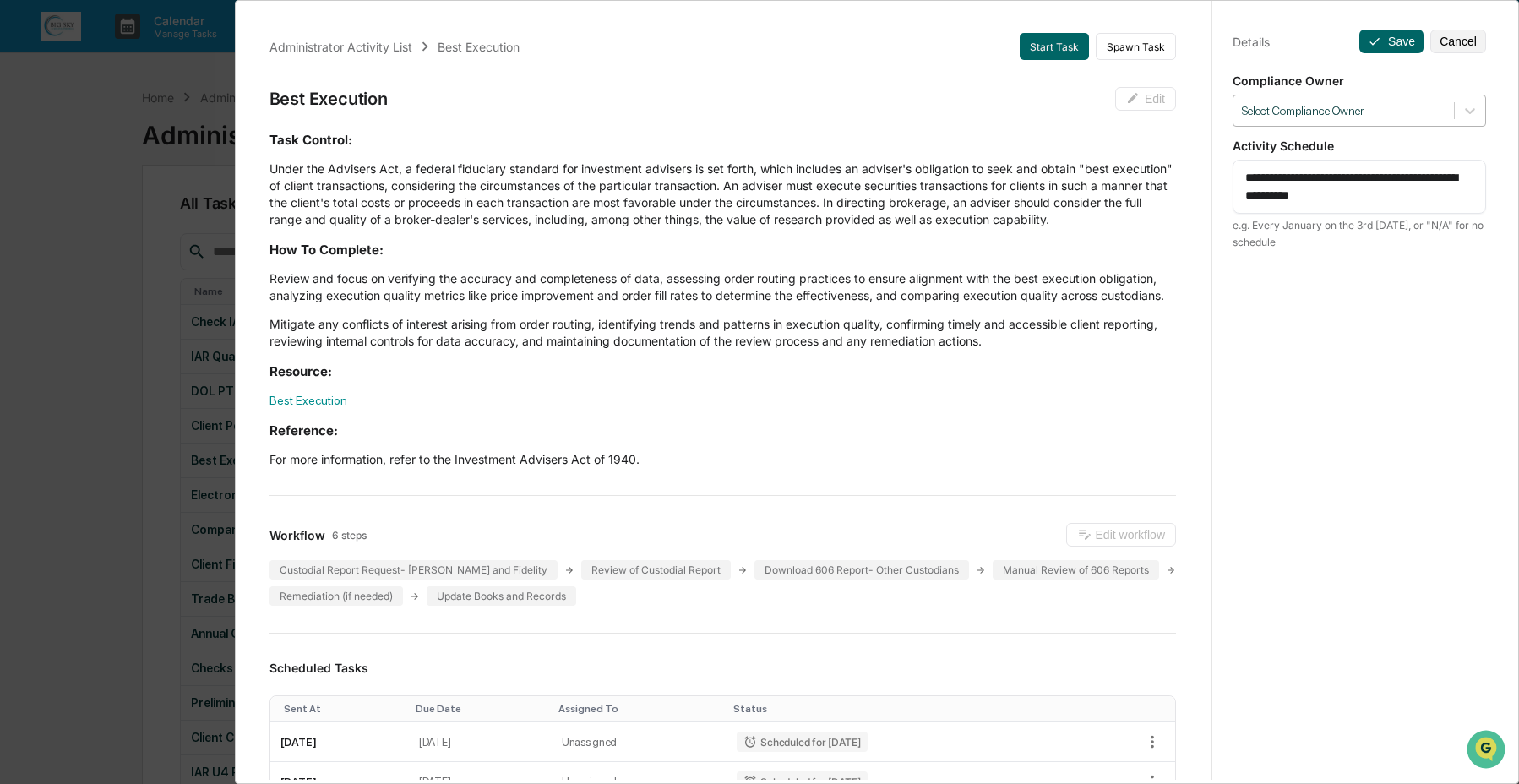
click at [1388, 111] on div at bounding box center [1344, 111] width 203 height 16
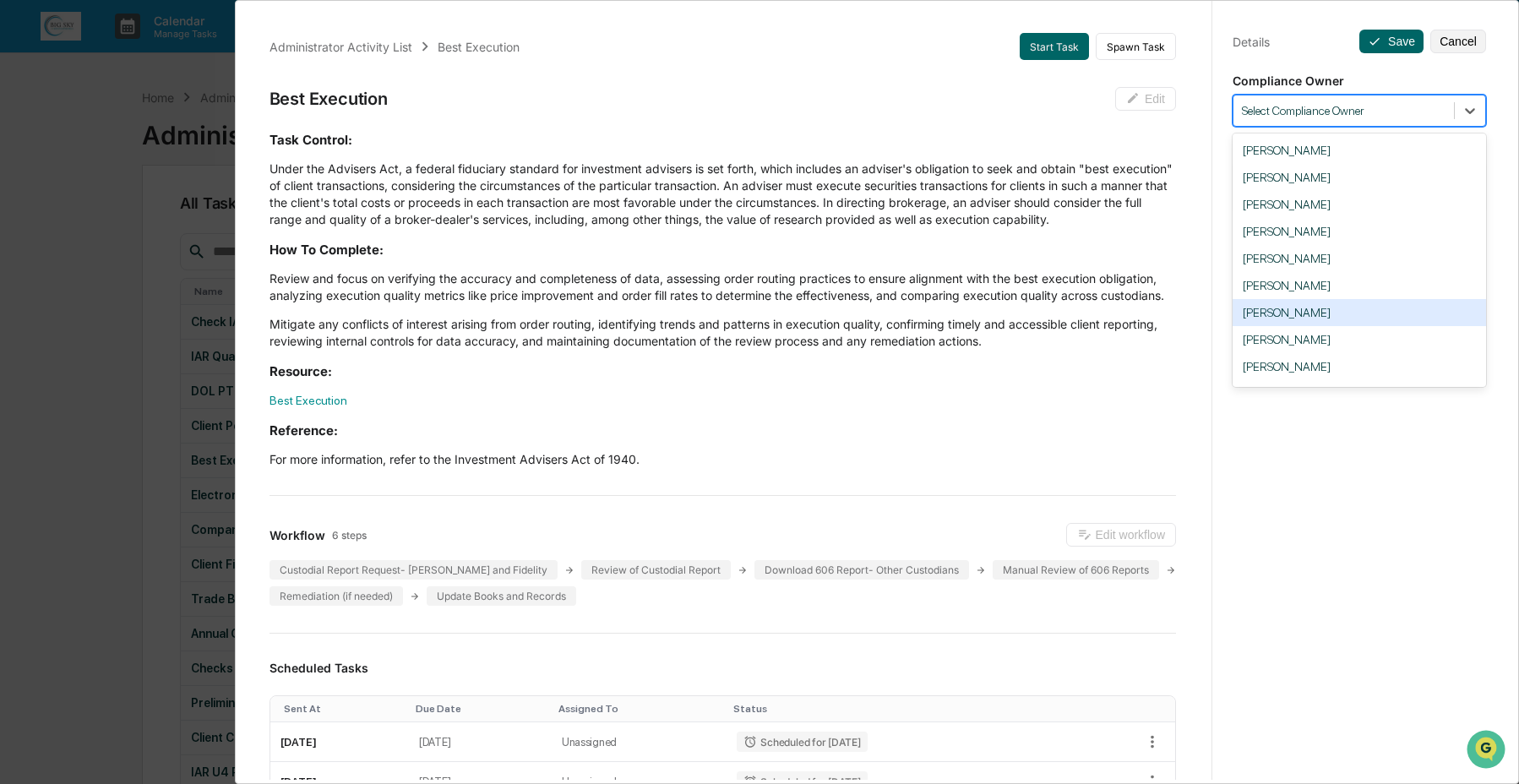
drag, startPoint x: 1344, startPoint y: 316, endPoint x: 1353, endPoint y: 246, distance: 70.6
click at [1344, 316] on div "[PERSON_NAME]" at bounding box center [1360, 312] width 254 height 27
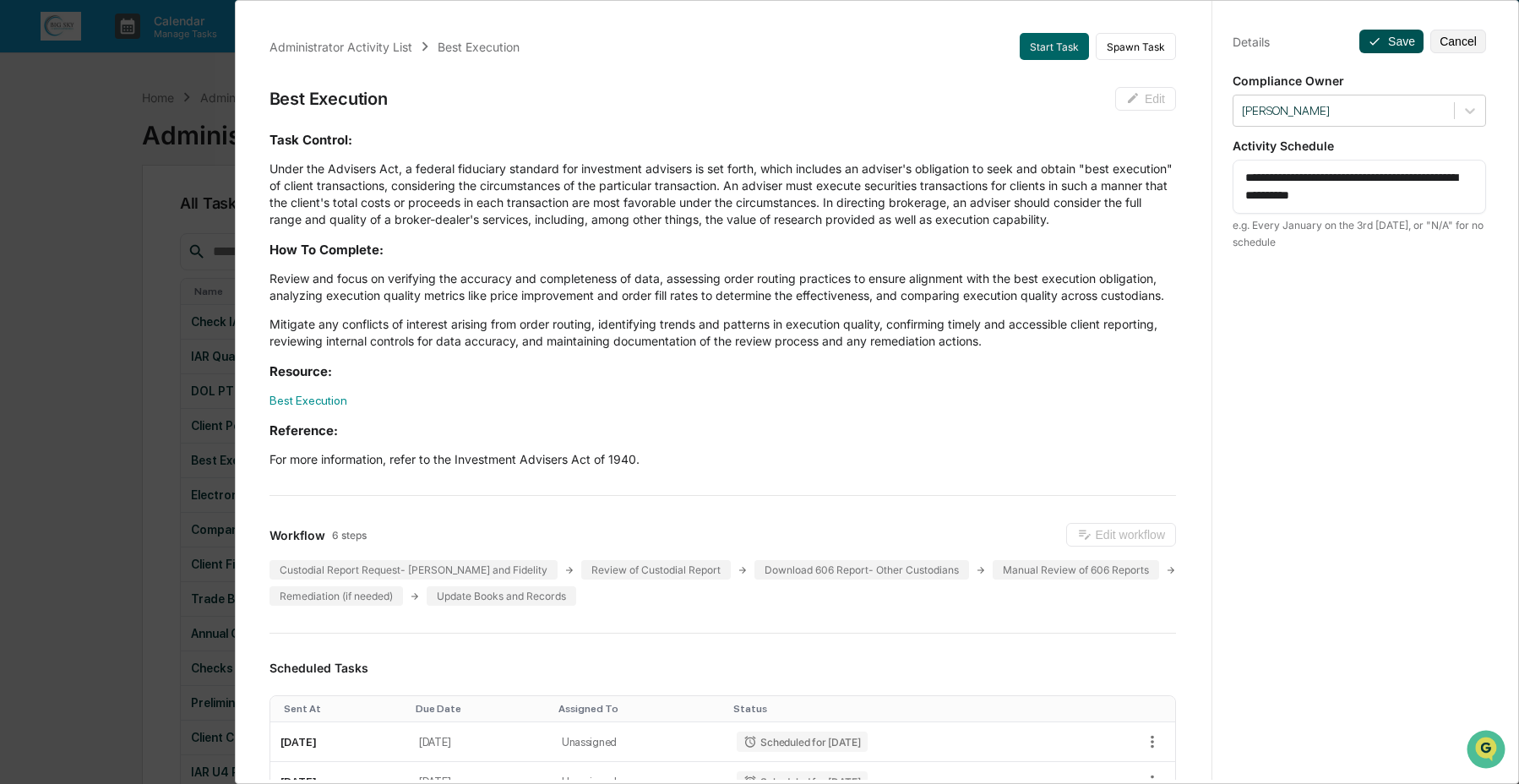
click at [1405, 32] on button "Save" at bounding box center [1392, 41] width 65 height 23
drag, startPoint x: 97, startPoint y: 359, endPoint x: 73, endPoint y: 365, distance: 24.7
click at [99, 366] on div "Administrator Activity List Best Execution Start Task Spawn Task Best Execution…" at bounding box center [759, 392] width 1519 height 784
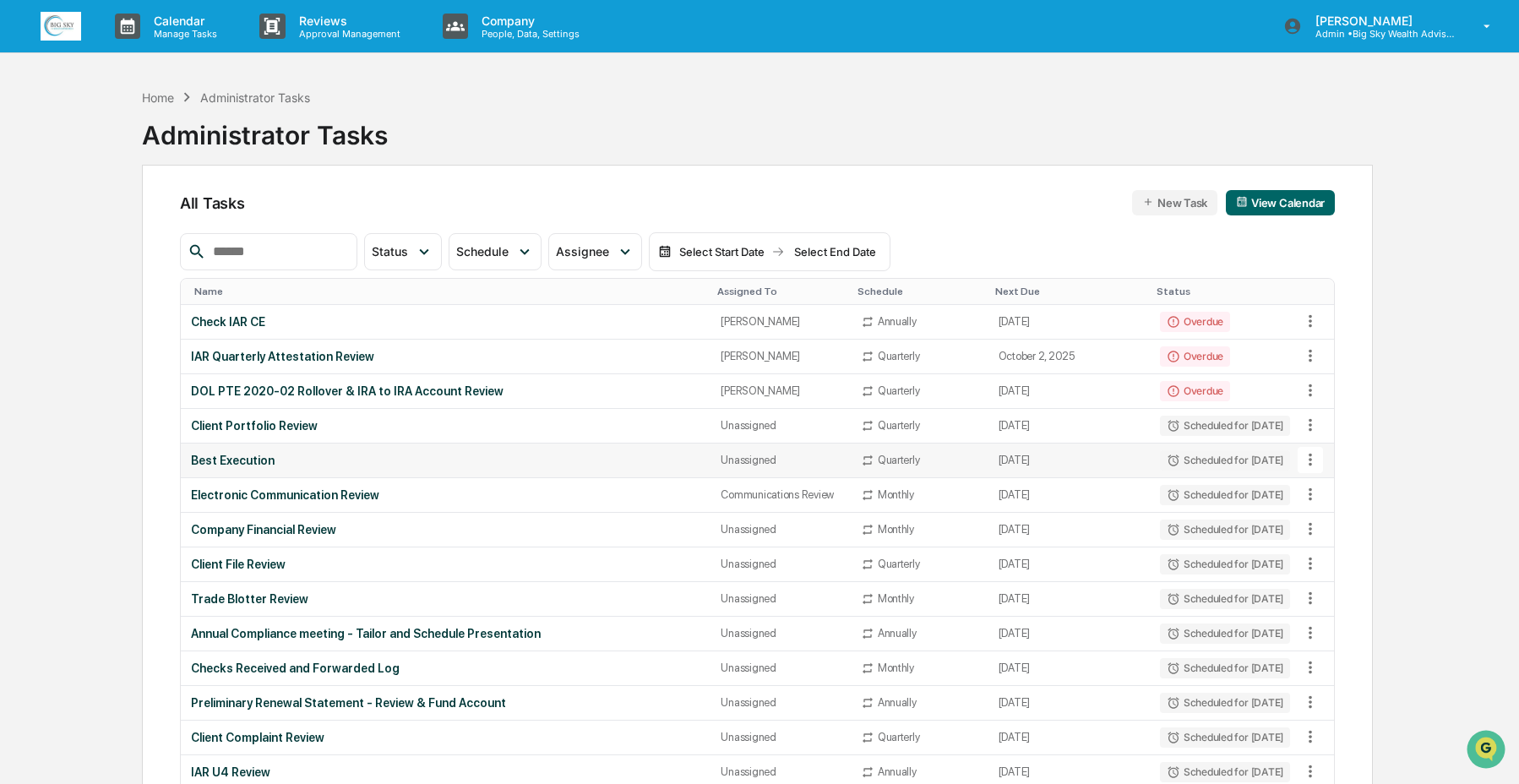
click at [576, 446] on td "Best Execution" at bounding box center [445, 460] width 529 height 35
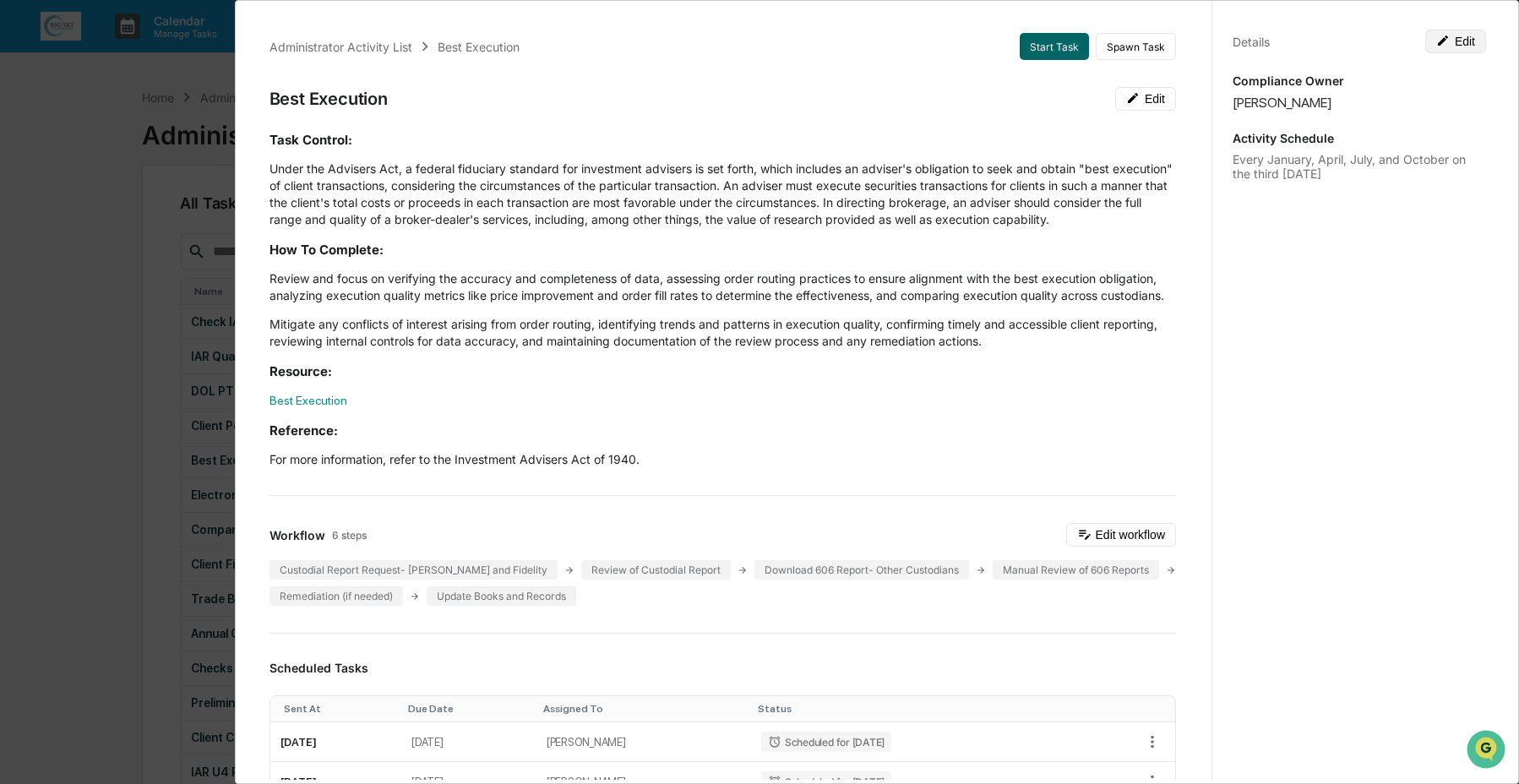
click at [1461, 38] on button "Edit" at bounding box center [1455, 41] width 61 height 23
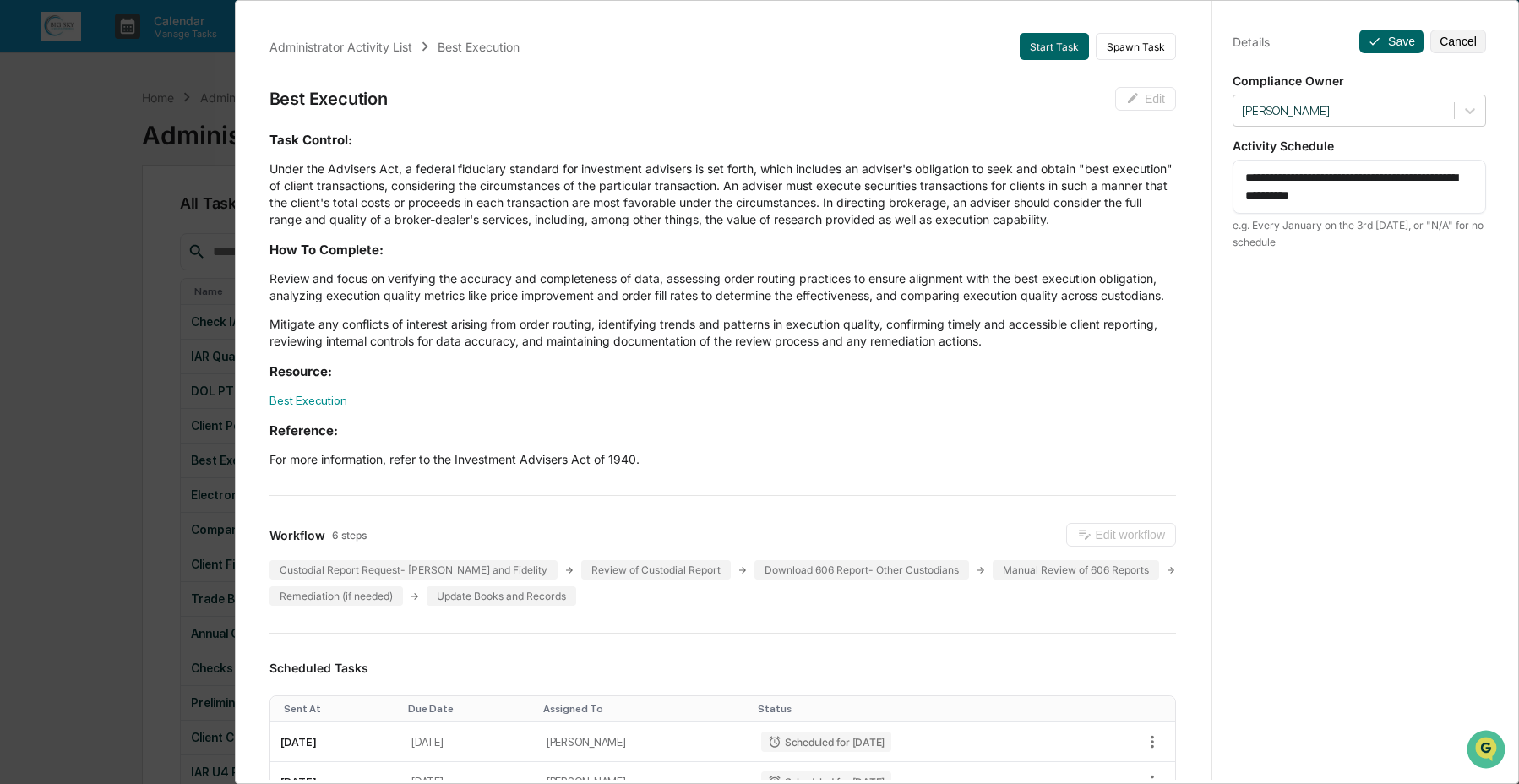
click at [115, 309] on div "Administrator Activity List Best Execution Start Task Spawn Task Best Execution…" at bounding box center [759, 392] width 1519 height 784
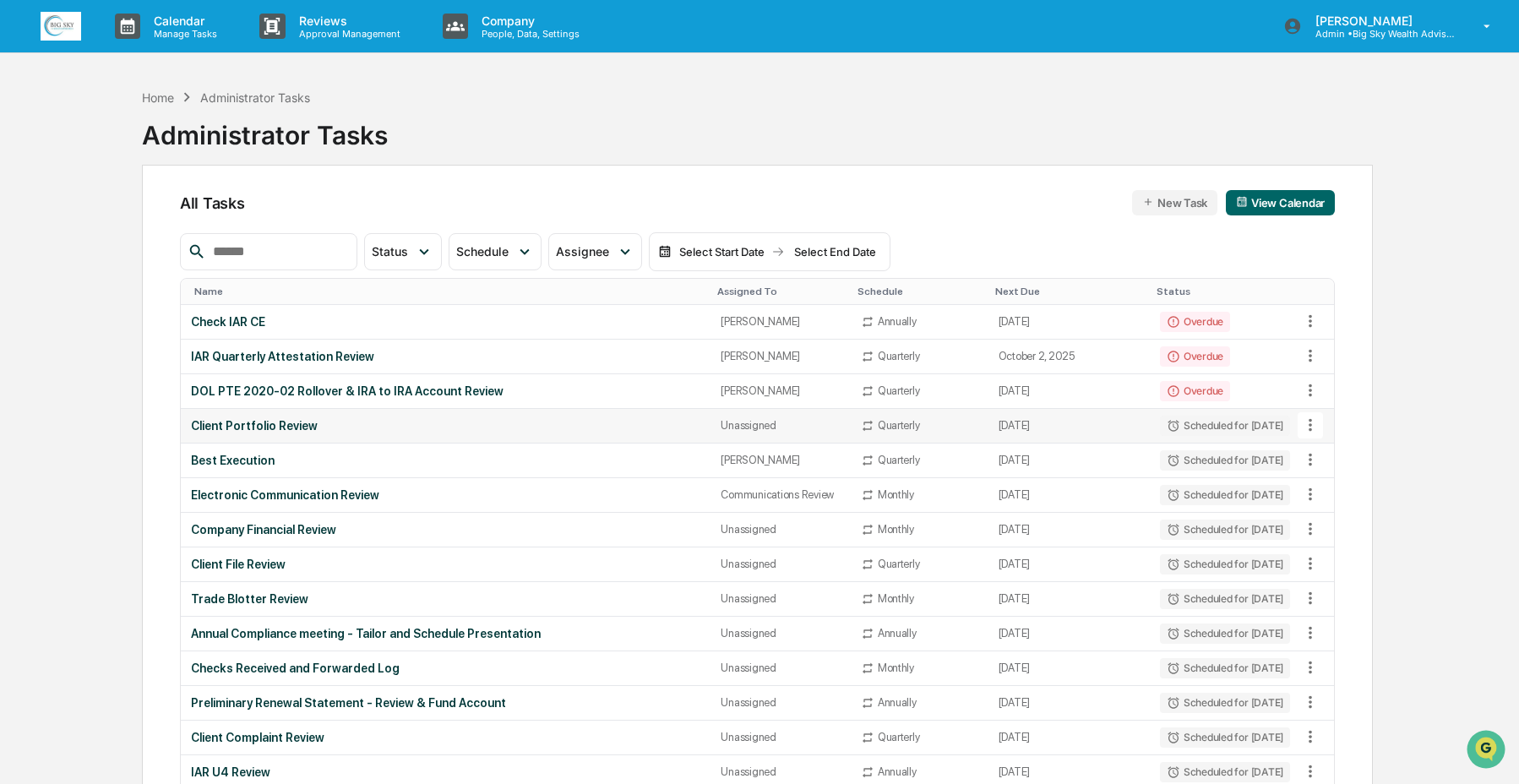
click at [823, 432] on td "Unassigned" at bounding box center [780, 425] width 140 height 35
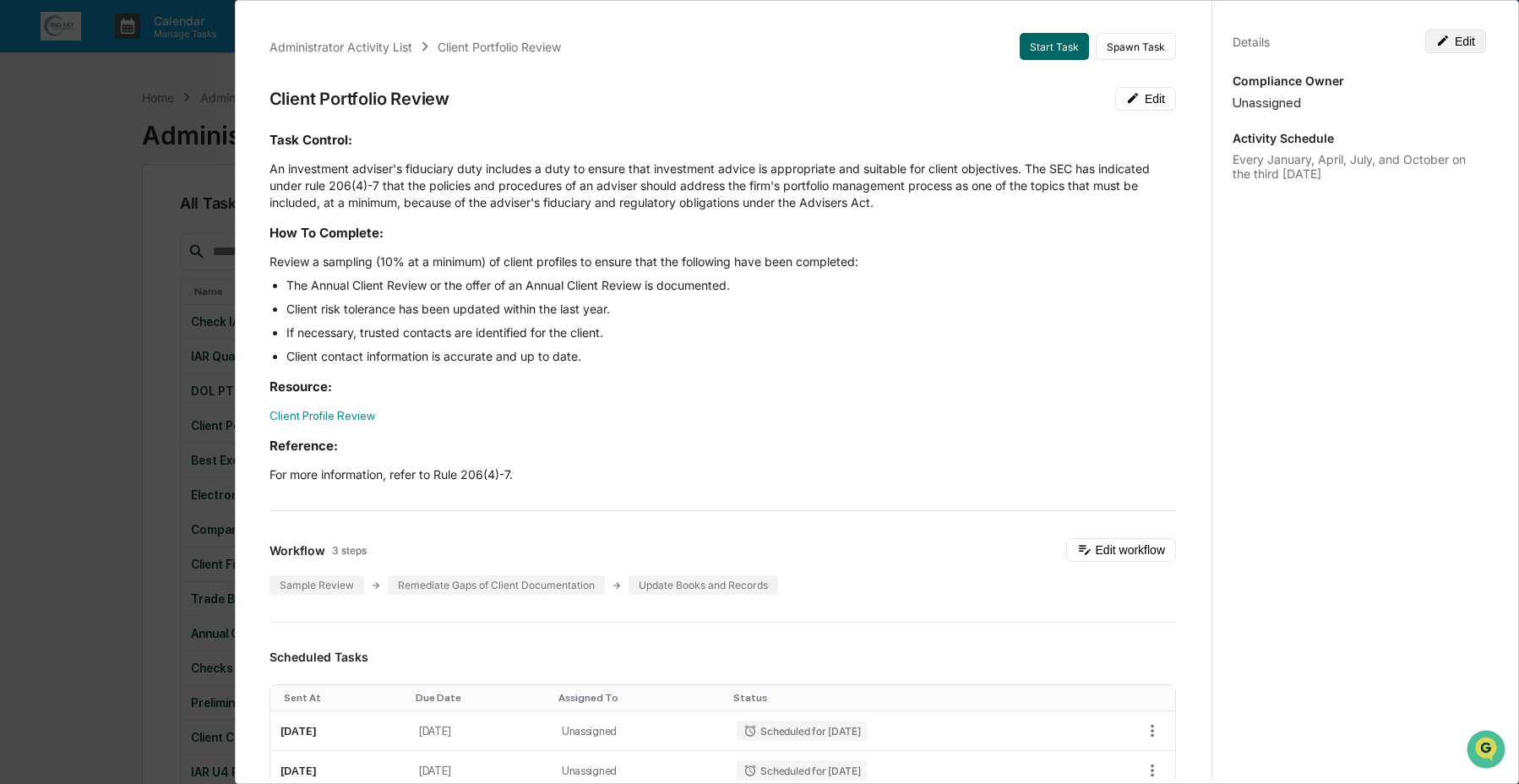
click at [1427, 48] on button "Edit" at bounding box center [1455, 41] width 61 height 23
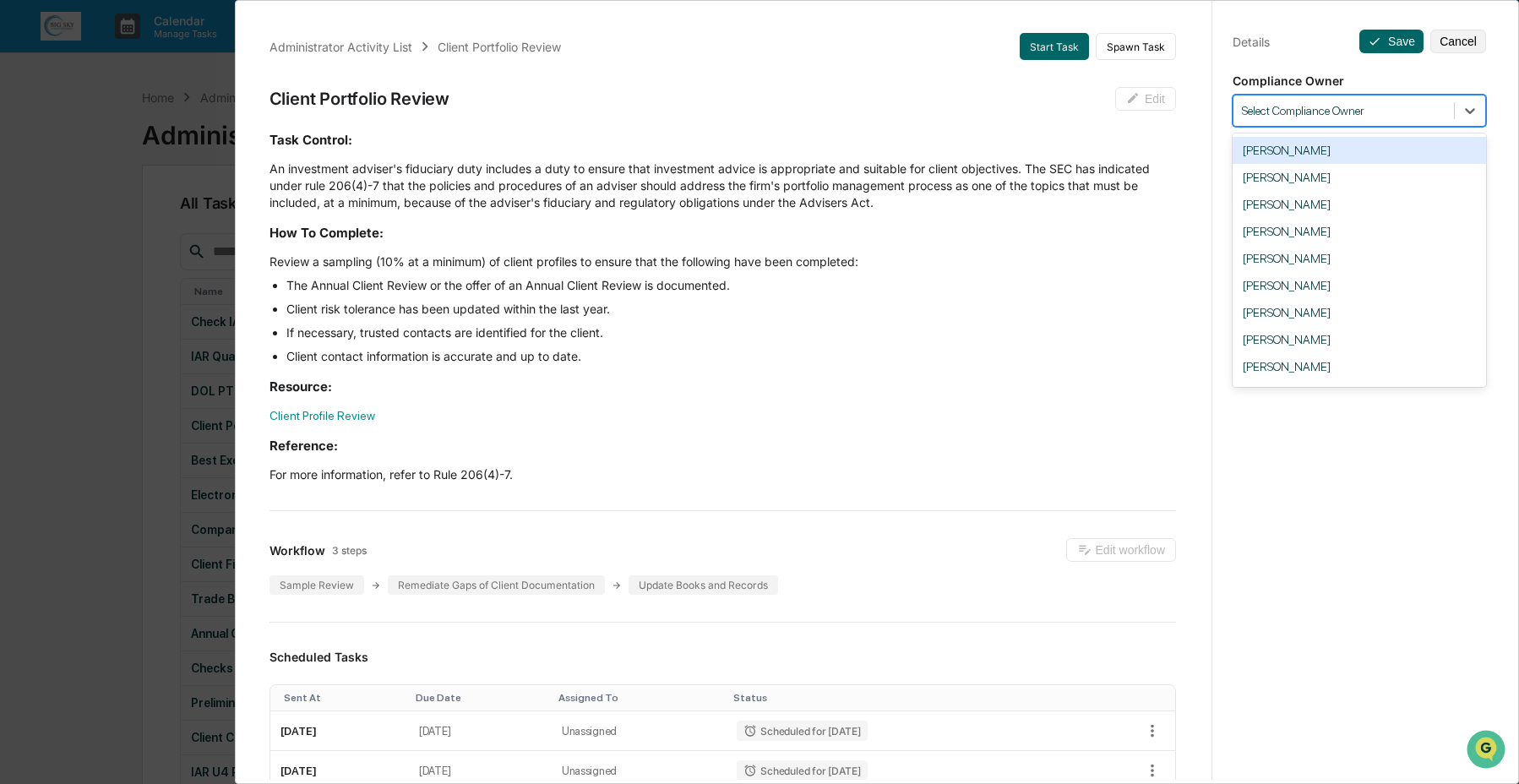
click at [1351, 98] on div "Select Compliance Owner" at bounding box center [1360, 111] width 254 height 32
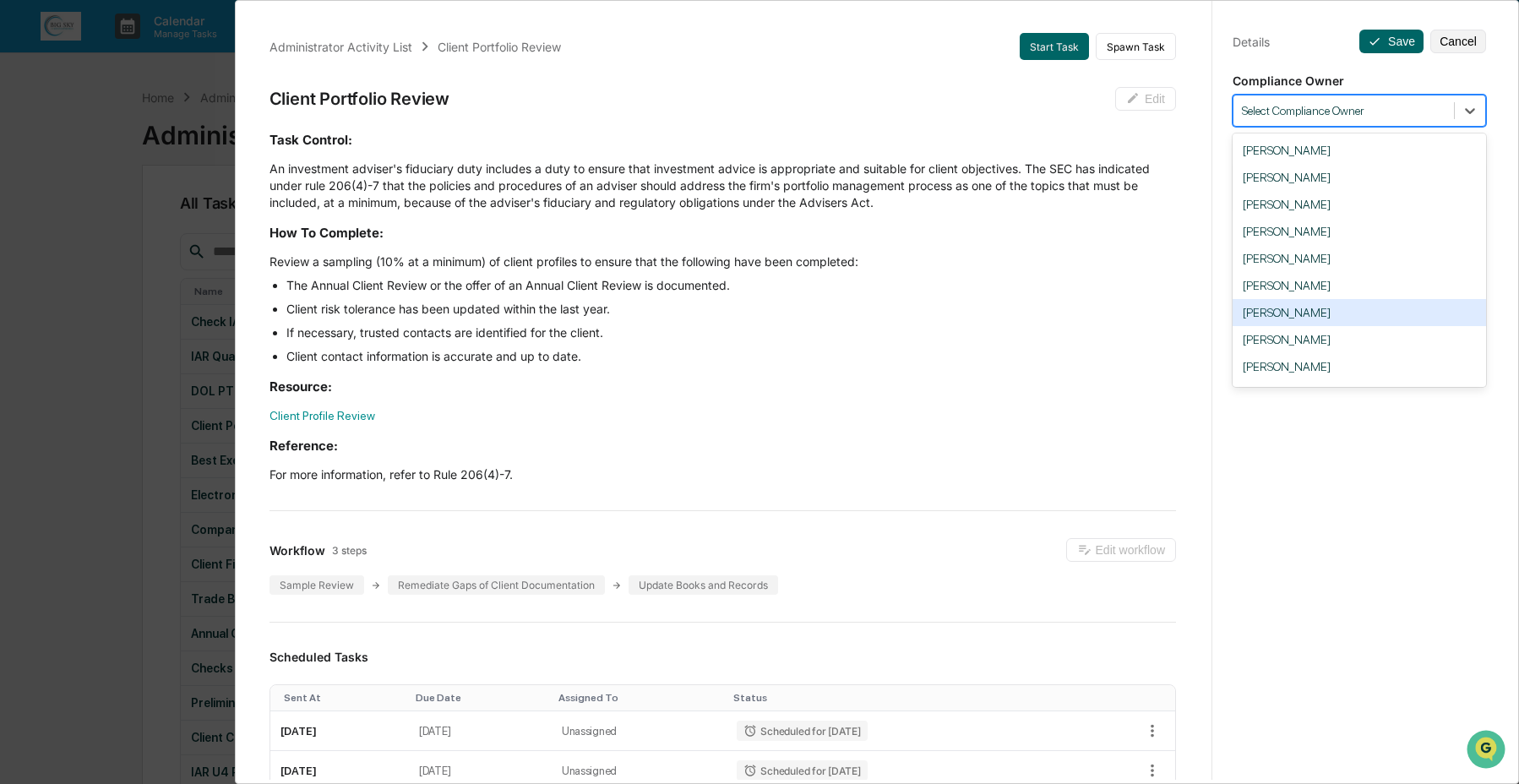
click at [1360, 316] on div "[PERSON_NAME]" at bounding box center [1360, 312] width 254 height 27
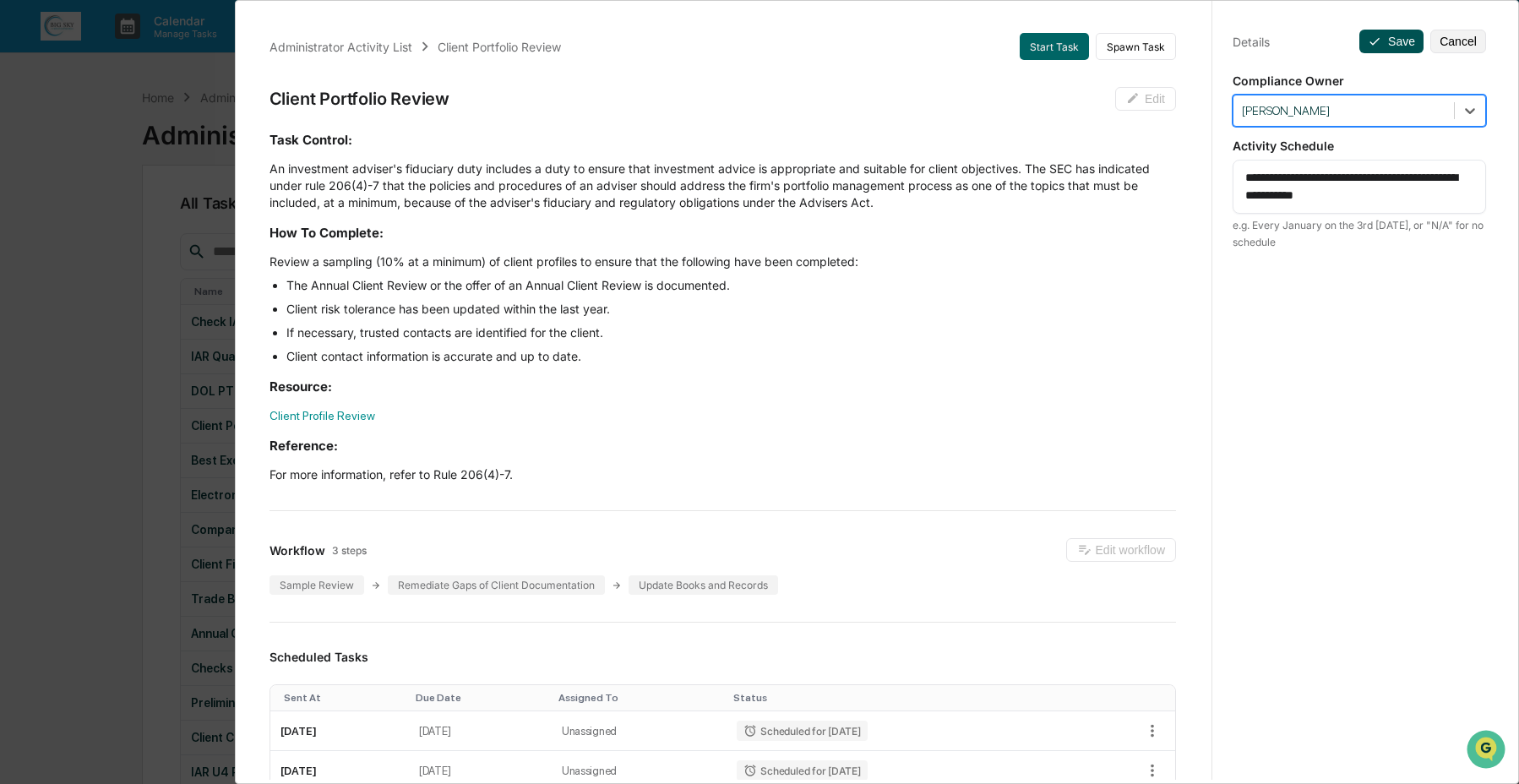
click at [1399, 45] on button "Save" at bounding box center [1392, 41] width 65 height 23
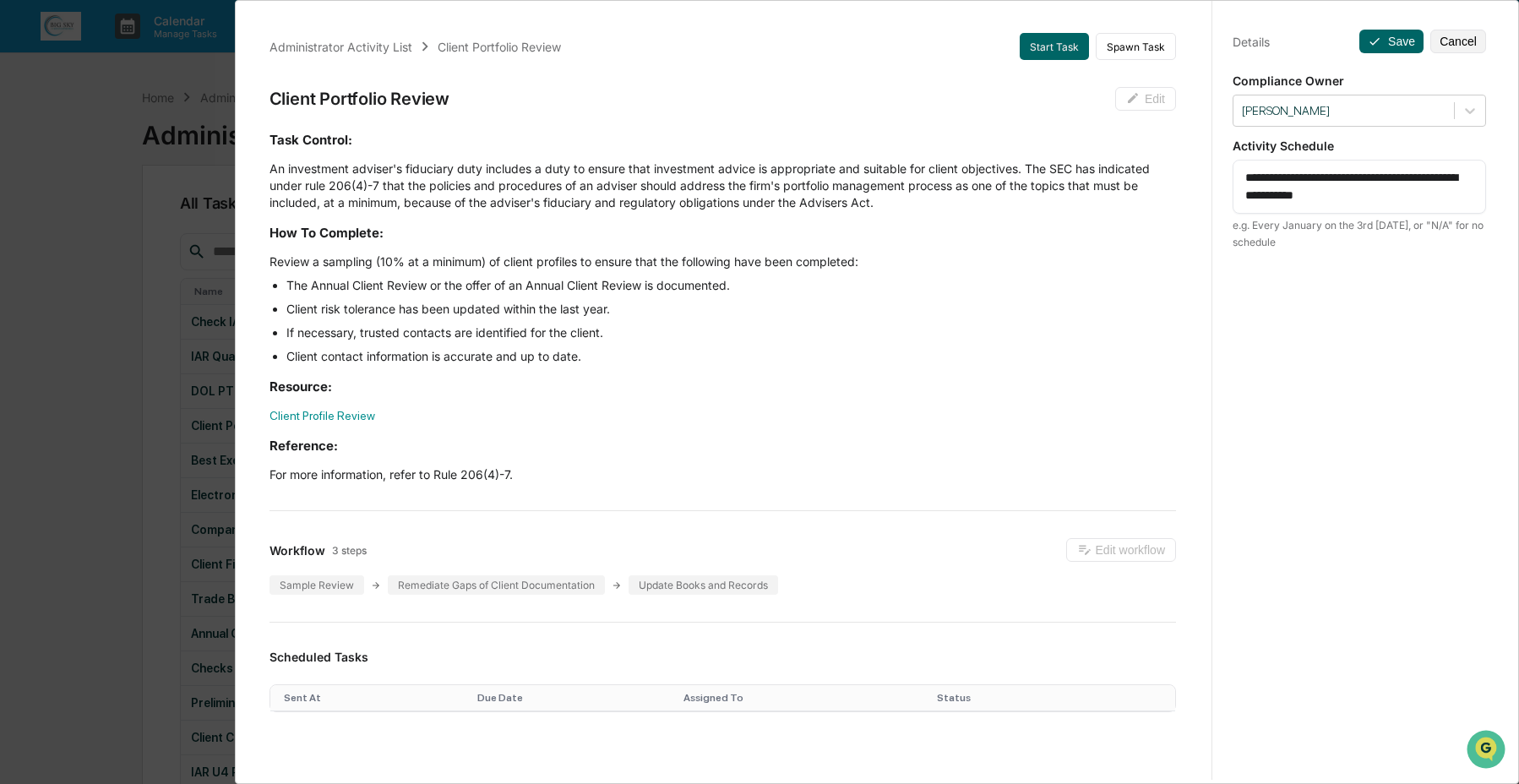
click at [183, 318] on div "Administrator Activity List Client Portfolio Review Start Task Spawn Task Clien…" at bounding box center [759, 392] width 1519 height 784
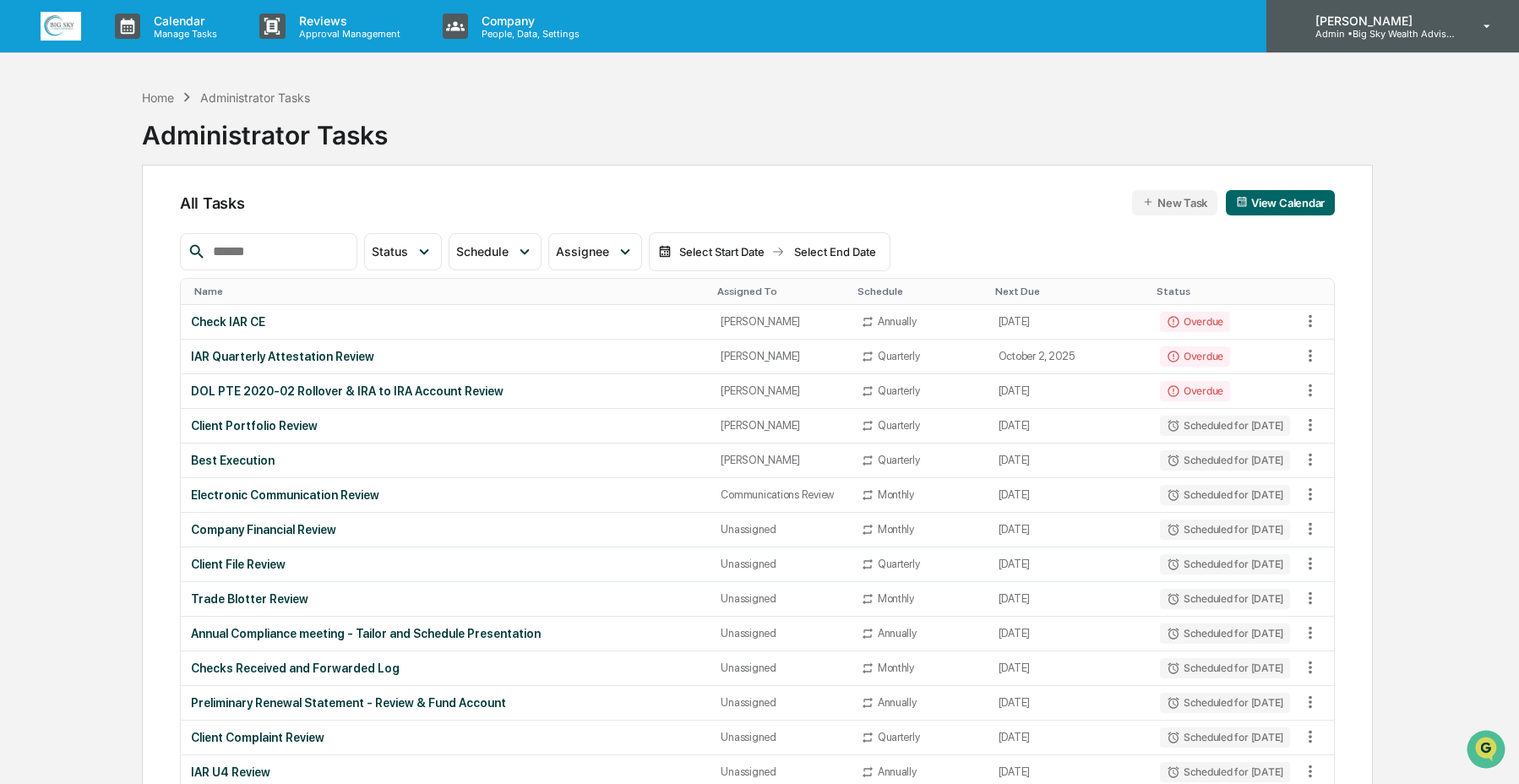
click at [1335, 38] on p "Admin • Big Sky Wealth Advisors" at bounding box center [1381, 34] width 157 height 12
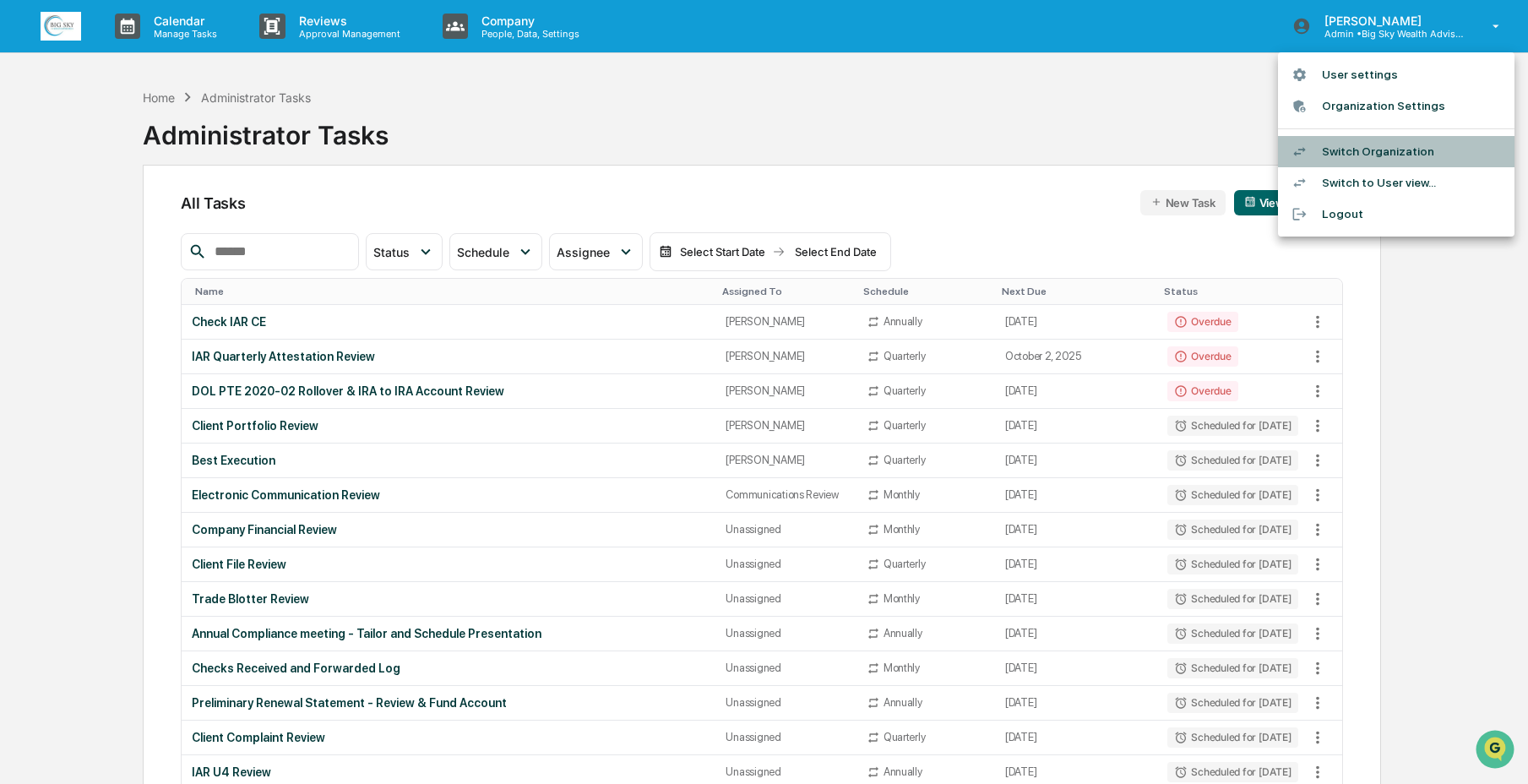
click at [1333, 153] on li "Switch Organization" at bounding box center [1396, 151] width 237 height 31
